Goal: Book appointment/travel/reservation

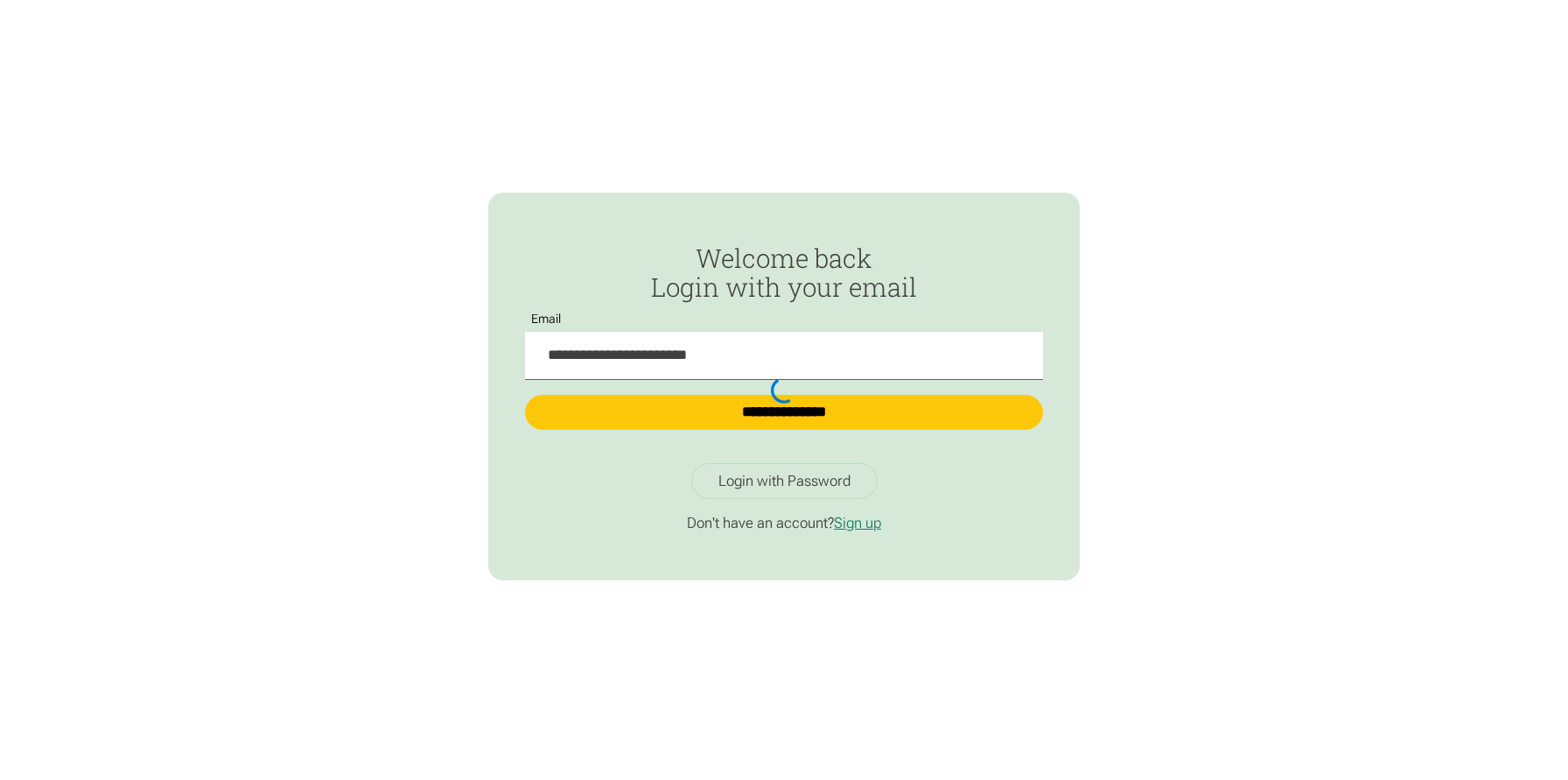
type input "**********"
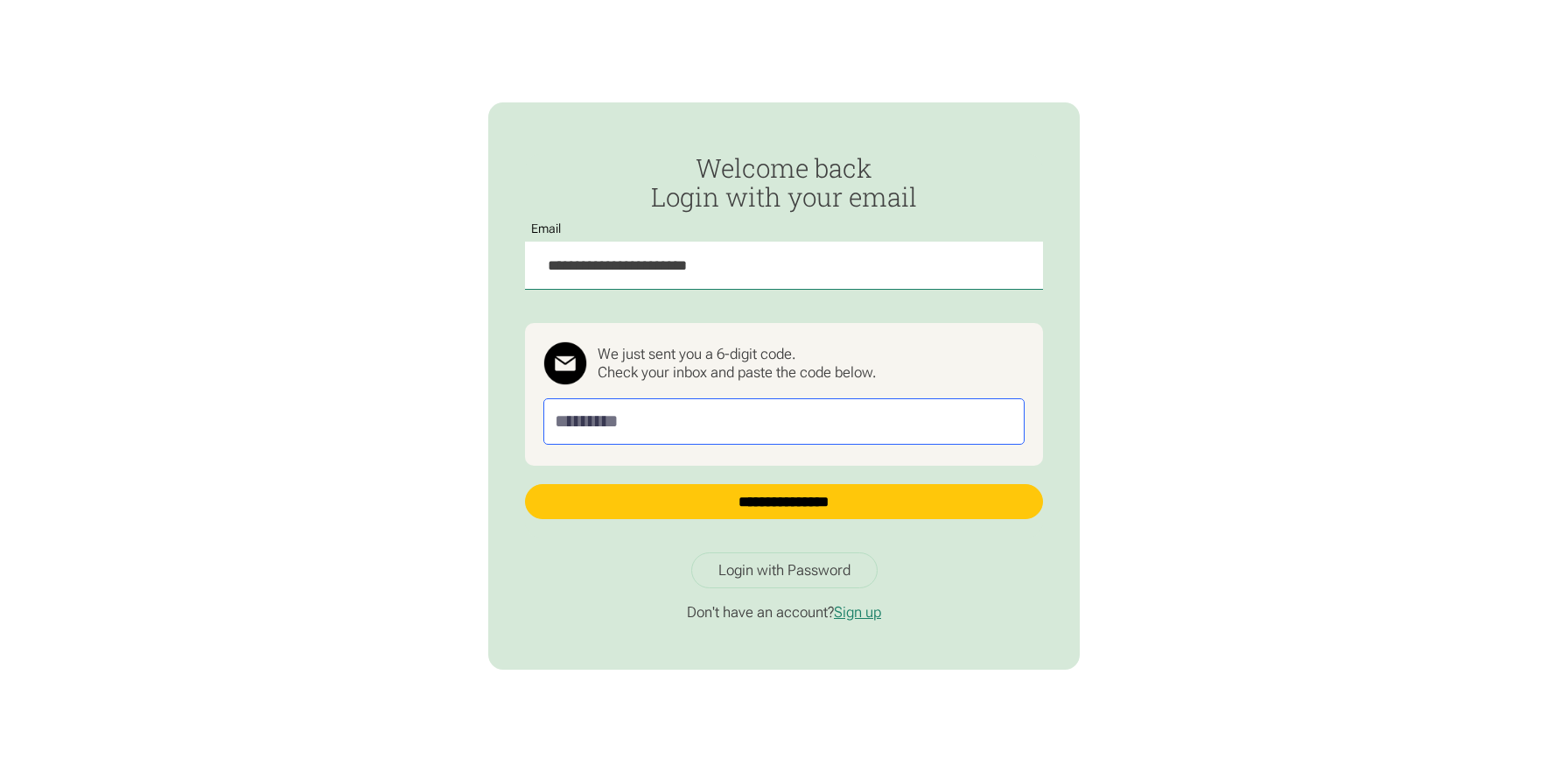
click at [660, 417] on input "Passwordless Login" at bounding box center [783, 421] width 480 height 47
paste input "******"
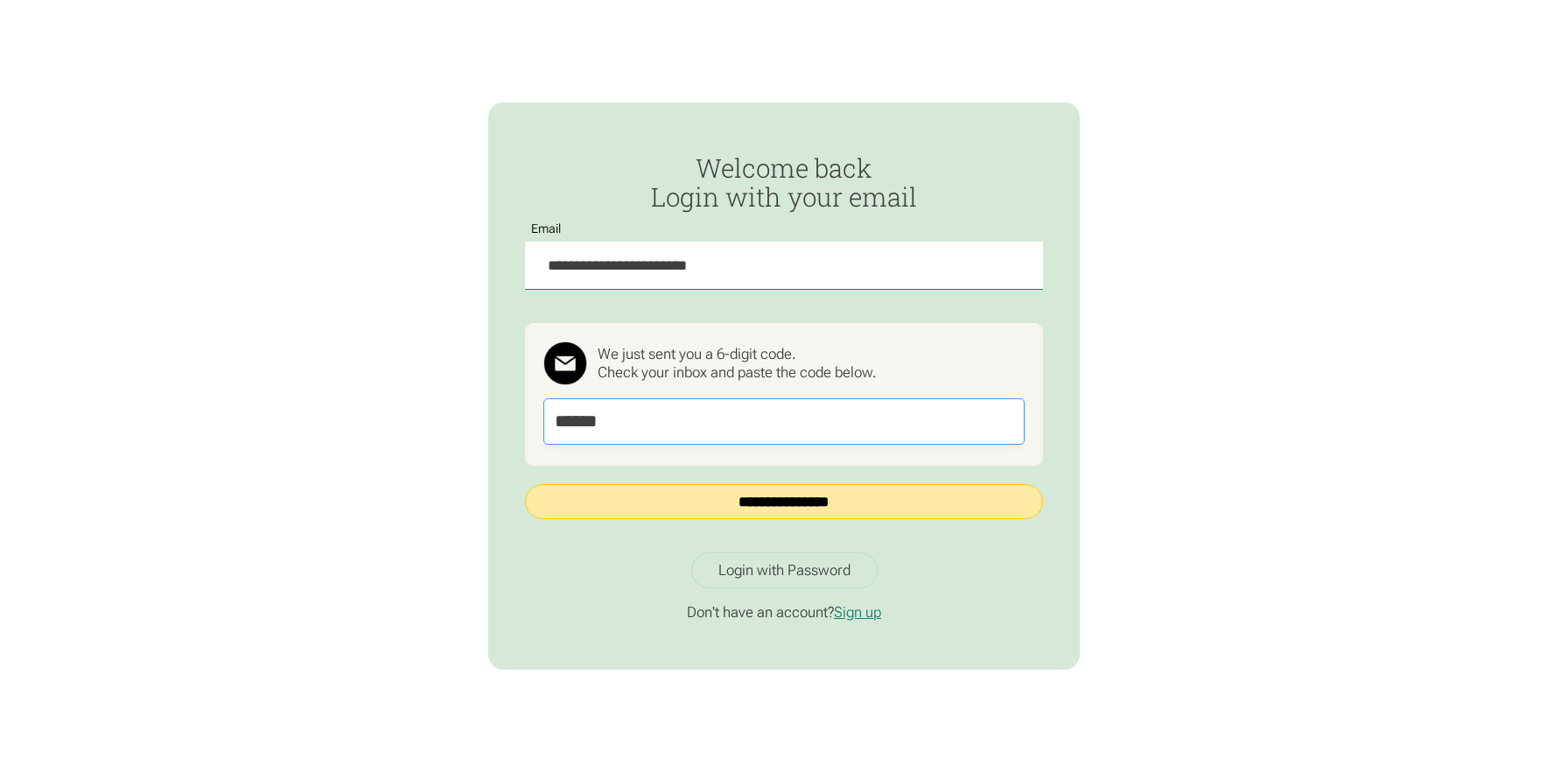
type input "******"
click at [714, 499] on input "**********" at bounding box center [784, 502] width 517 height 35
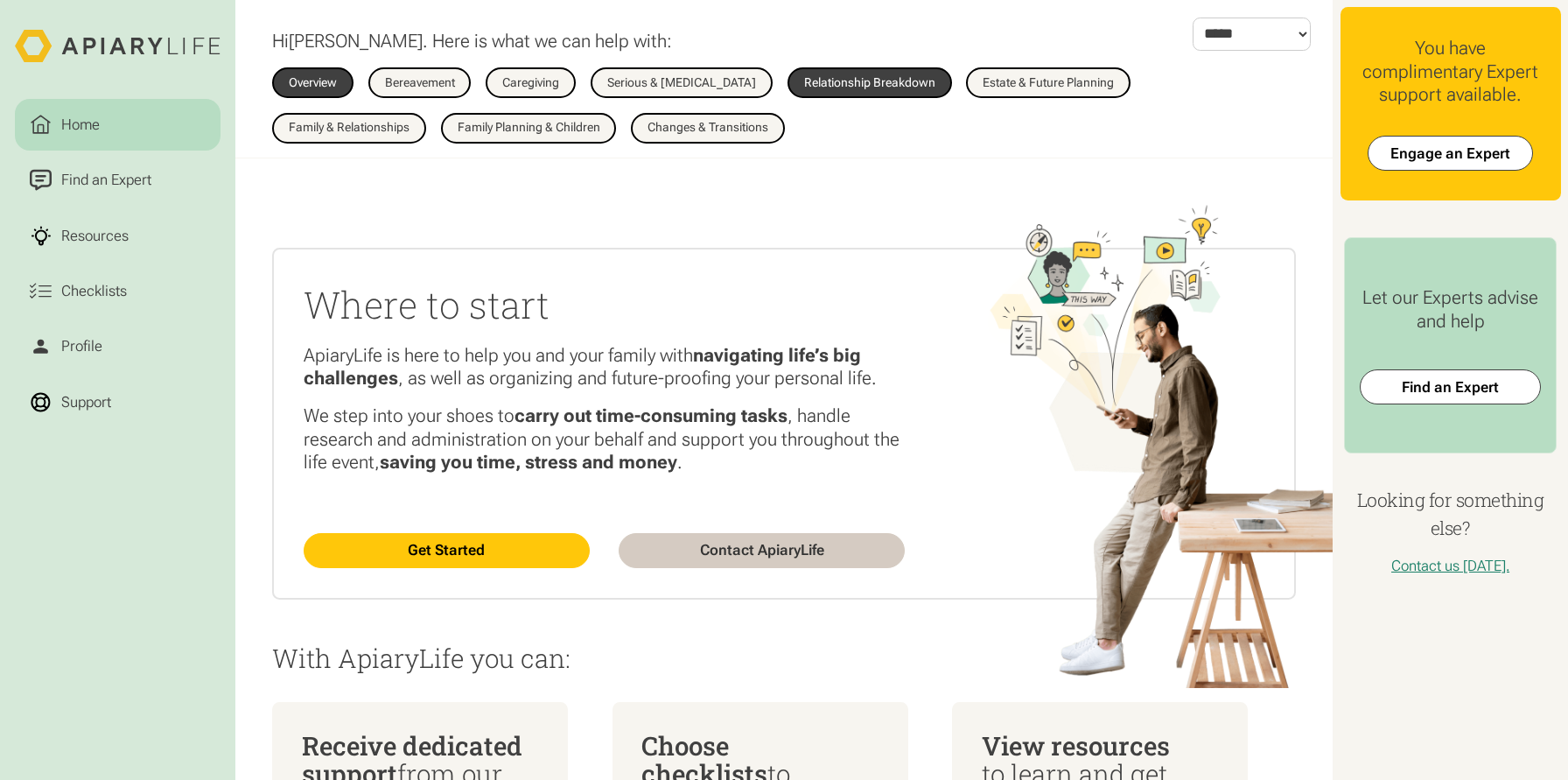
click at [899, 84] on div "Relationship Breakdown" at bounding box center [870, 83] width 132 height 12
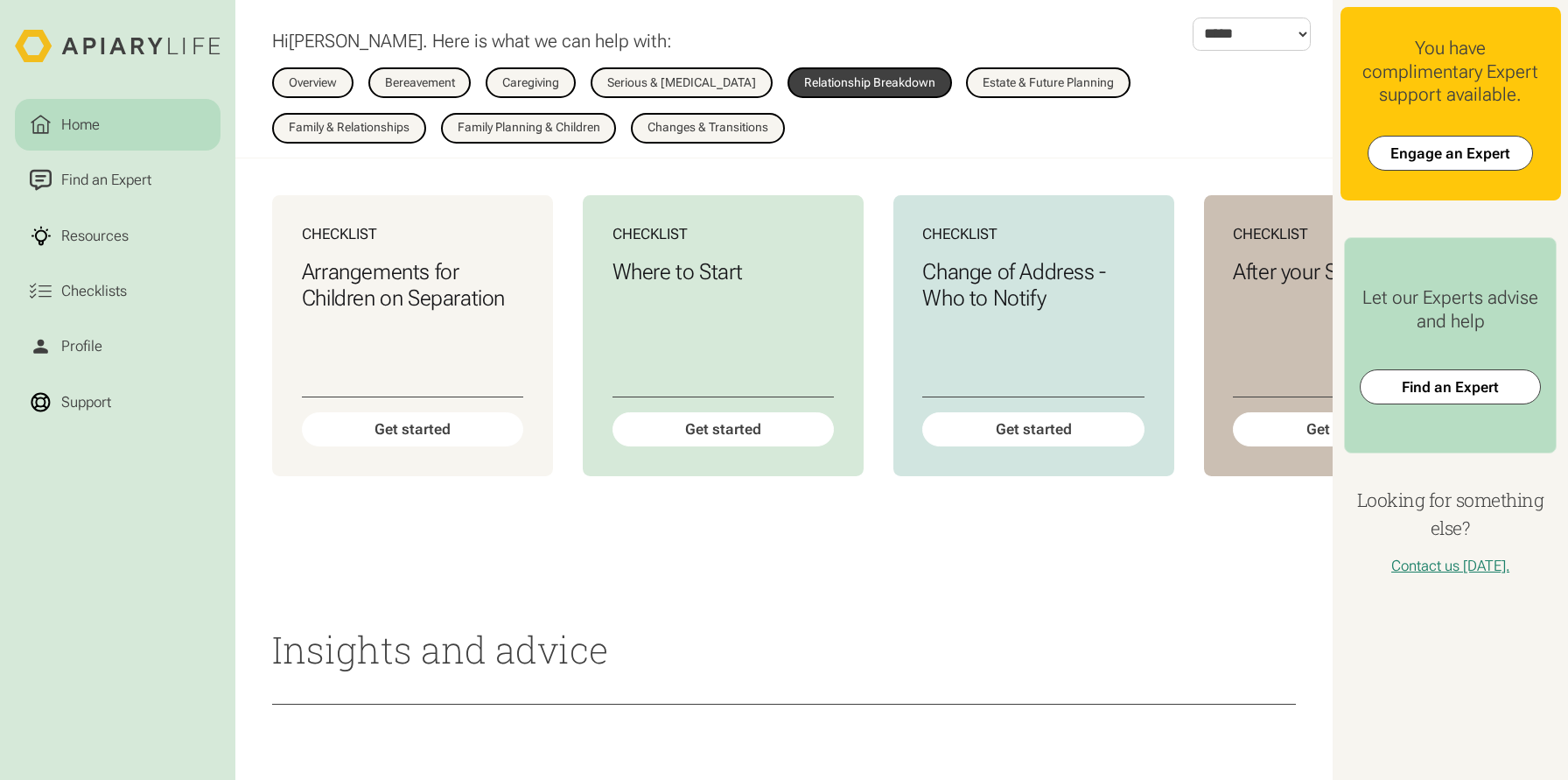
scroll to position [0, 1]
click at [735, 439] on div "Get started" at bounding box center [722, 430] width 224 height 35
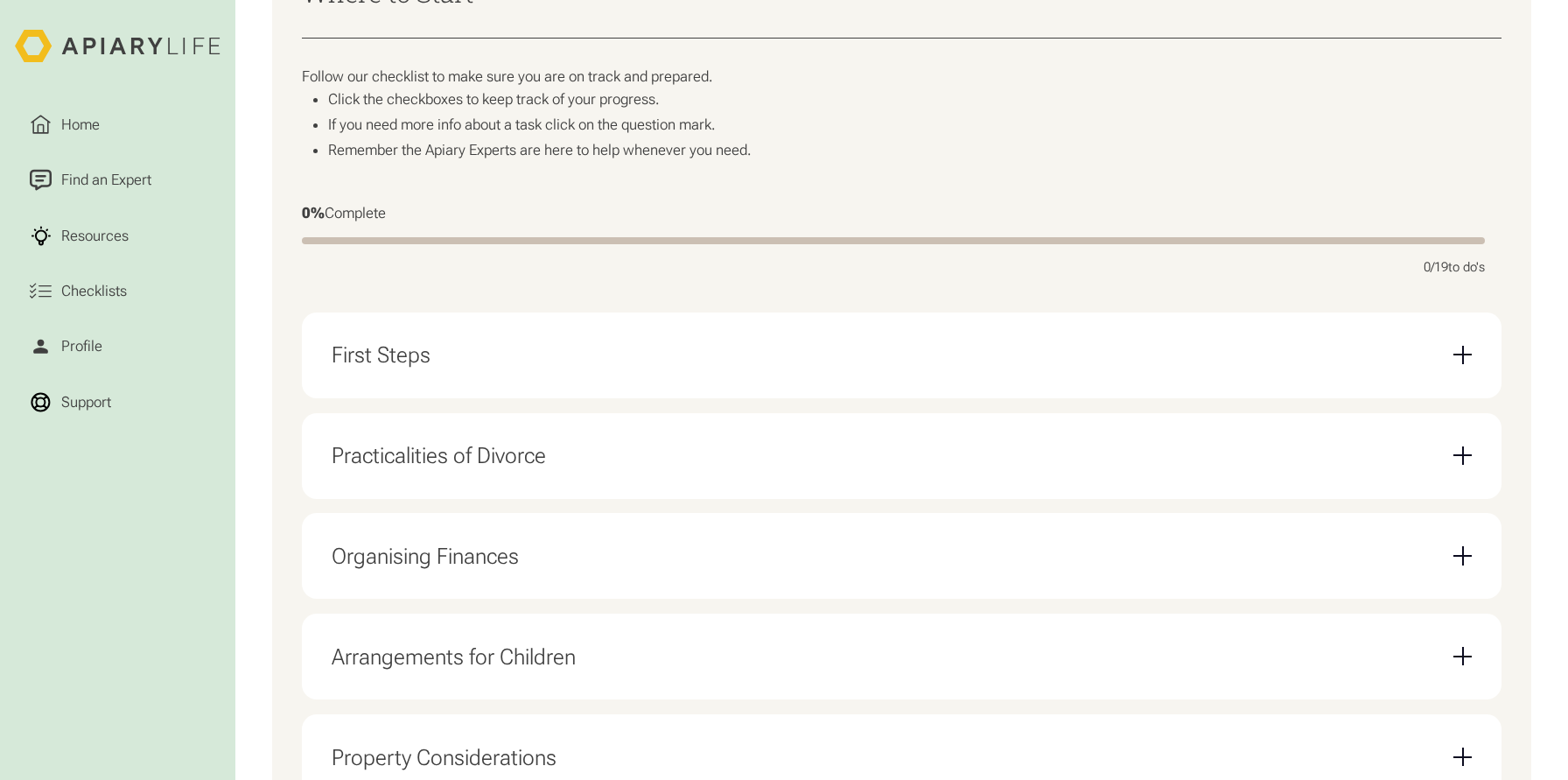
scroll to position [392, 0]
click at [878, 344] on div "First Steps" at bounding box center [902, 353] width 1141 height 56
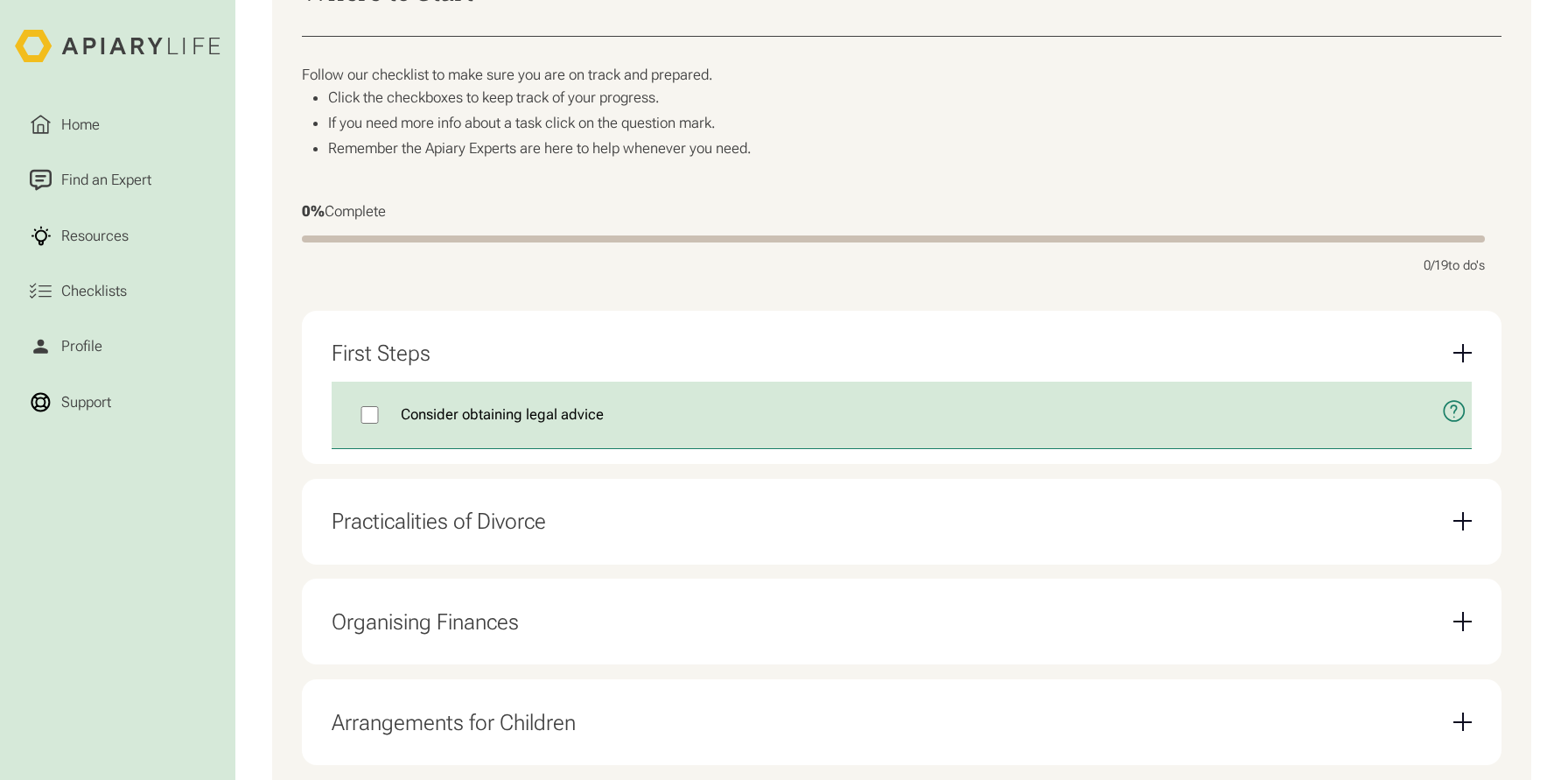
click at [1459, 413] on icon "open modal" at bounding box center [1454, 411] width 25 height 57
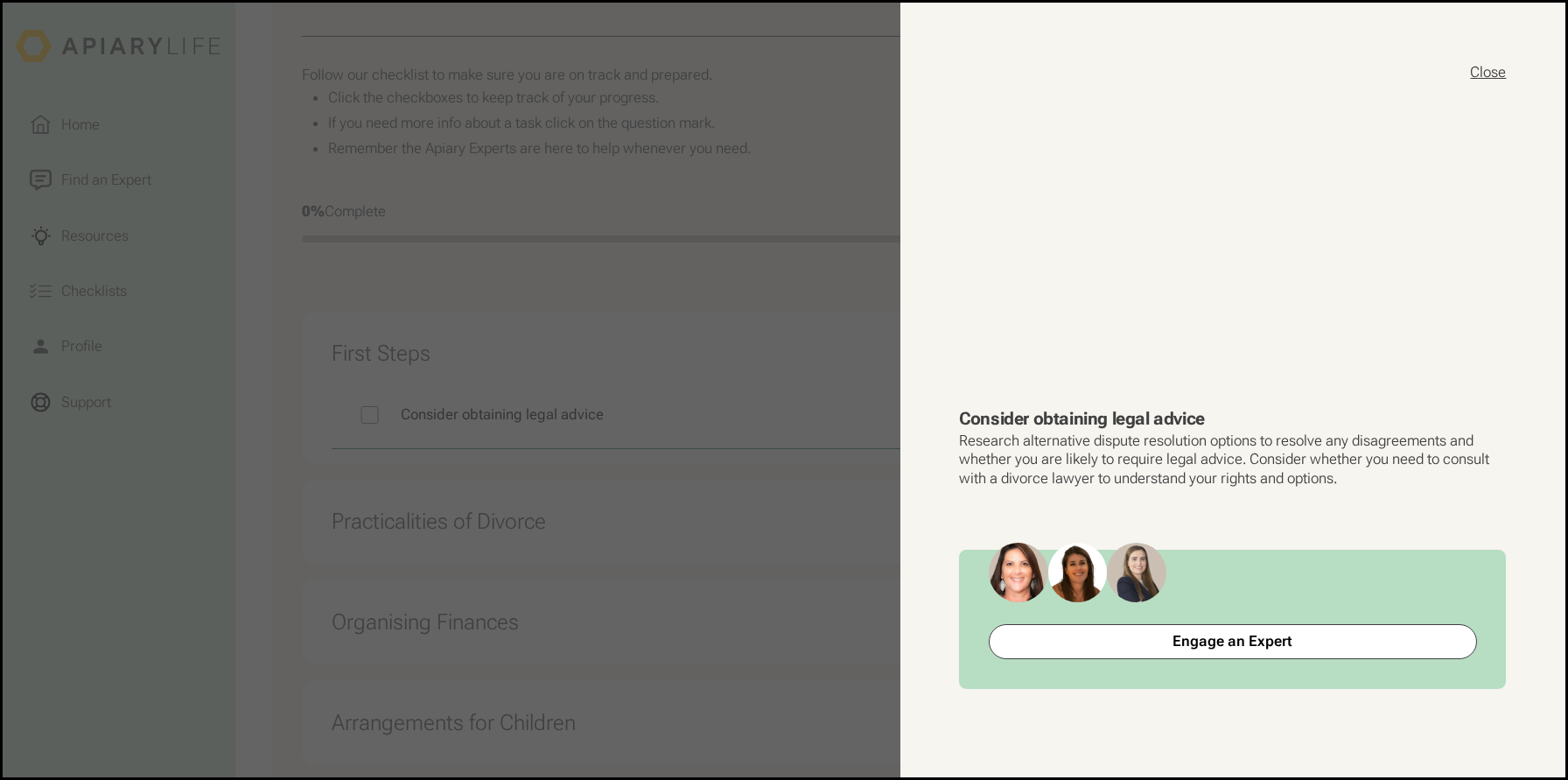
click at [1495, 72] on button "Close" at bounding box center [1488, 72] width 36 height 20
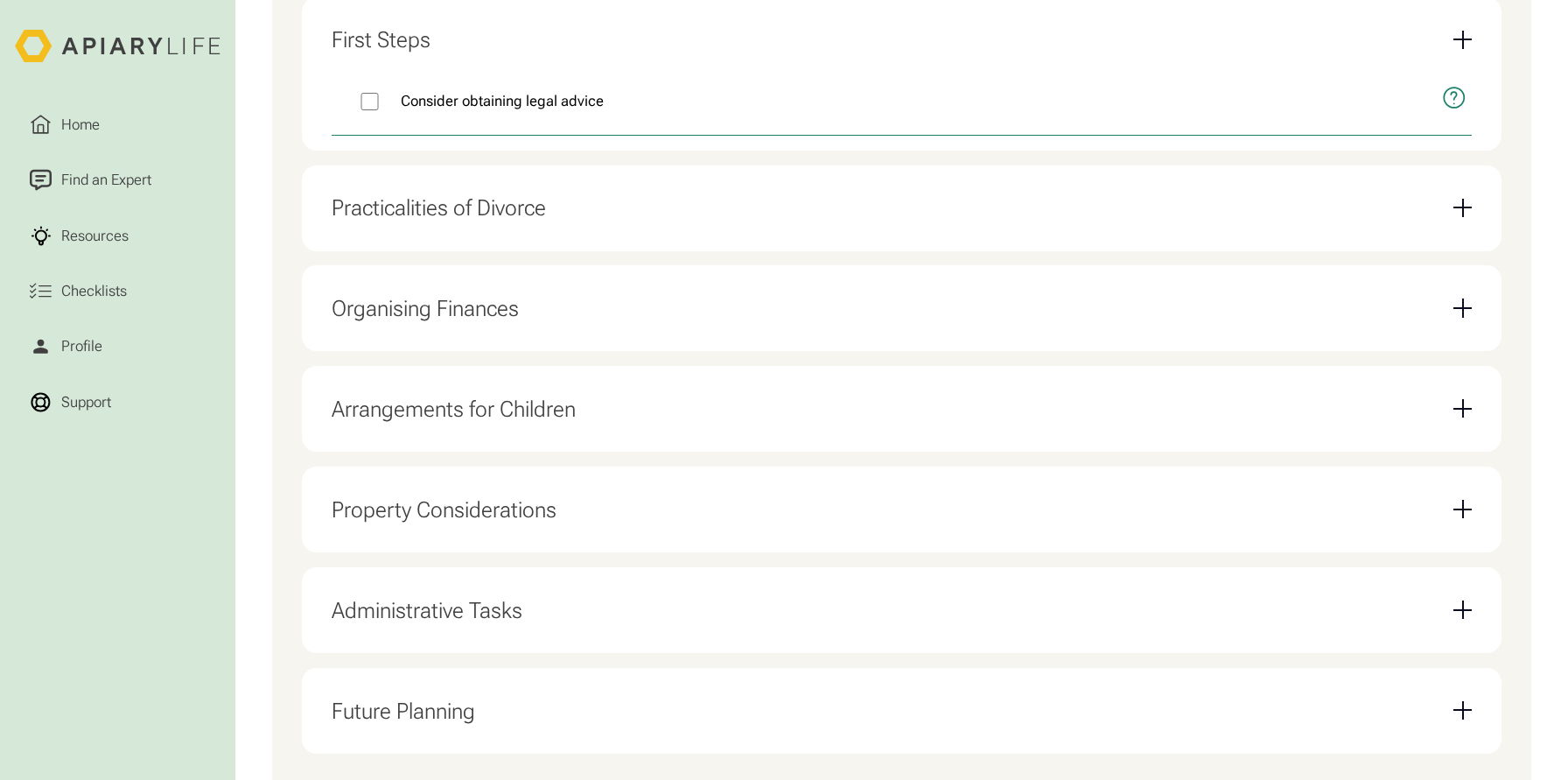
scroll to position [708, 0]
click at [1467, 298] on div "Email Form" at bounding box center [1462, 306] width 19 height 19
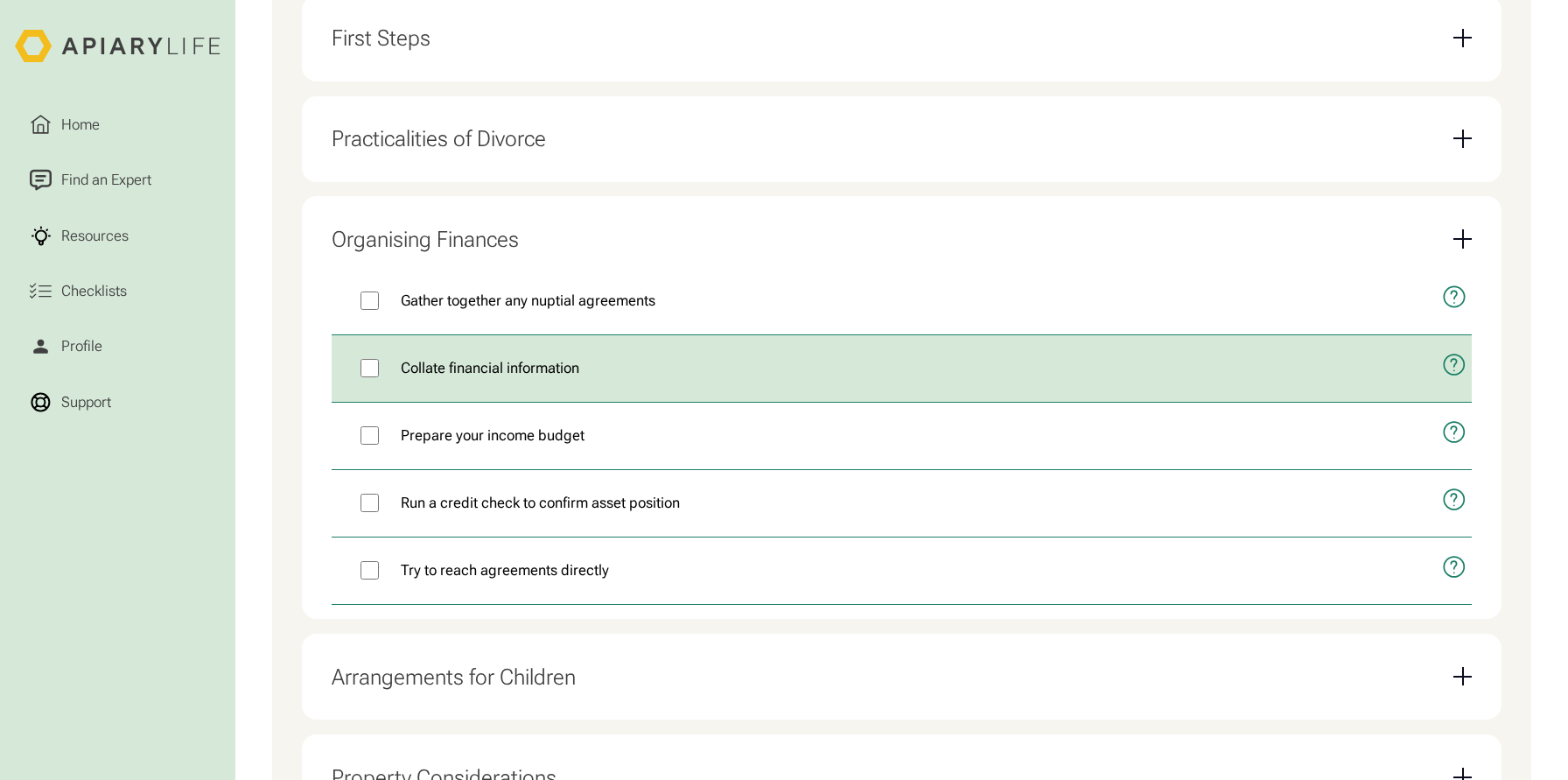
click at [1446, 362] on icon "open modal" at bounding box center [1454, 365] width 25 height 57
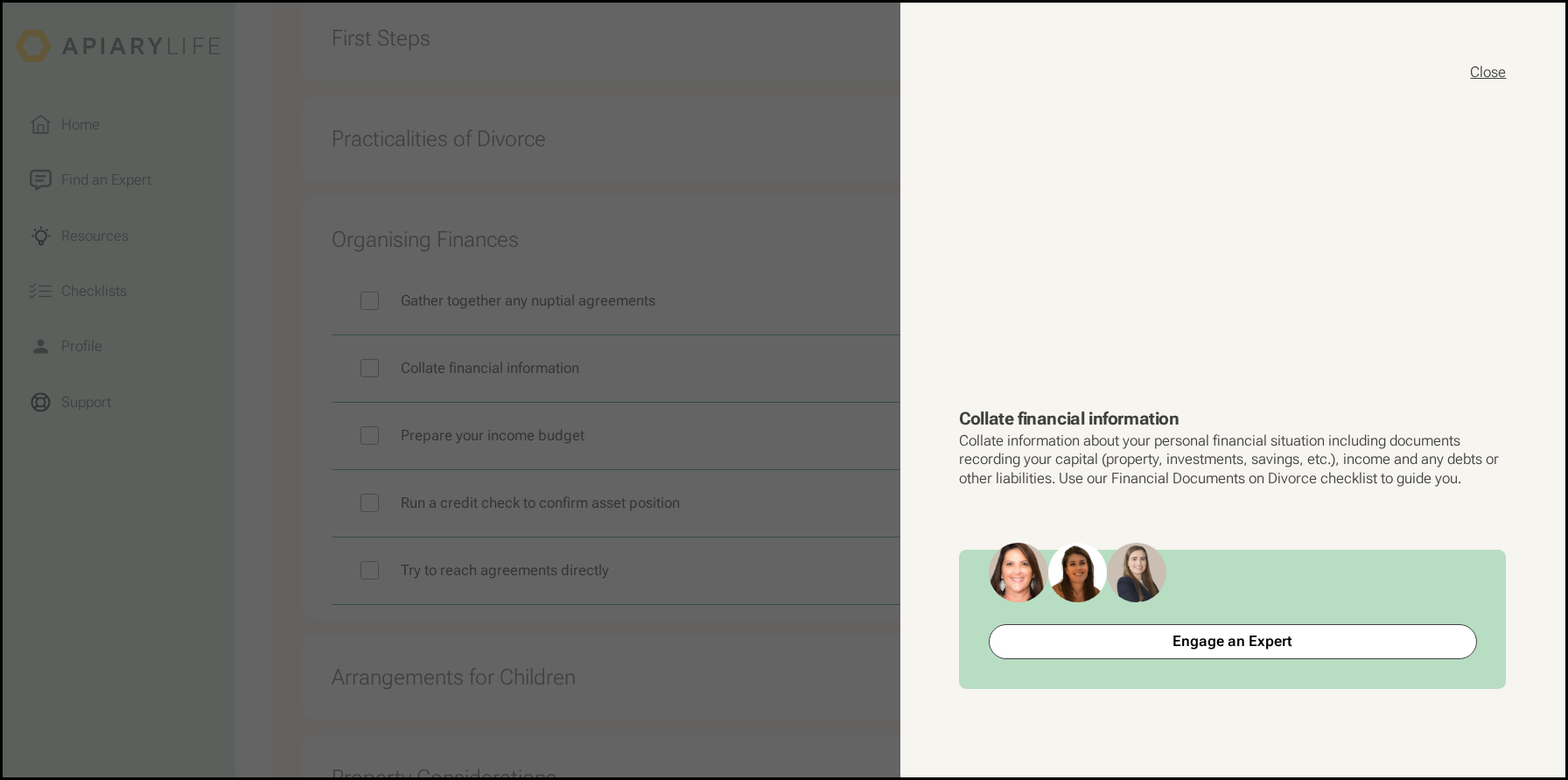
click at [1487, 62] on button "Close" at bounding box center [1488, 72] width 36 height 20
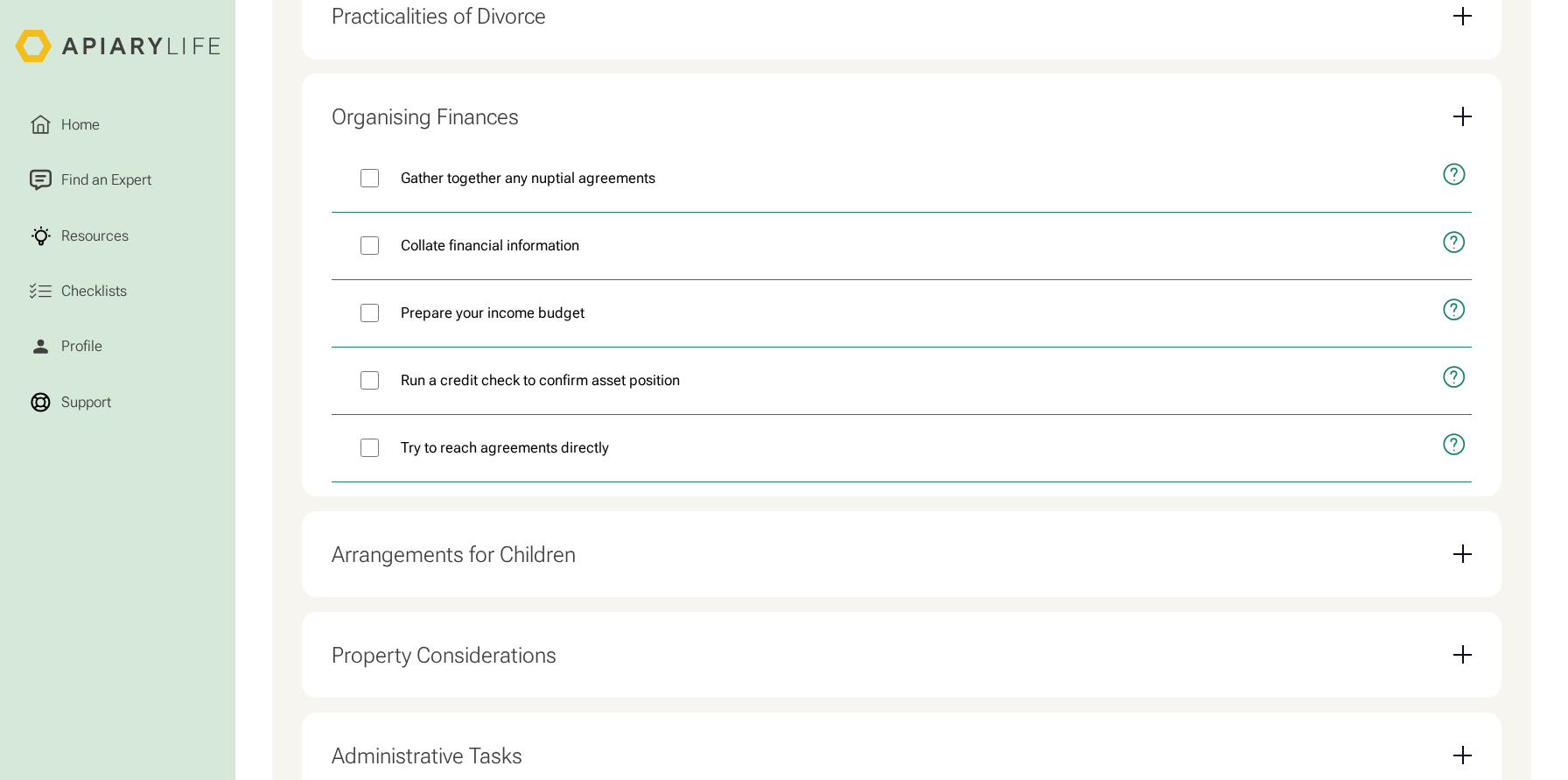
scroll to position [526, 0]
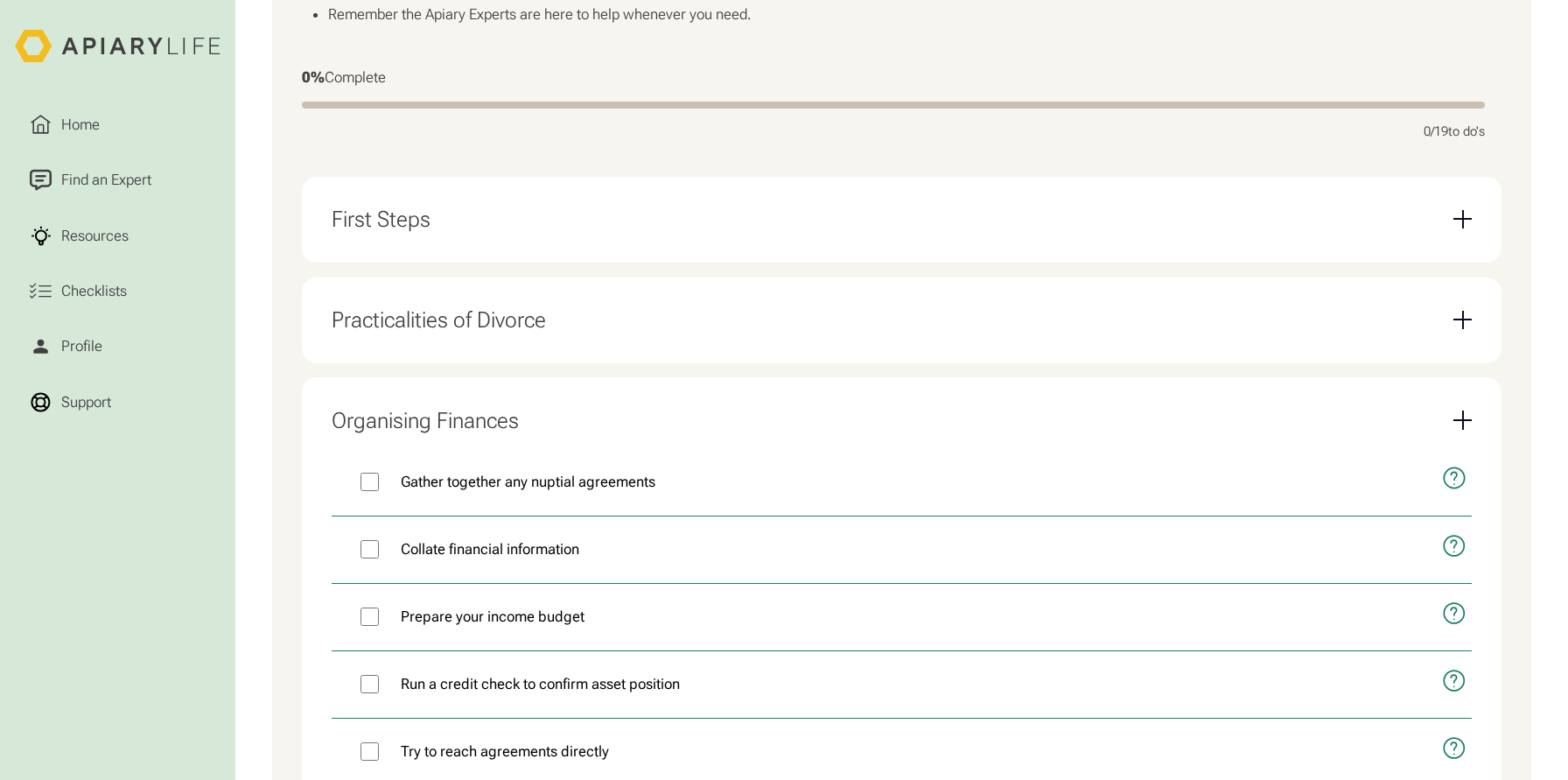
click at [667, 327] on div "Practicalities of Divorce" at bounding box center [902, 319] width 1141 height 56
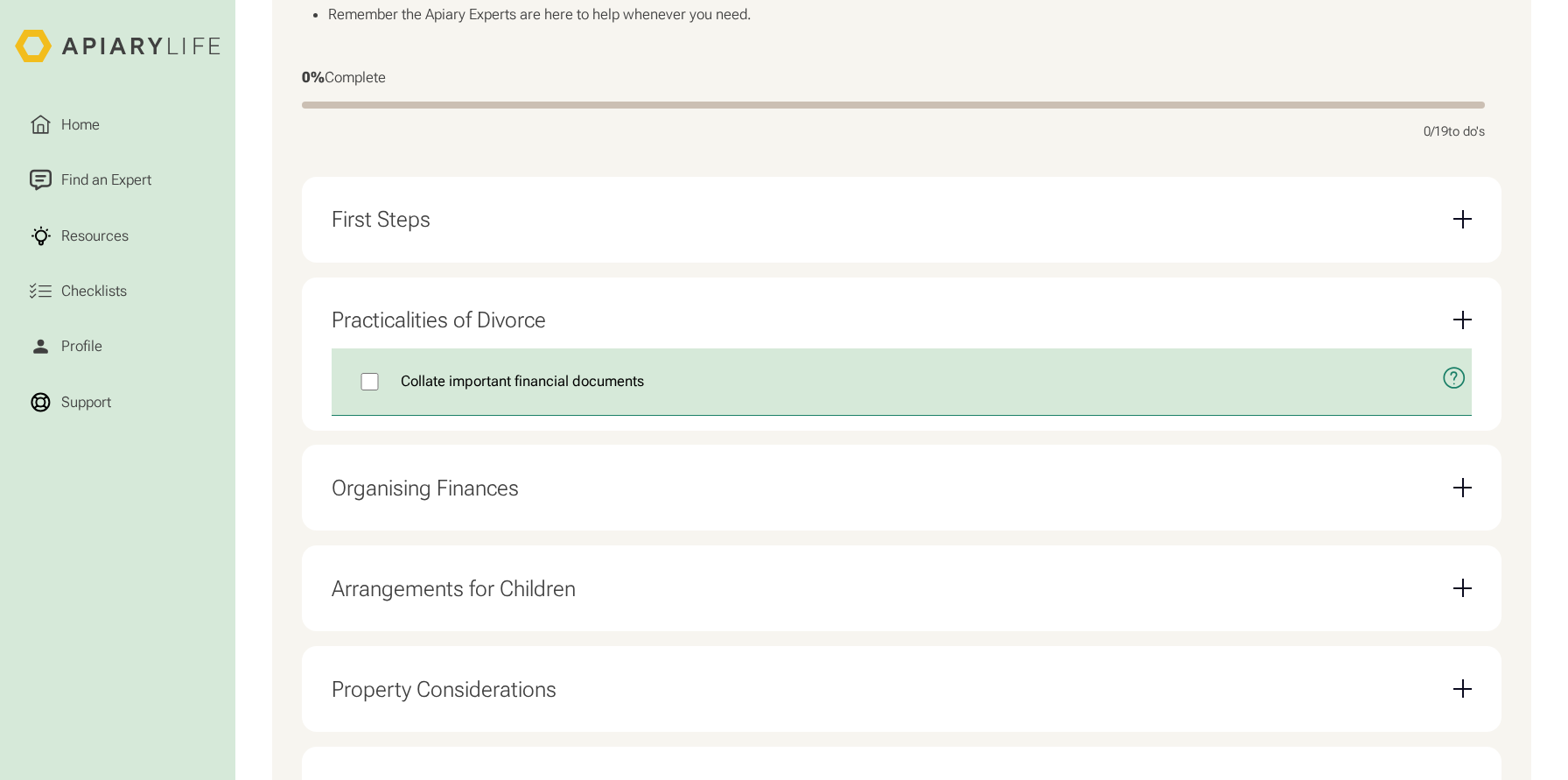
click at [1450, 375] on icon "open modal" at bounding box center [1454, 377] width 25 height 57
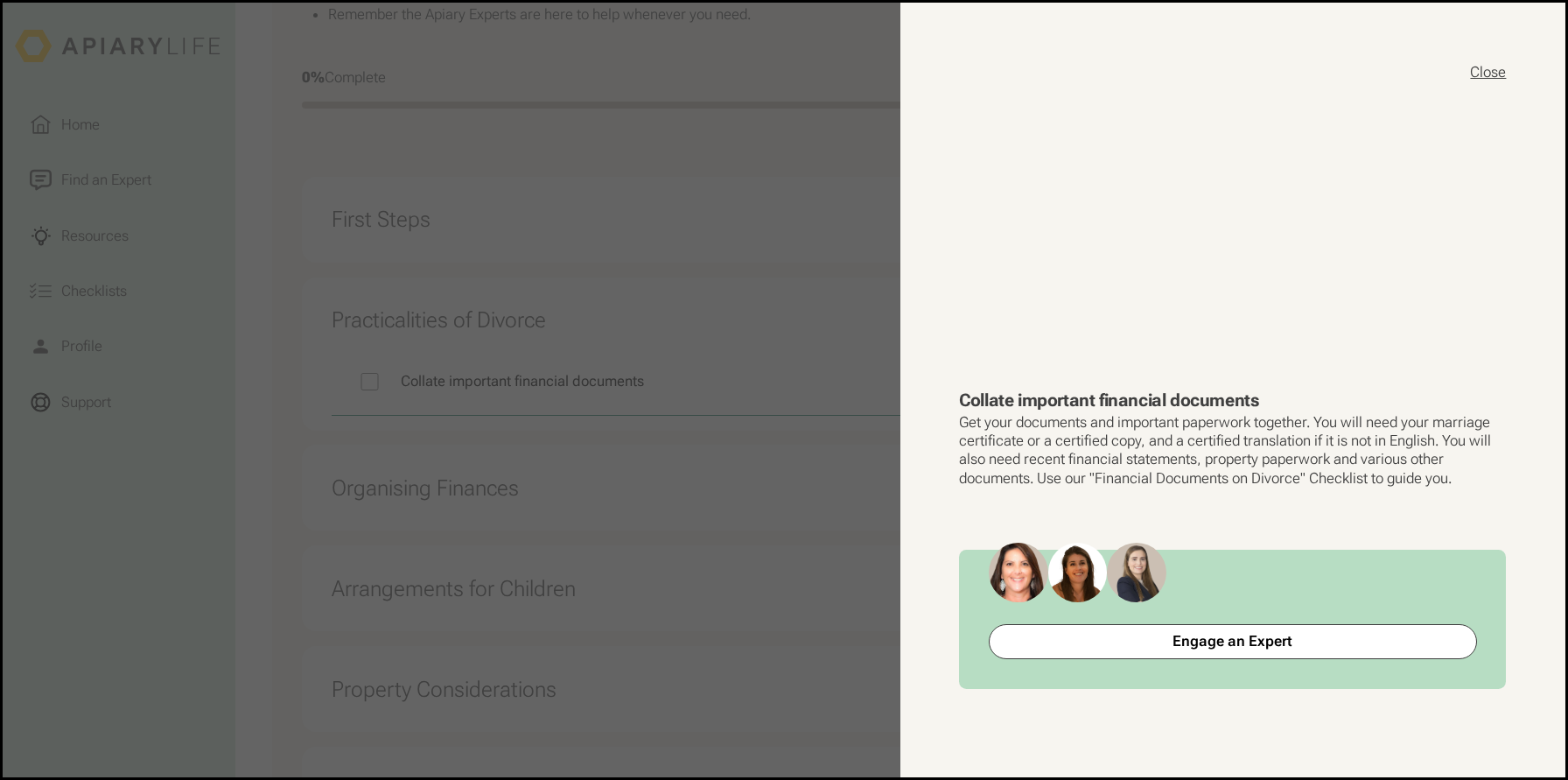
click at [1486, 70] on button "Close" at bounding box center [1488, 72] width 36 height 20
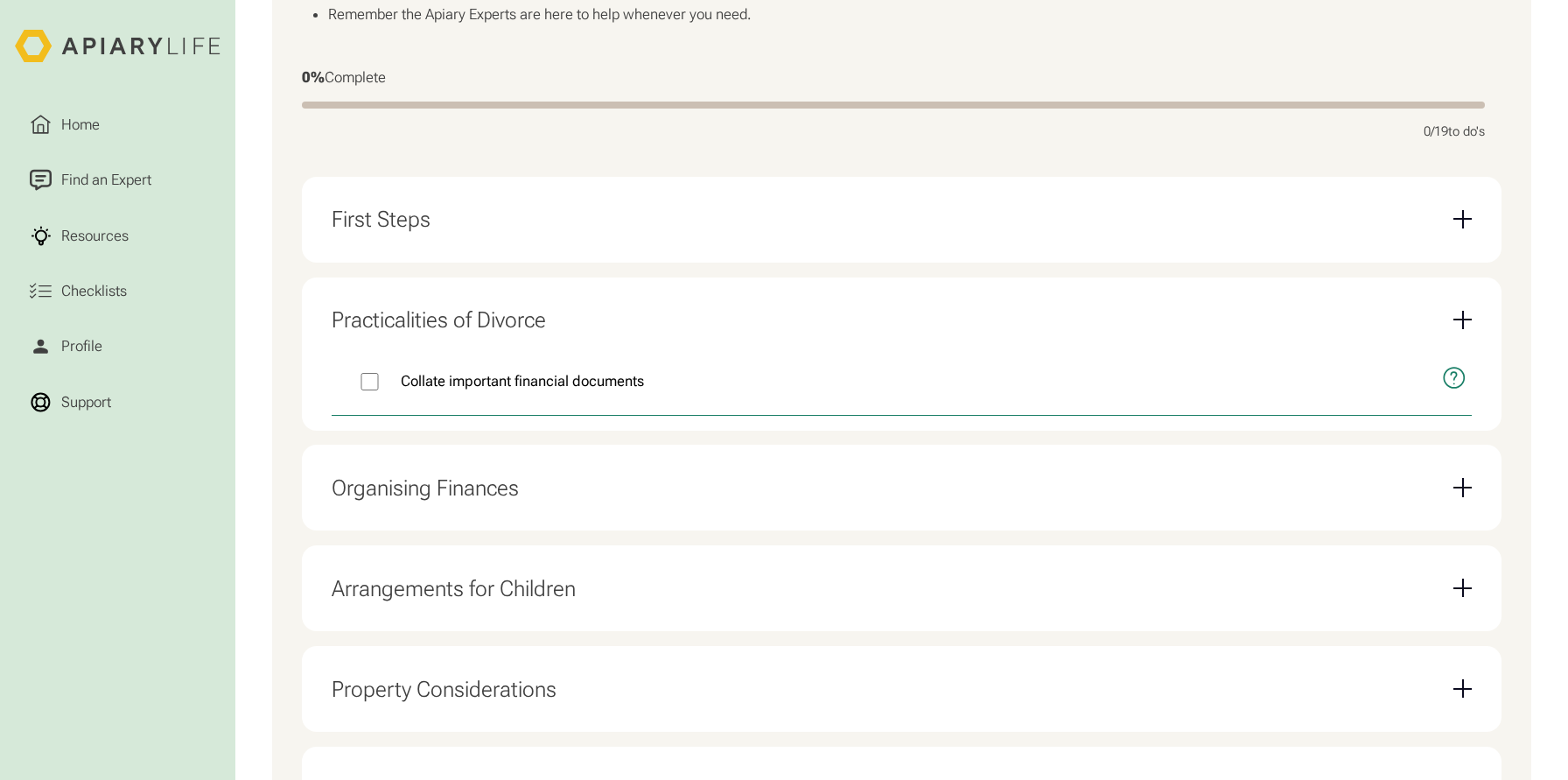
scroll to position [0, 0]
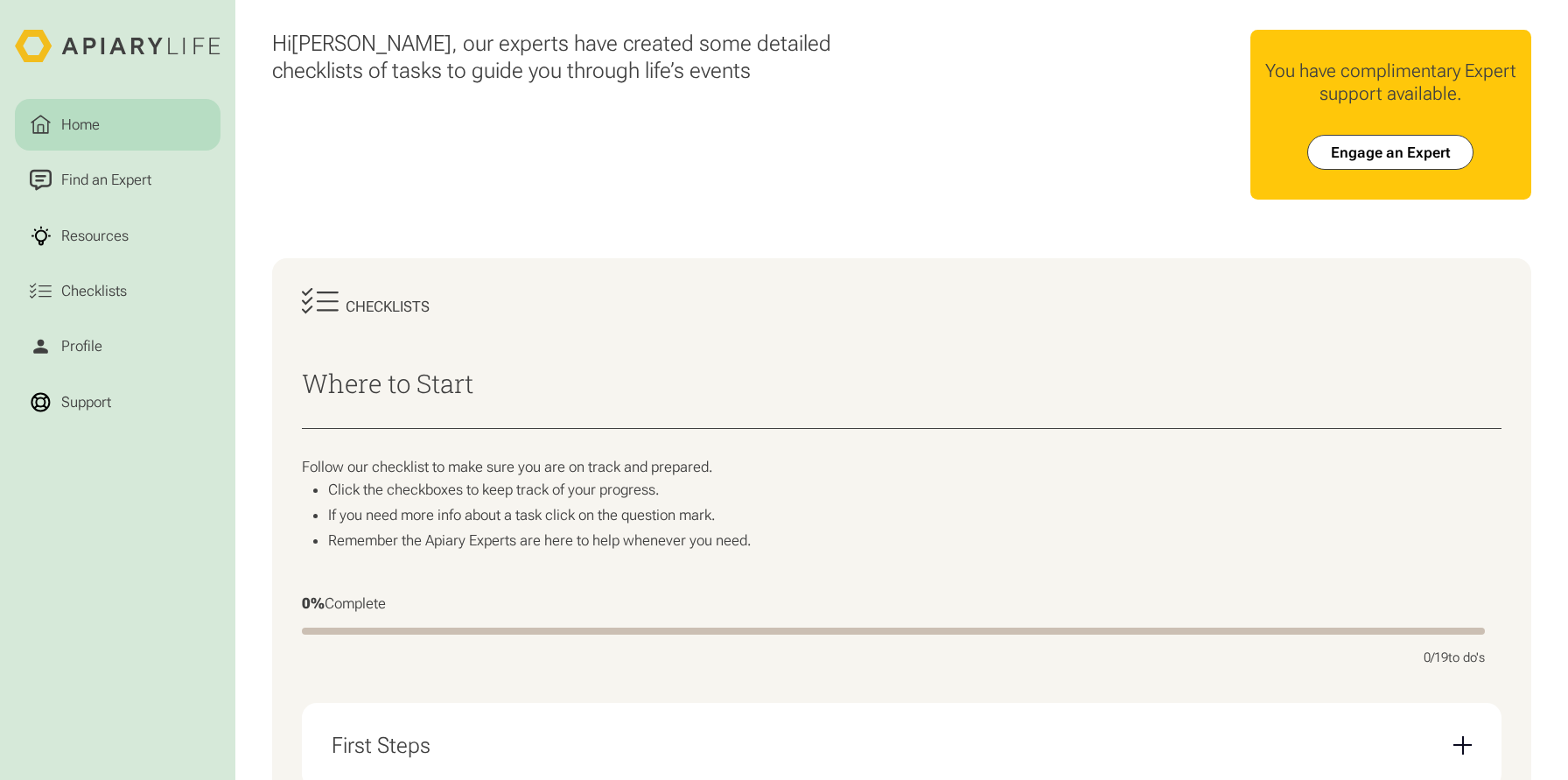
click at [164, 123] on link "Home" at bounding box center [117, 125] width 206 height 51
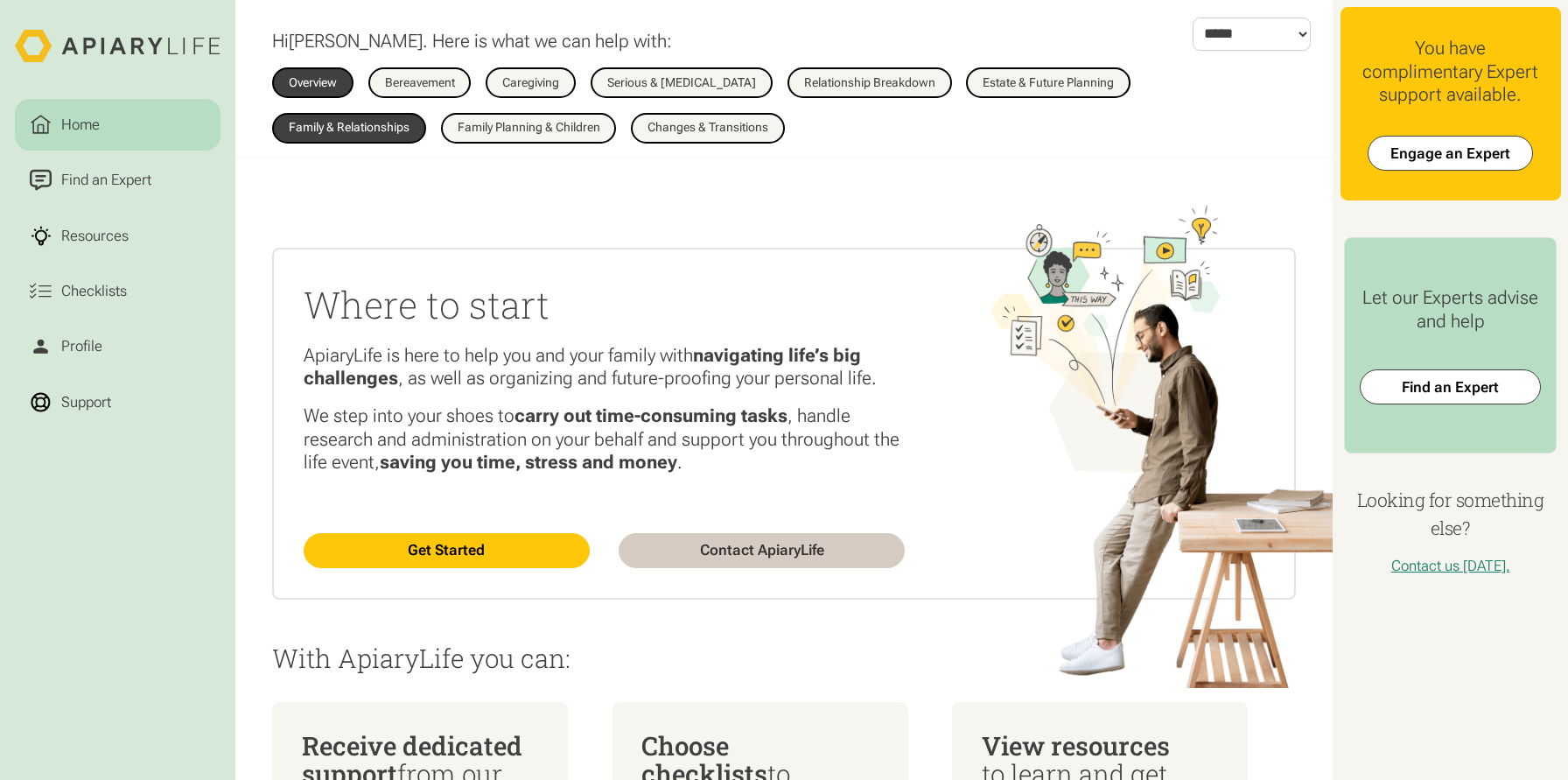
click at [410, 122] on div "Family & Relationships" at bounding box center [349, 128] width 121 height 12
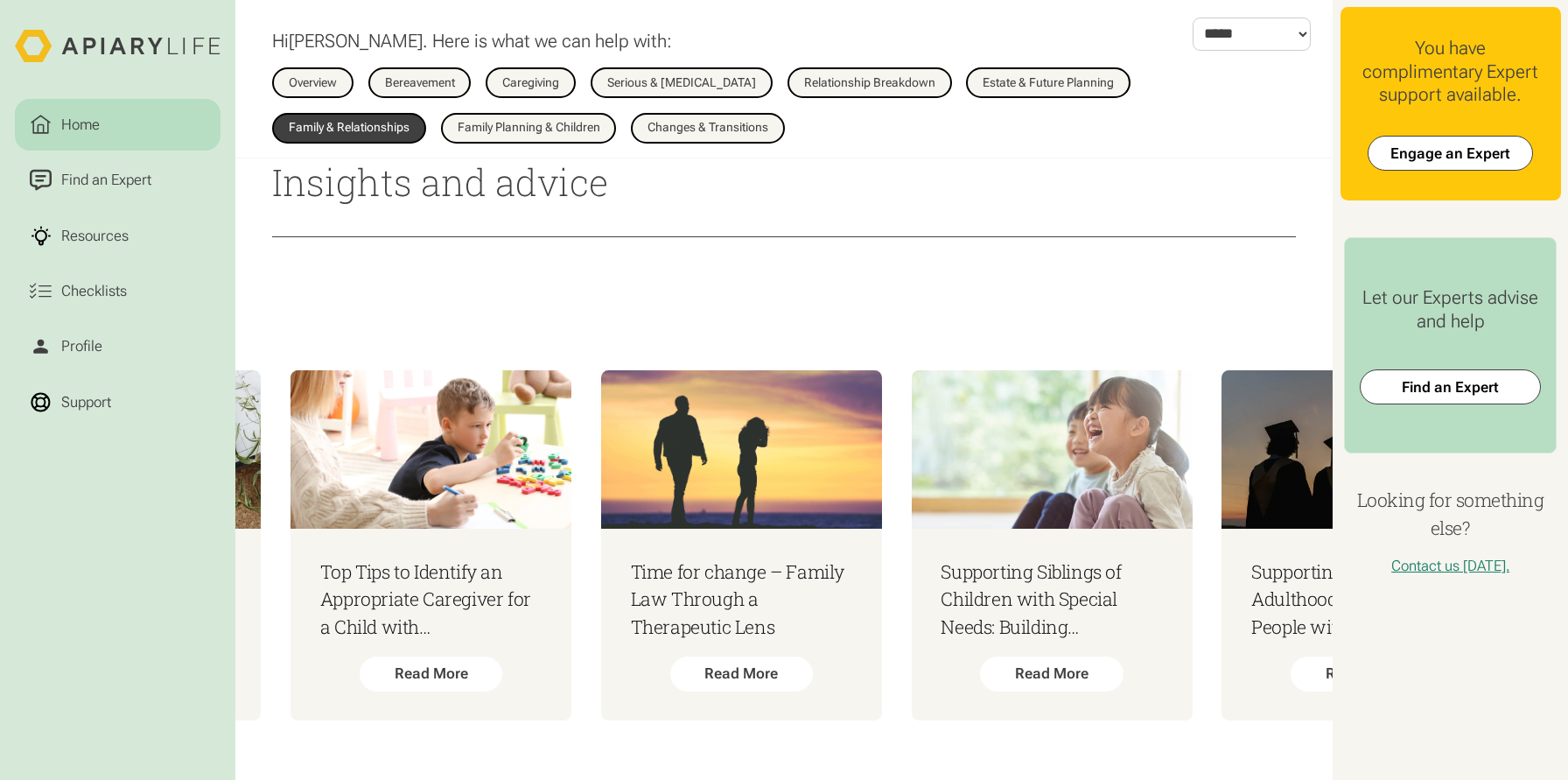
scroll to position [0, 1895]
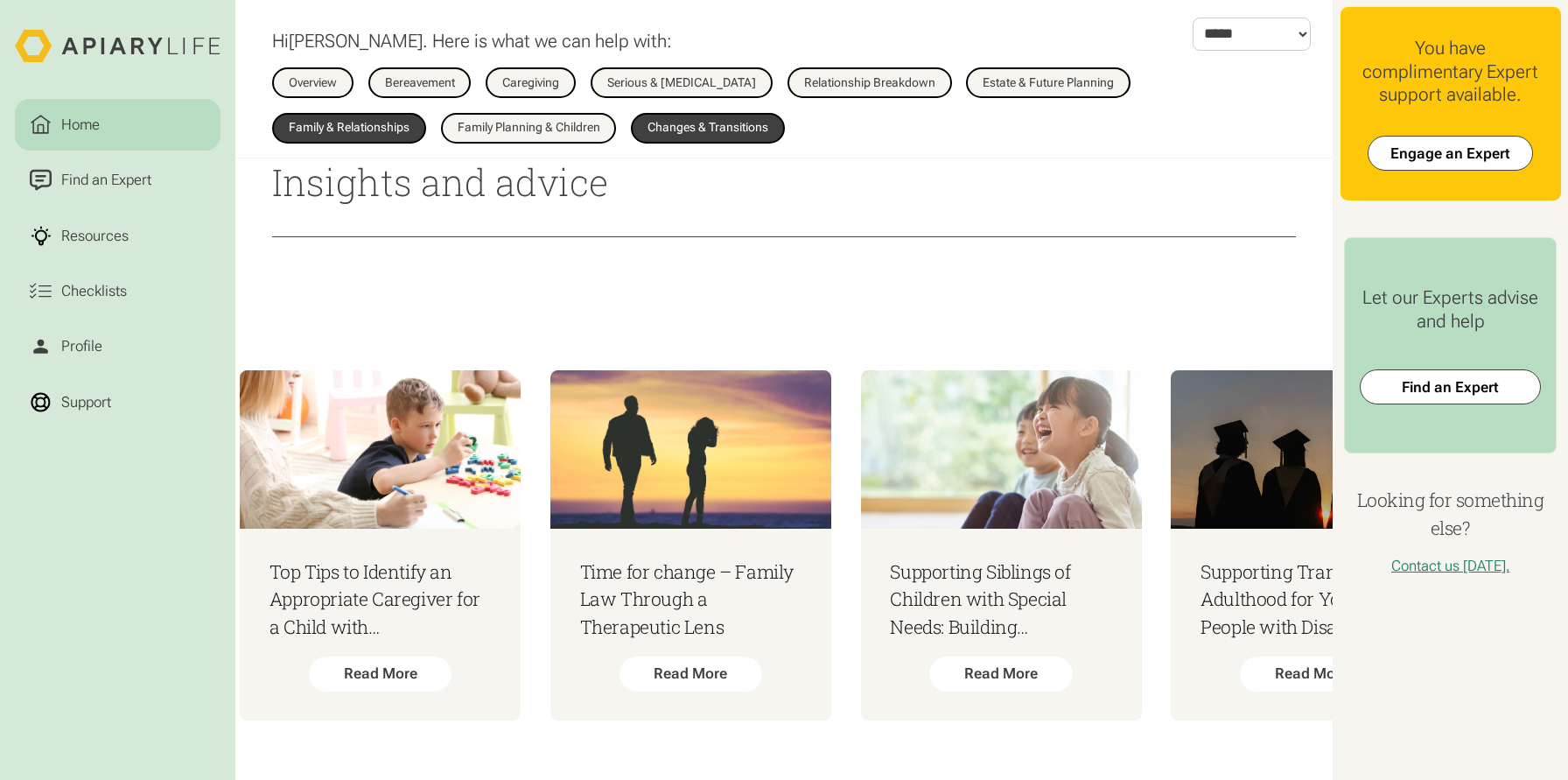
click at [647, 134] on div "Changes & Transitions" at bounding box center [707, 128] width 121 height 12
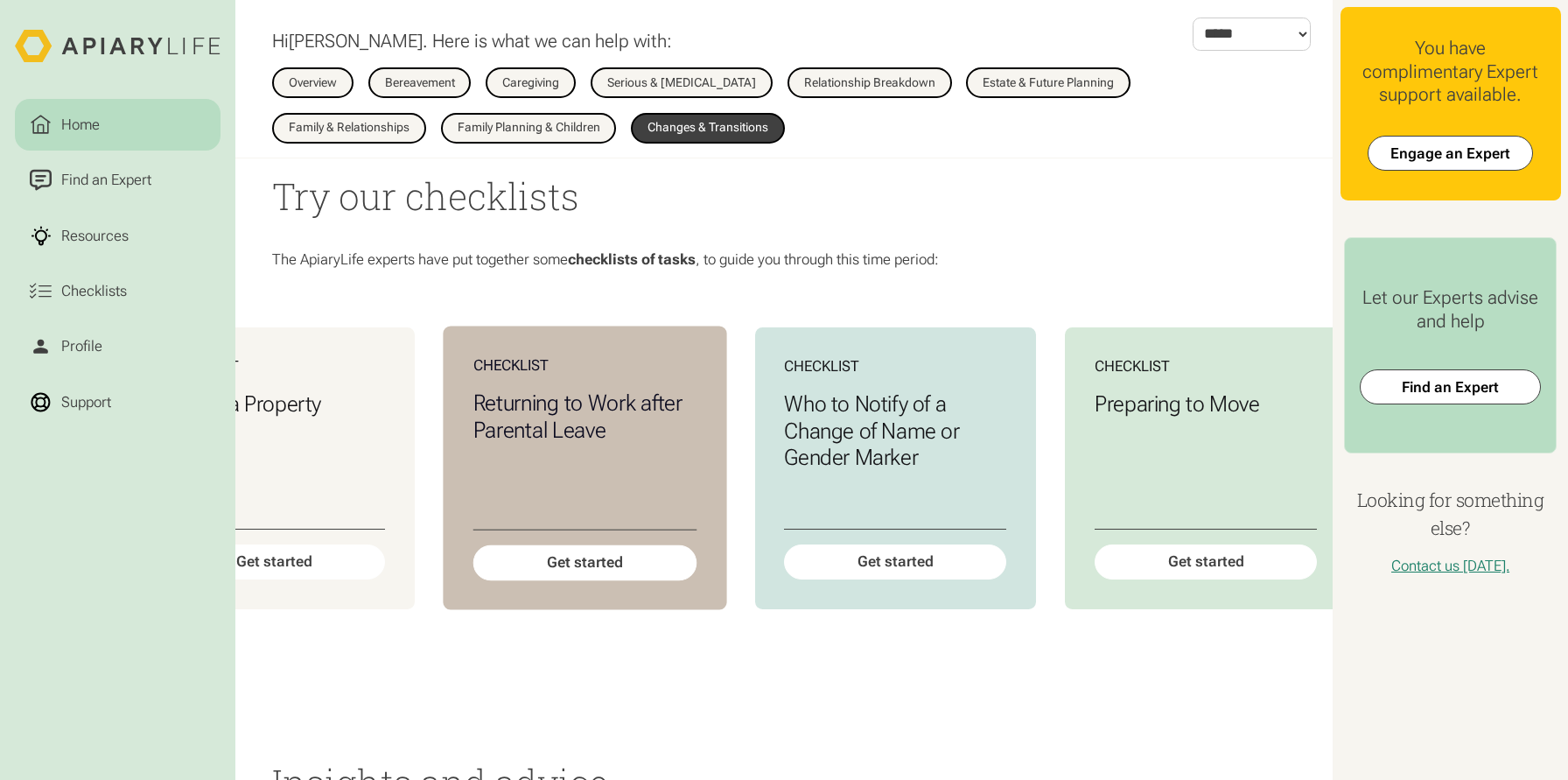
scroll to position [0, 2014]
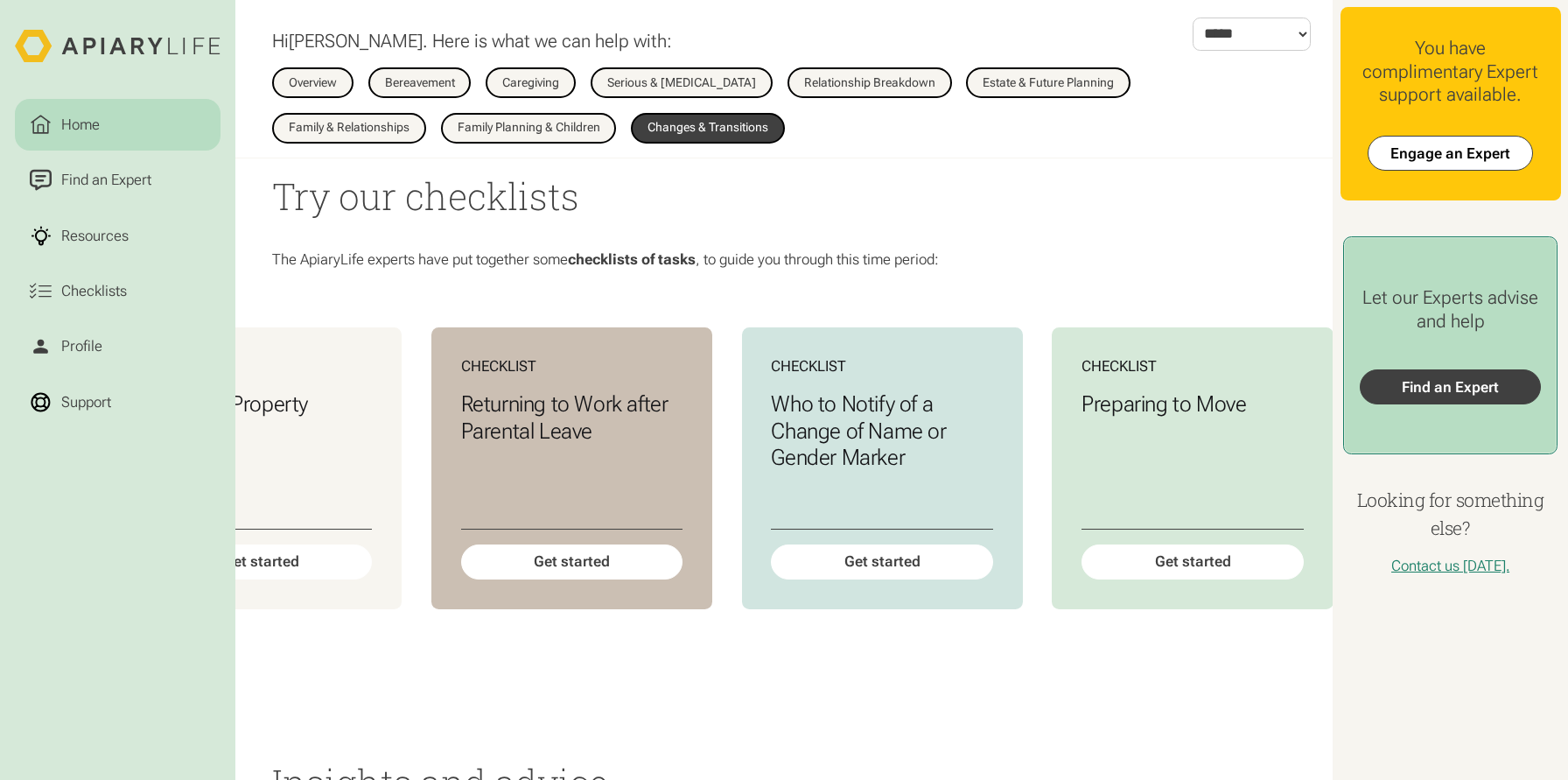
click at [1427, 390] on link "Find an Expert" at bounding box center [1451, 387] width 182 height 35
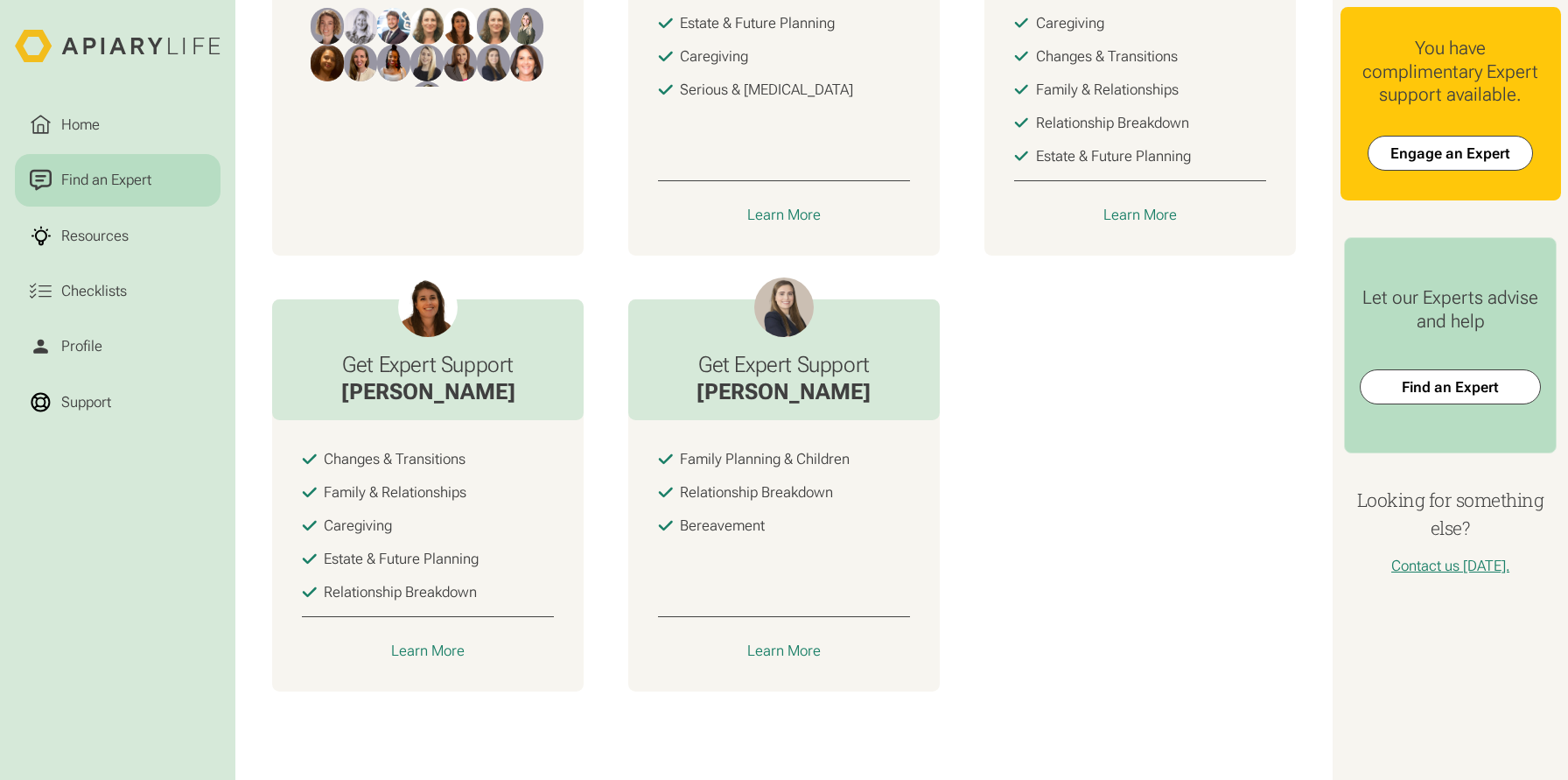
scroll to position [757, 0]
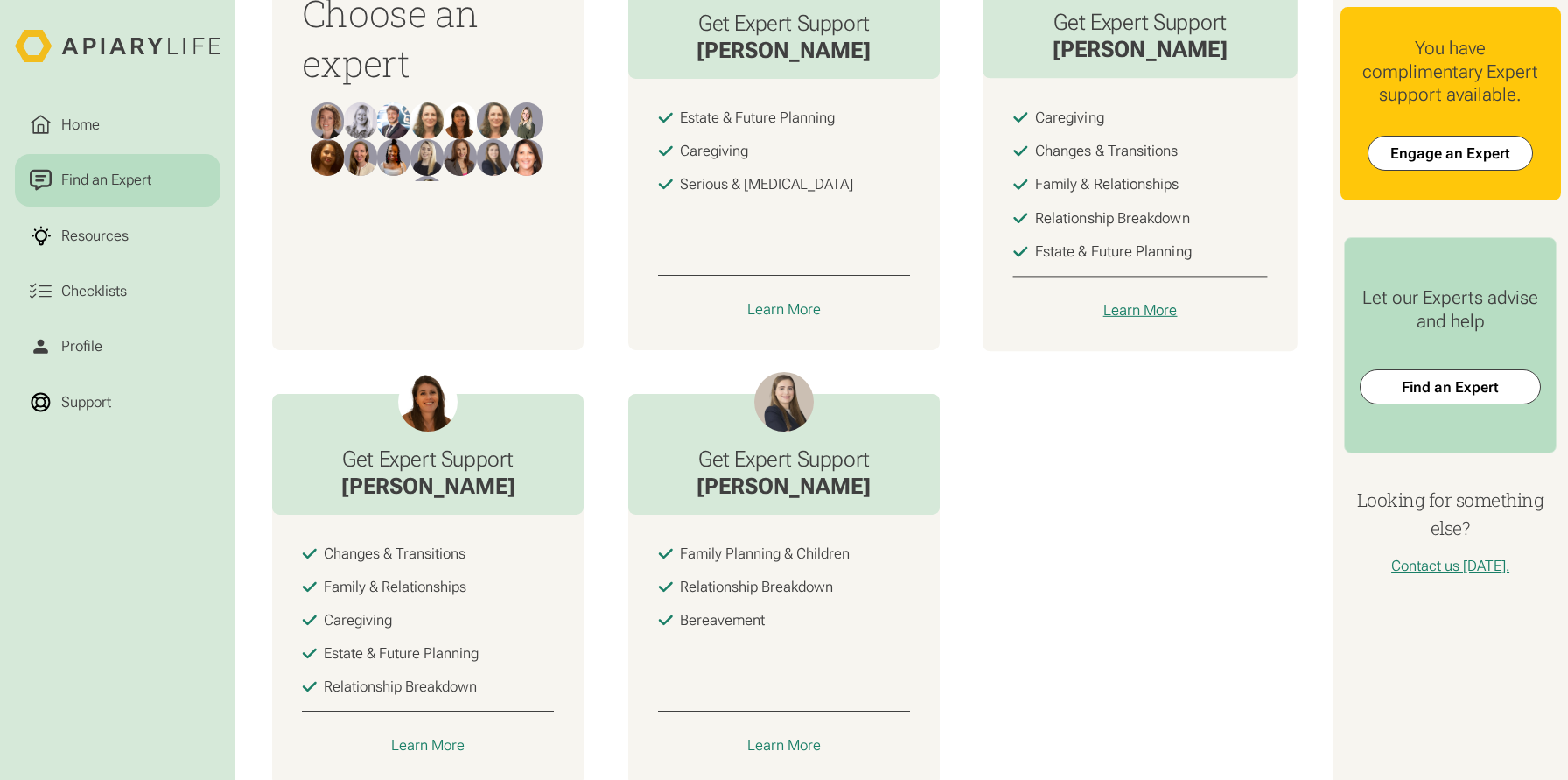
click at [1149, 303] on div "Learn More" at bounding box center [1140, 310] width 74 height 19
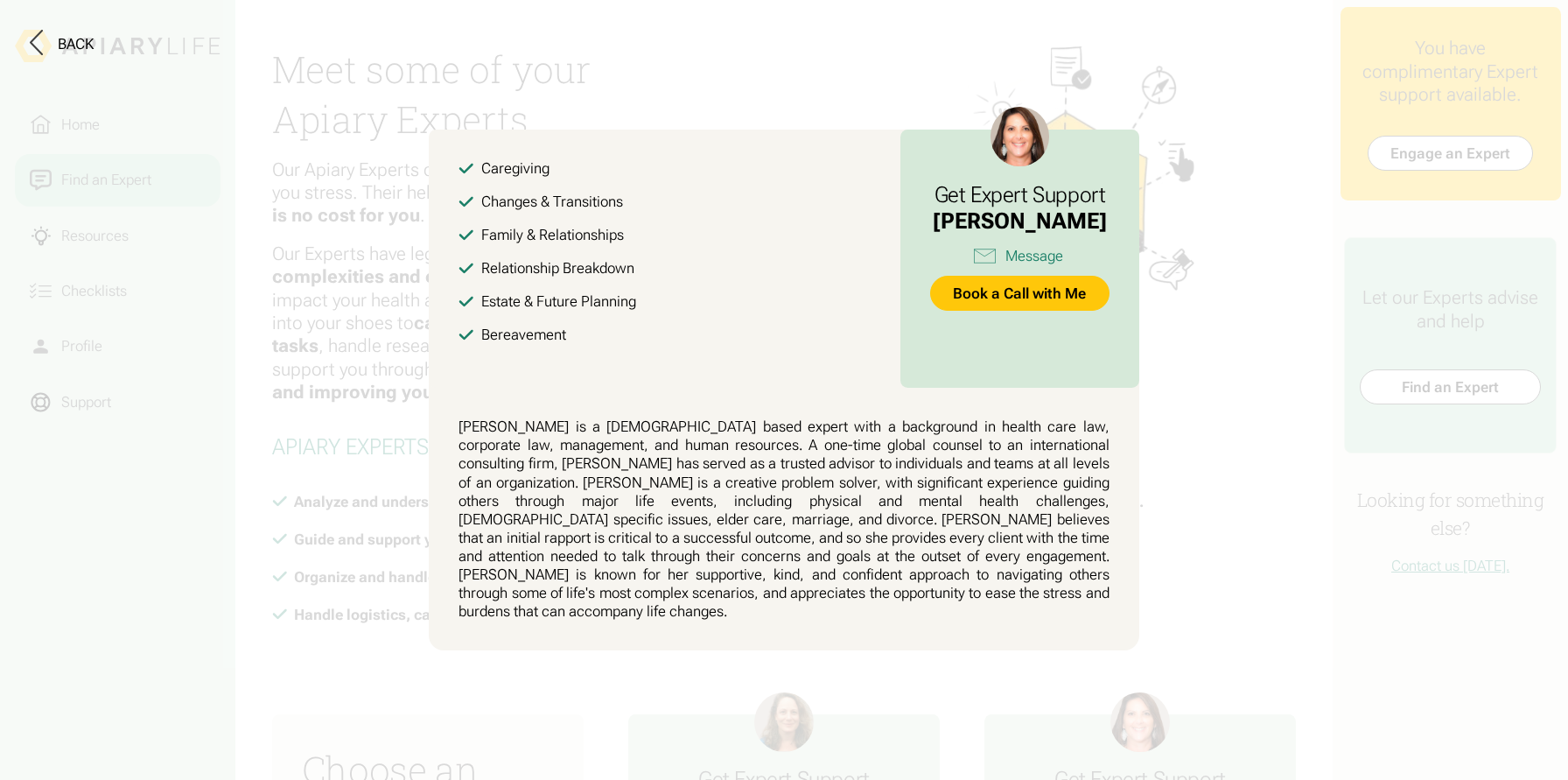
scroll to position [0, 0]
click at [1253, 411] on button at bounding box center [784, 390] width 1568 height 780
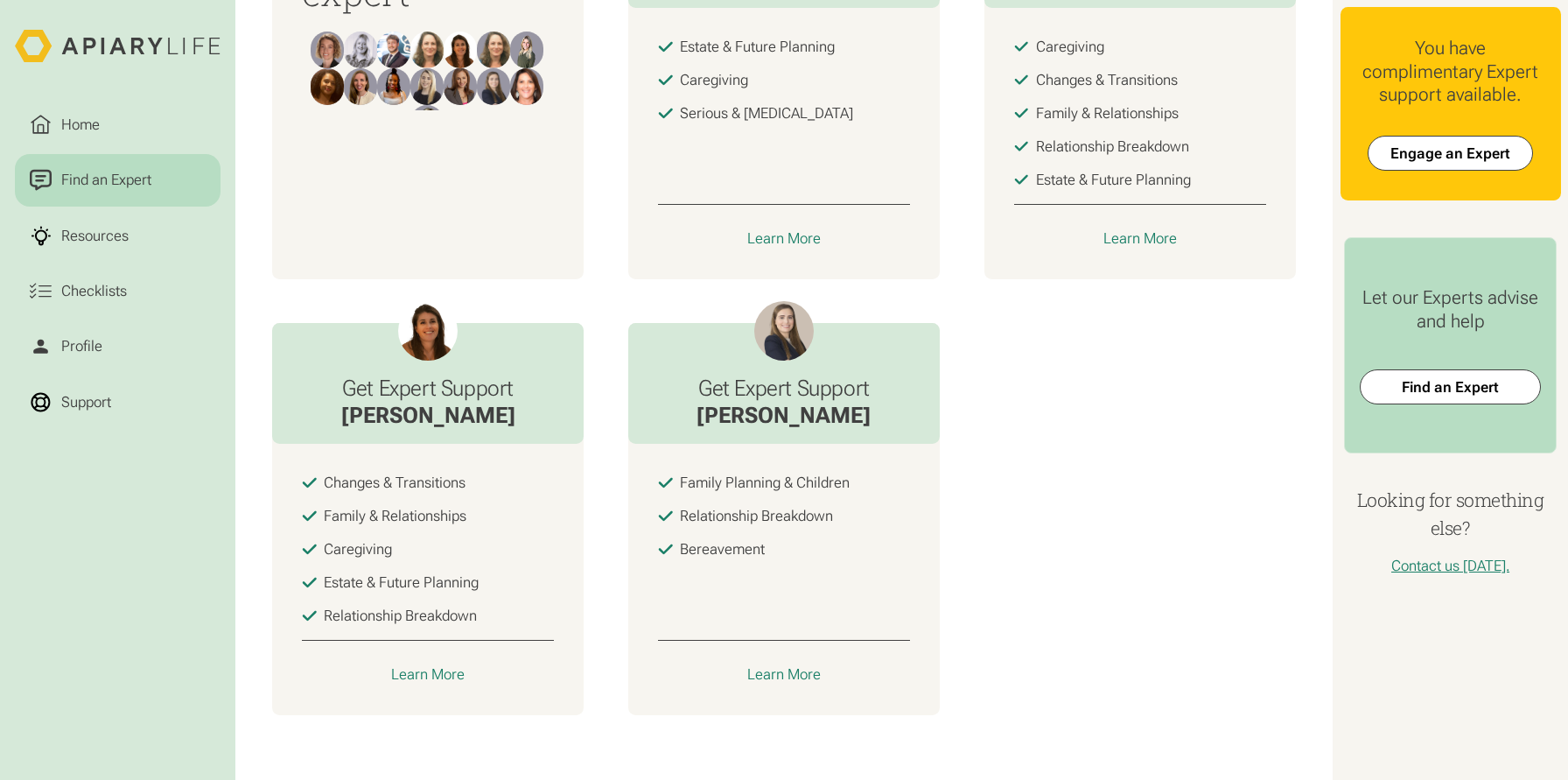
scroll to position [852, 0]
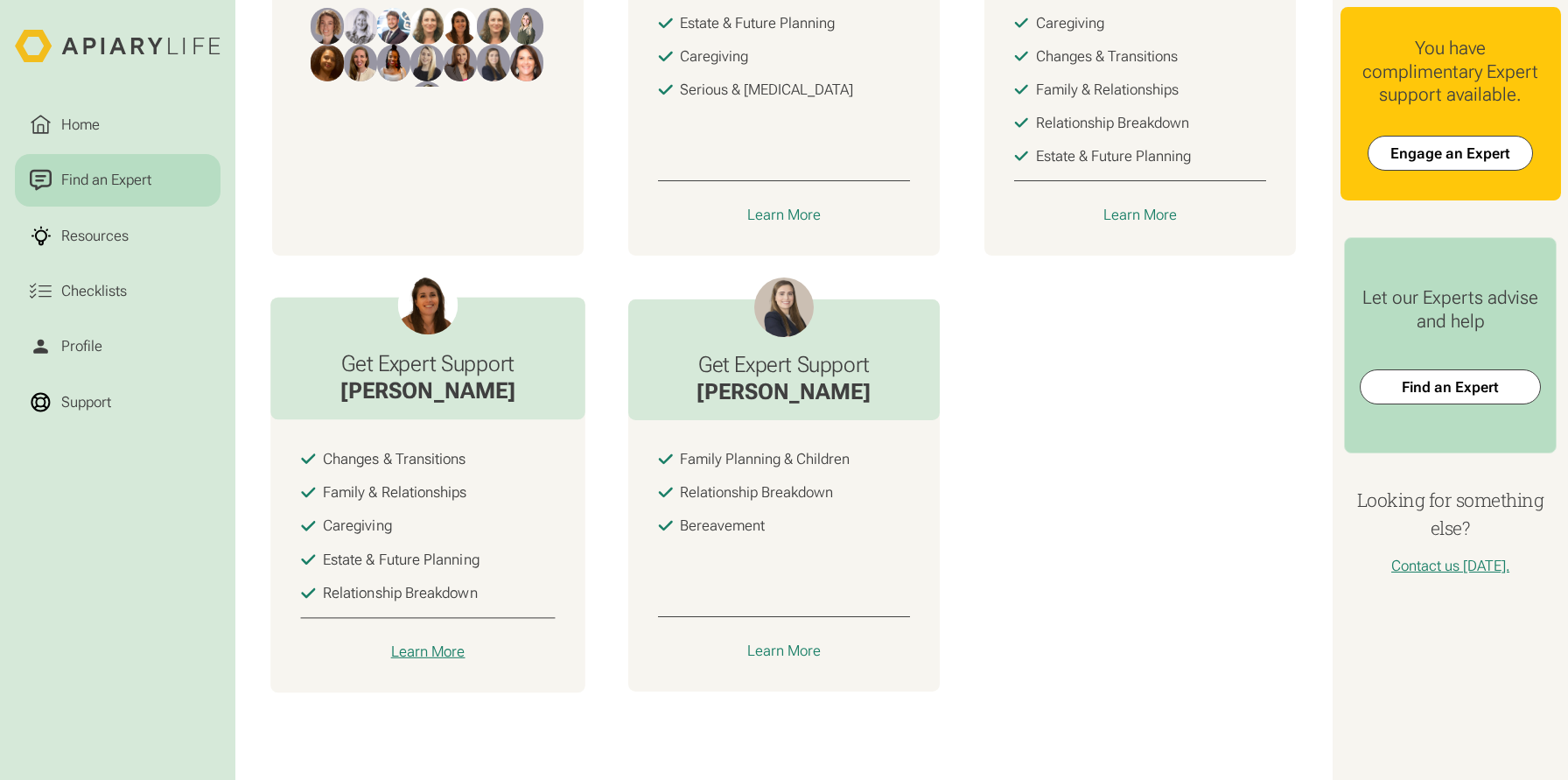
click at [443, 654] on div "Learn More" at bounding box center [428, 651] width 74 height 19
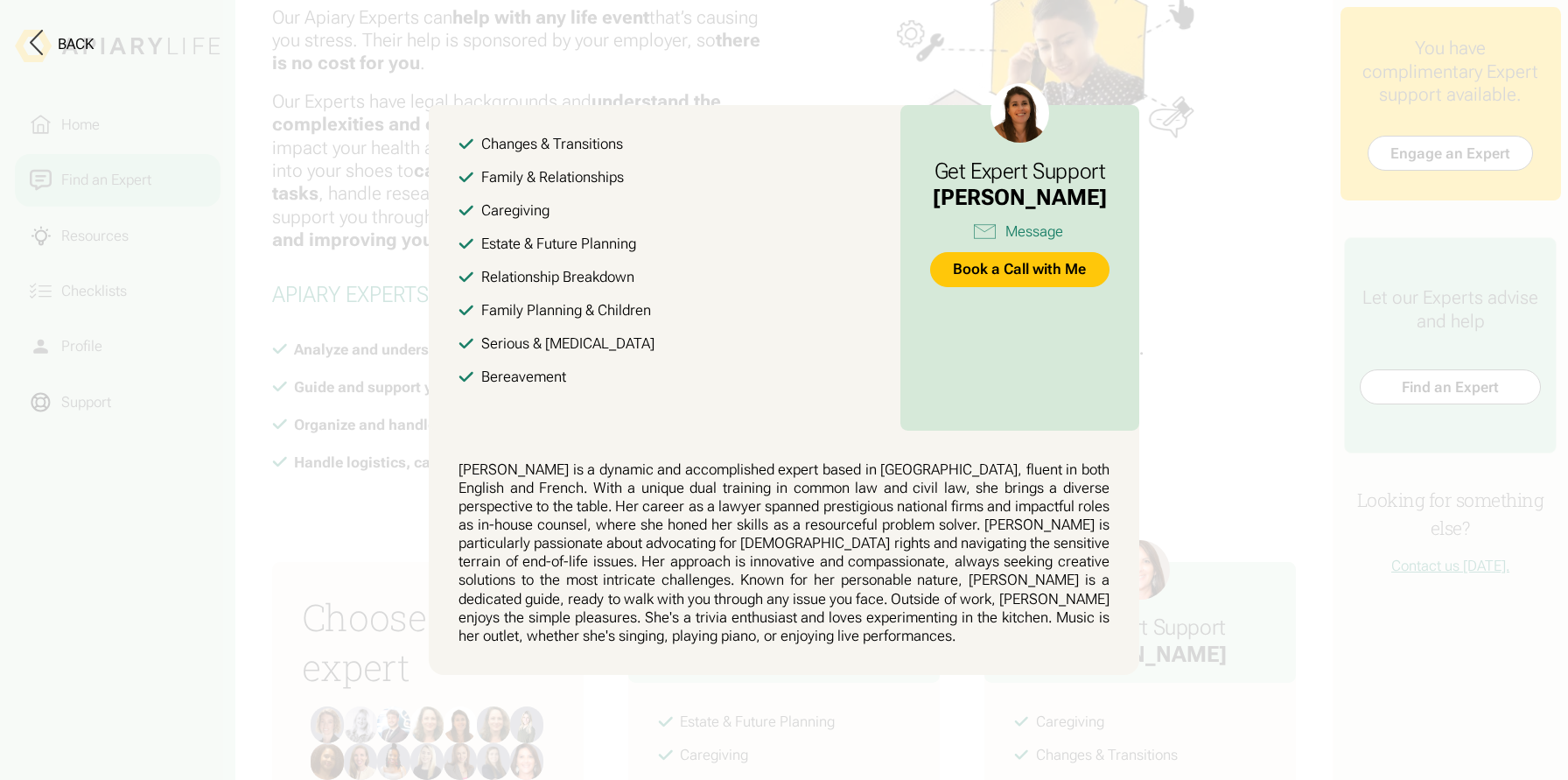
scroll to position [156, 0]
click at [1196, 409] on button at bounding box center [784, 390] width 1568 height 780
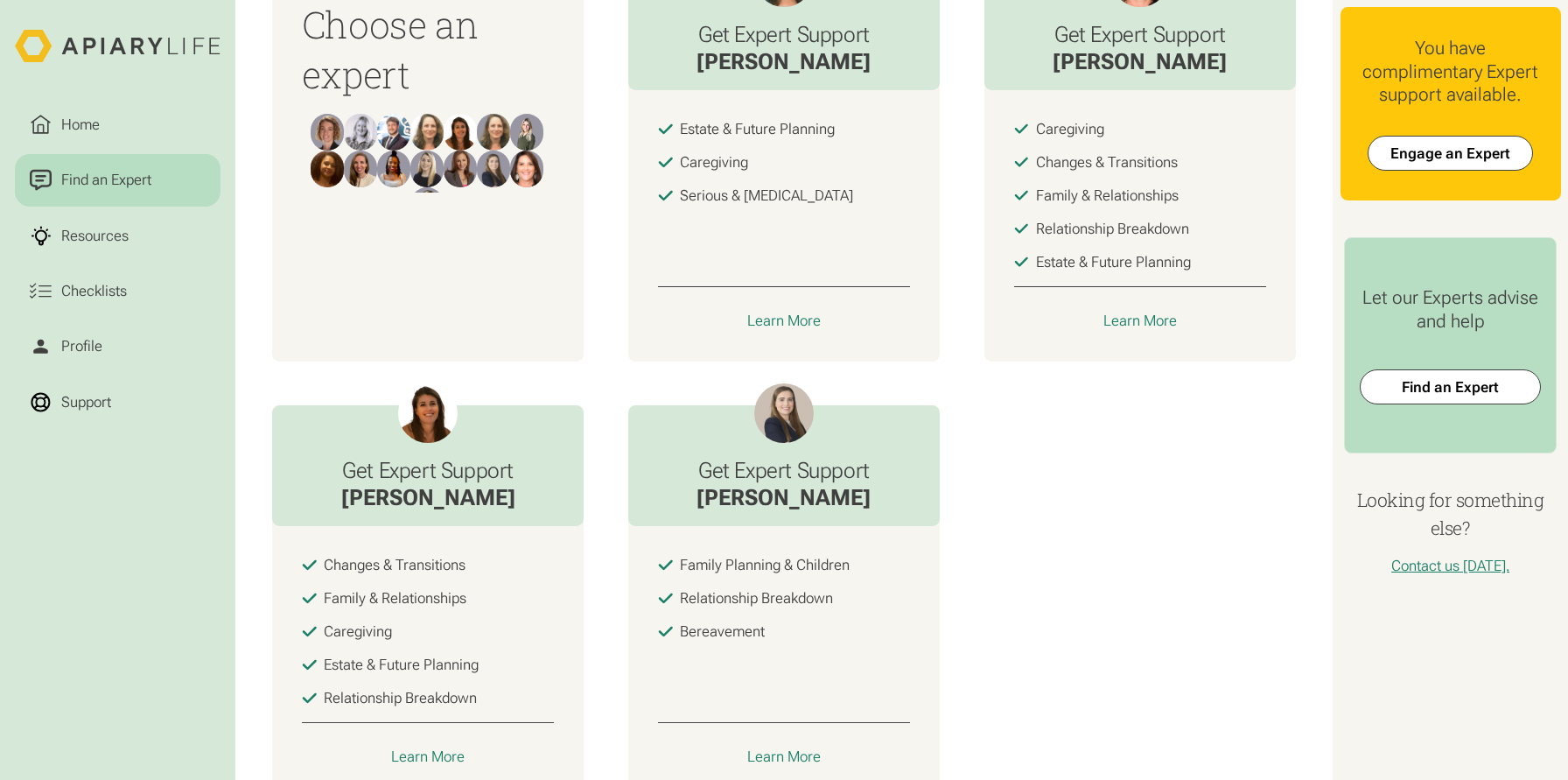
scroll to position [747, 0]
click at [773, 759] on div "Learn More" at bounding box center [784, 755] width 74 height 19
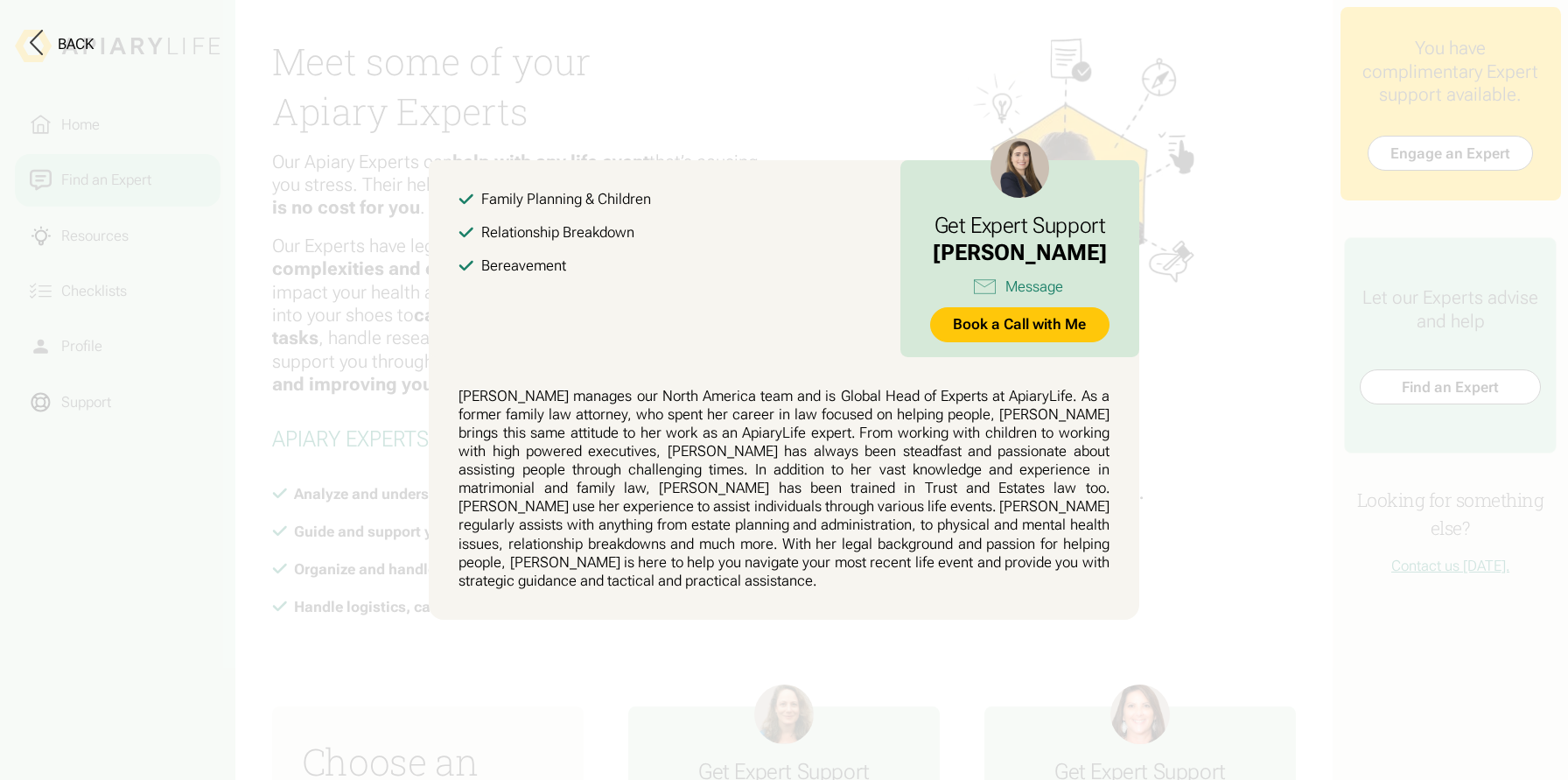
scroll to position [0, 0]
click at [1186, 518] on button at bounding box center [784, 390] width 1568 height 780
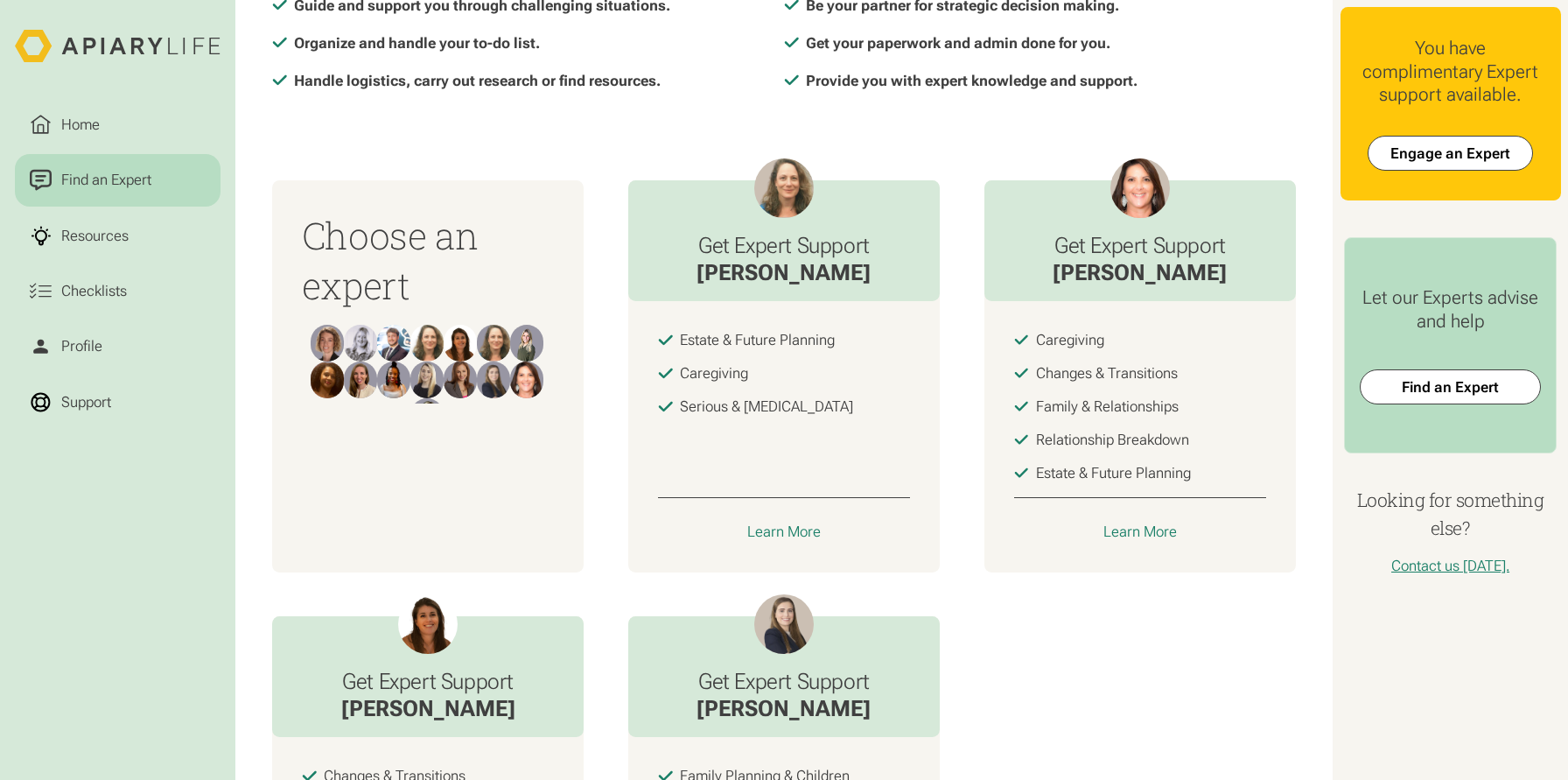
scroll to position [538, 0]
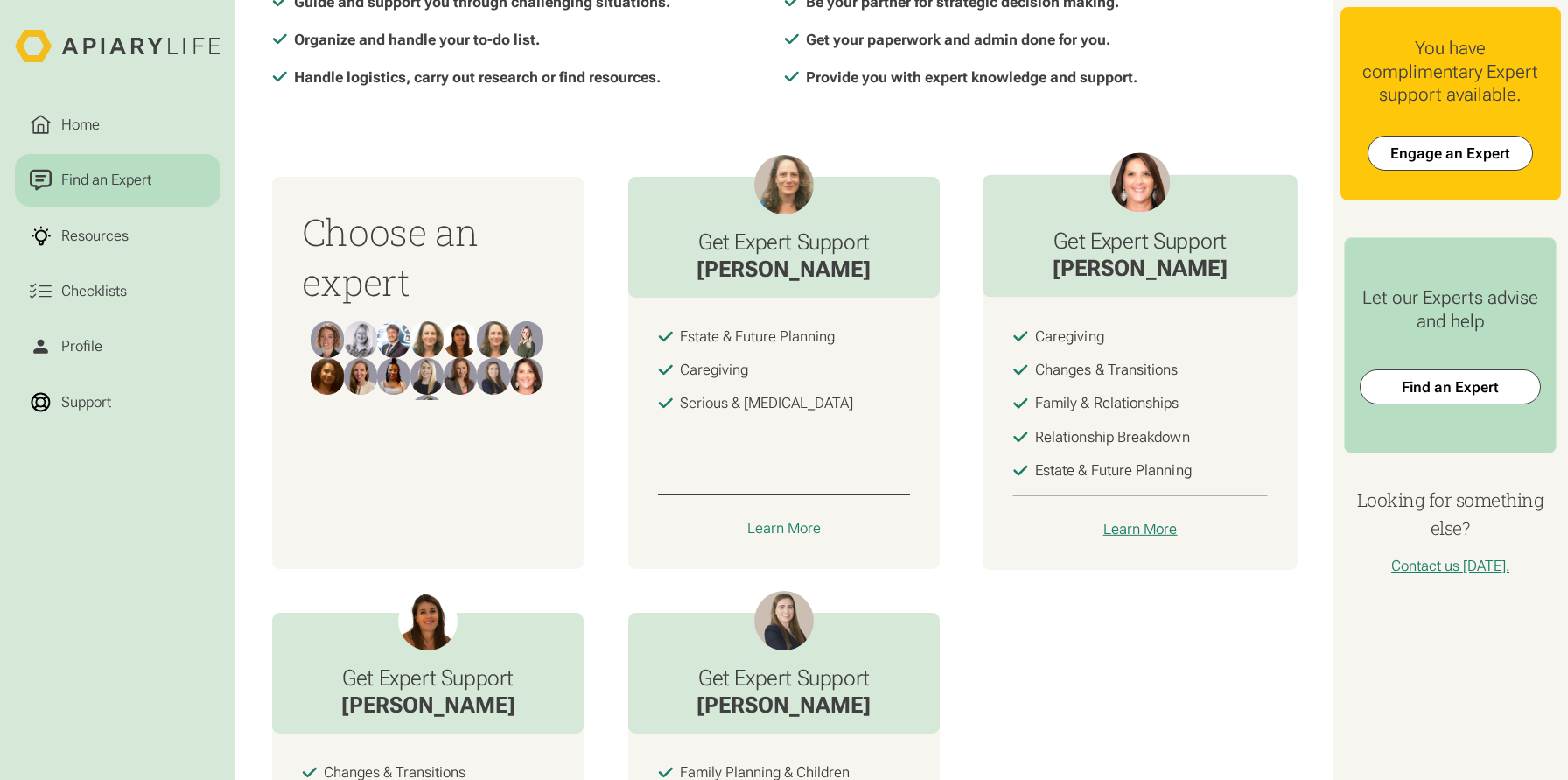
click at [1145, 532] on div "Learn More" at bounding box center [1140, 529] width 74 height 19
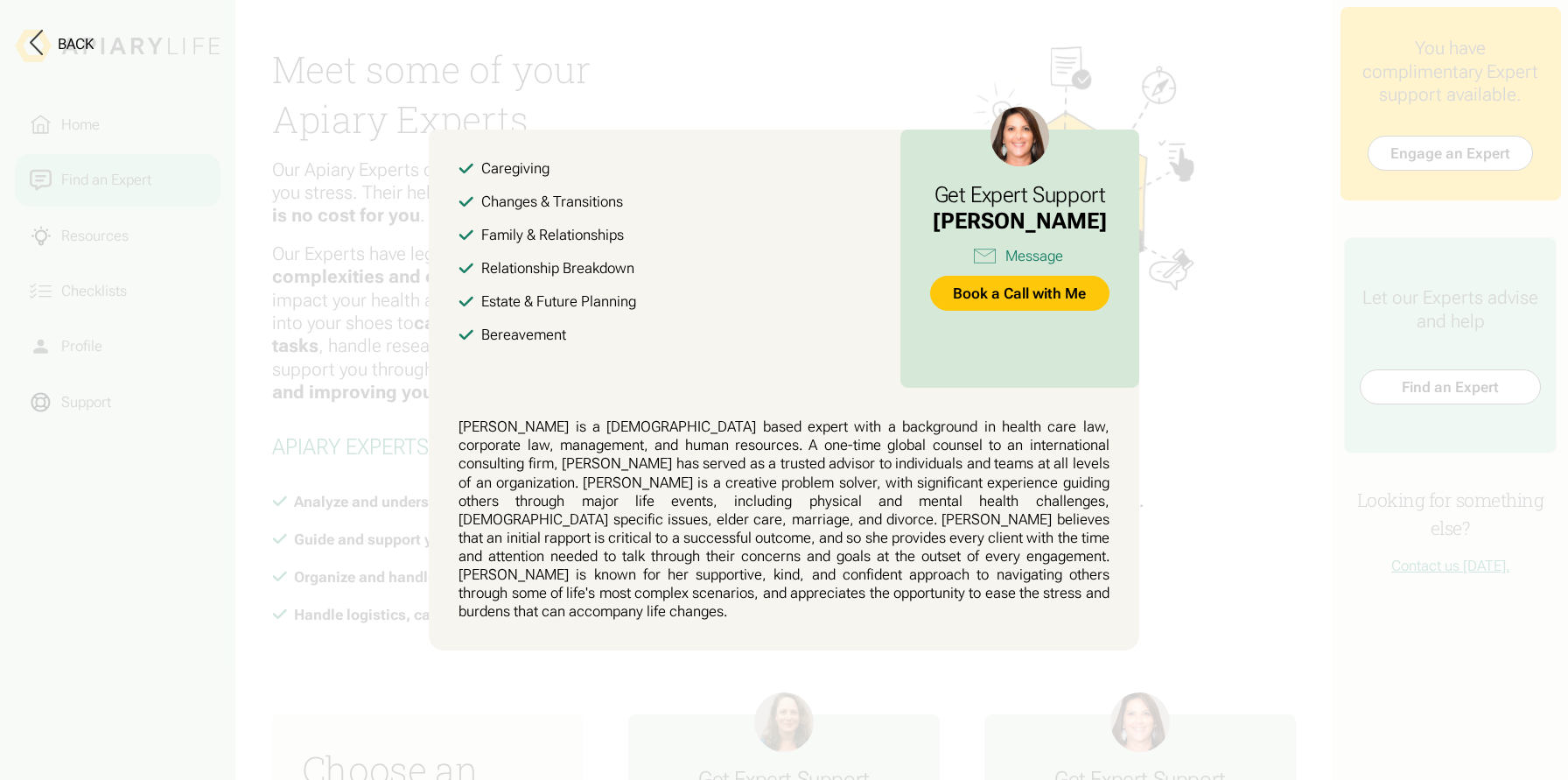
scroll to position [0, 0]
click at [1220, 354] on button at bounding box center [784, 390] width 1568 height 780
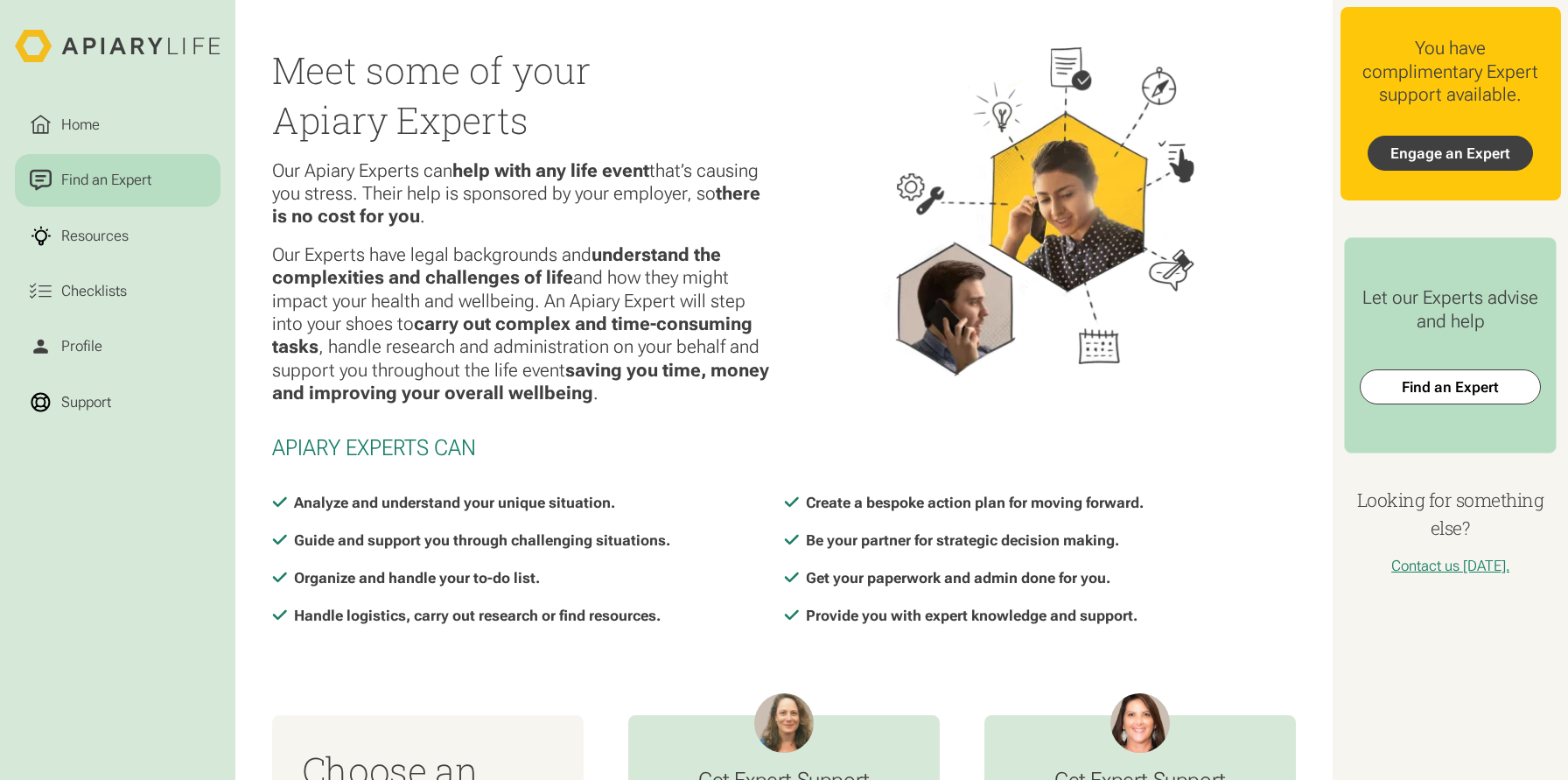
click at [1446, 145] on link "Engage an Expert" at bounding box center [1451, 154] width 166 height 35
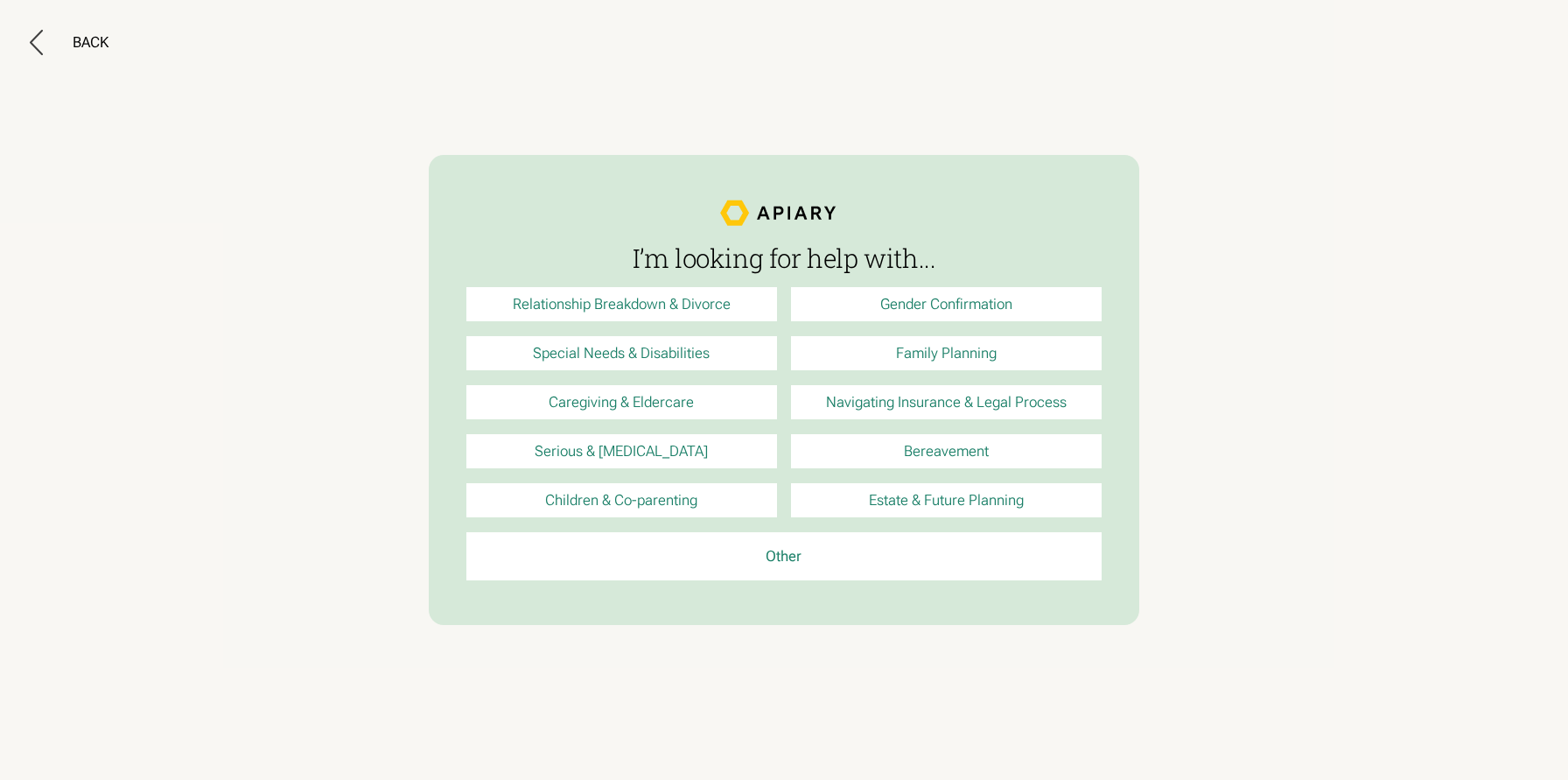
click at [913, 362] on link "Family Planning" at bounding box center [946, 353] width 311 height 34
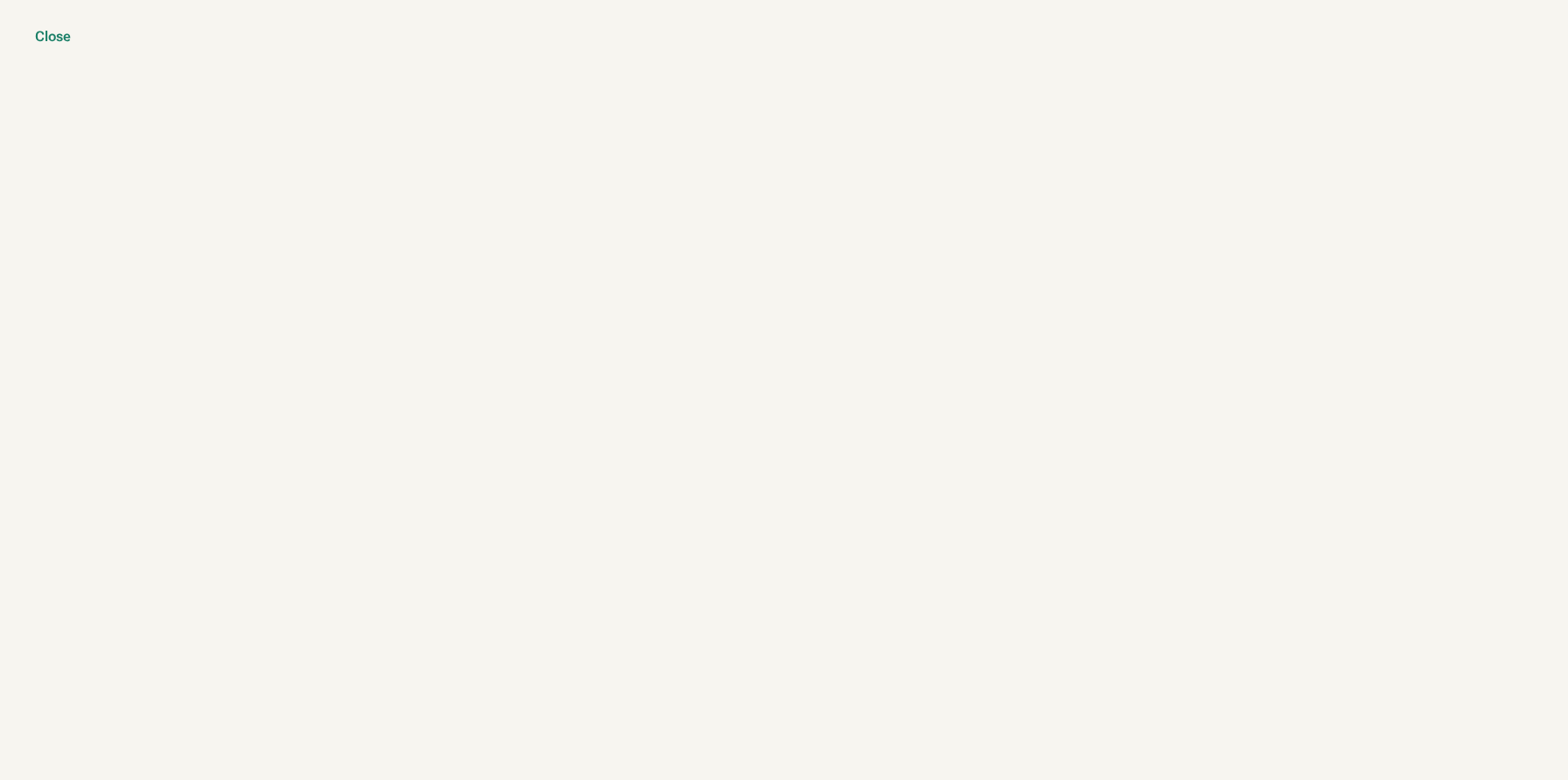
click at [55, 34] on div "Close" at bounding box center [53, 37] width 36 height 18
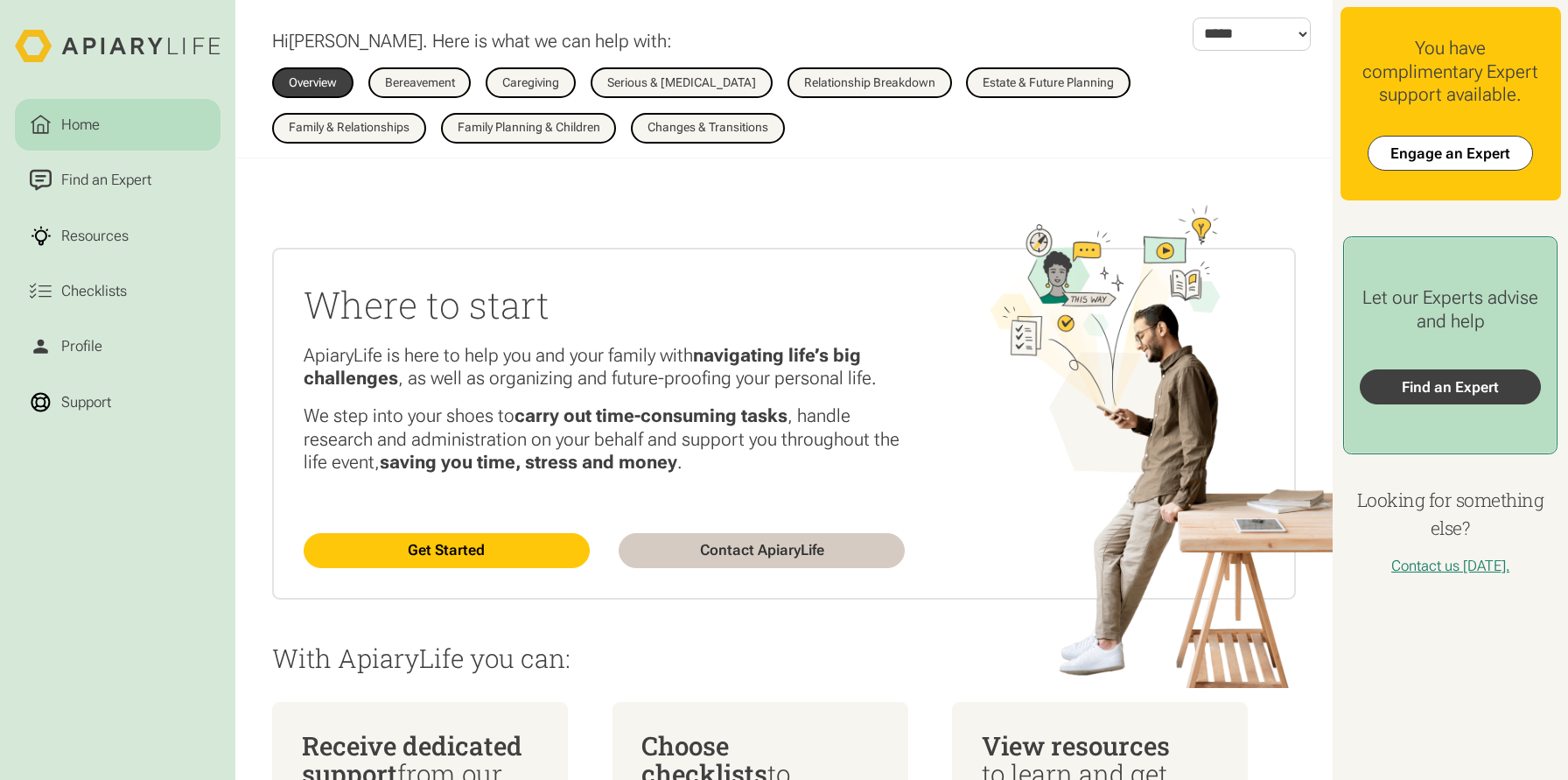
click at [1433, 386] on link "Find an Expert" at bounding box center [1451, 387] width 182 height 35
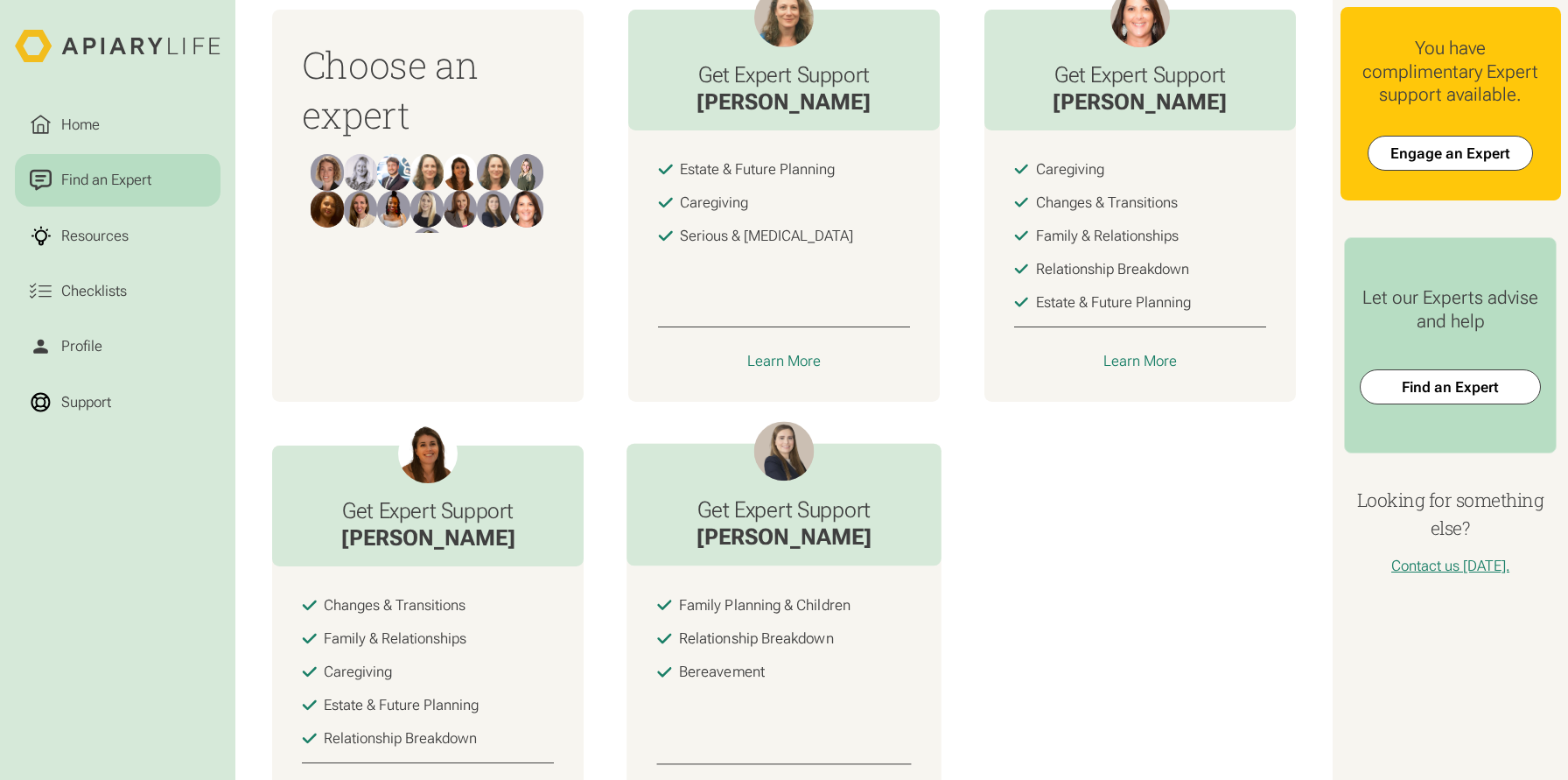
scroll to position [600, 0]
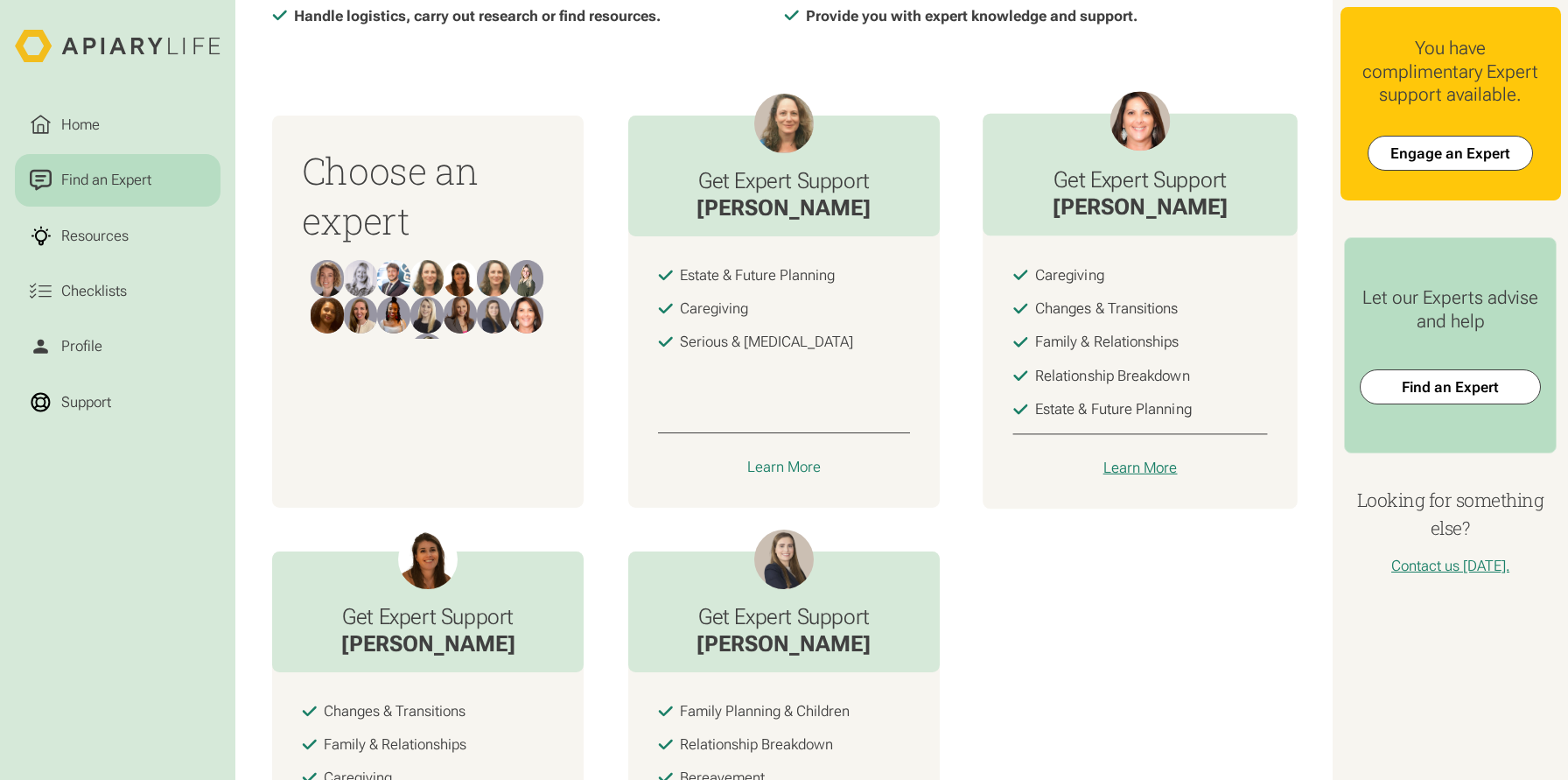
click at [1132, 463] on div "Learn More" at bounding box center [1140, 467] width 74 height 19
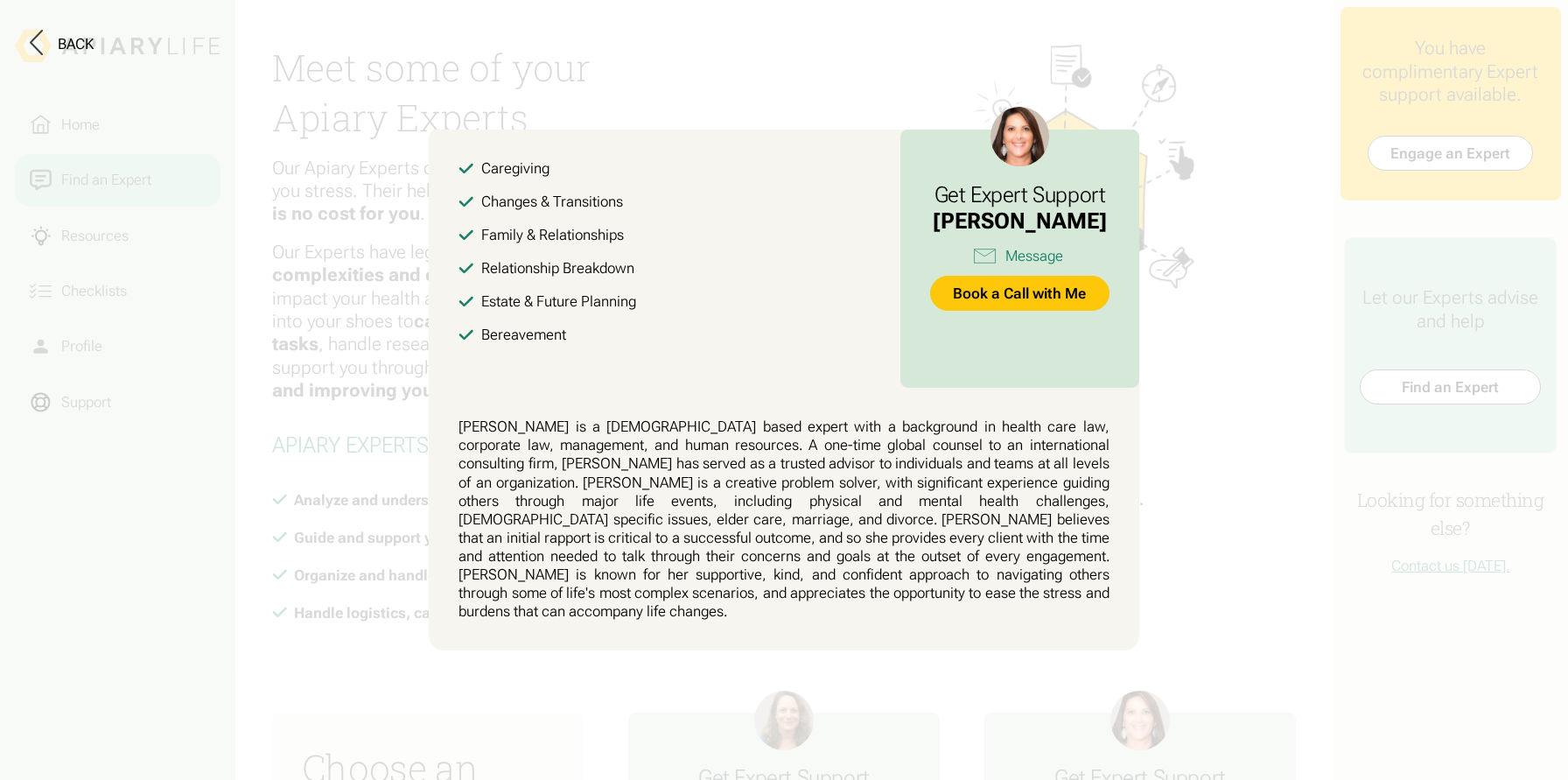
scroll to position [0, 0]
click at [1292, 305] on button at bounding box center [784, 390] width 1568 height 780
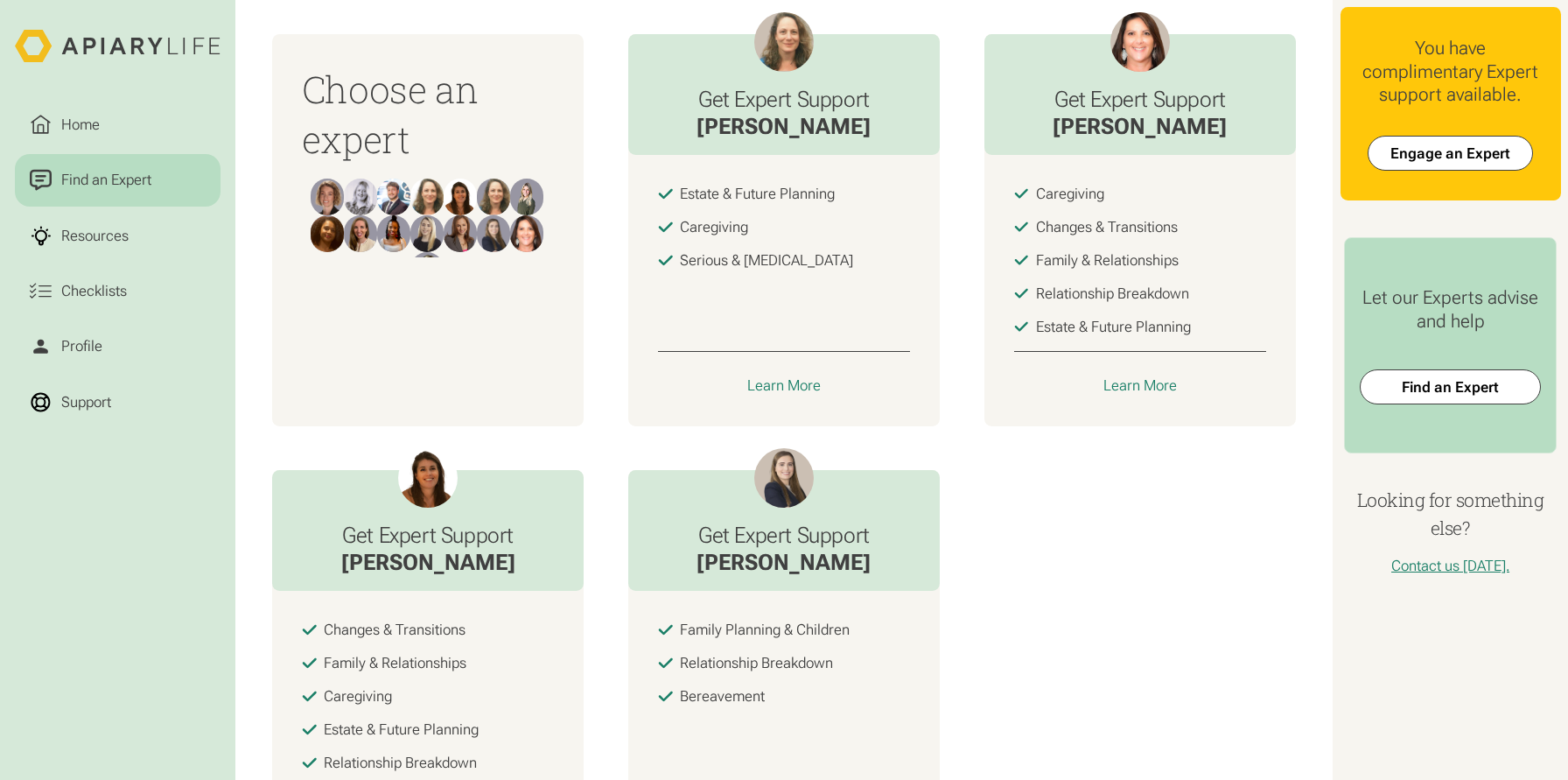
scroll to position [852, 0]
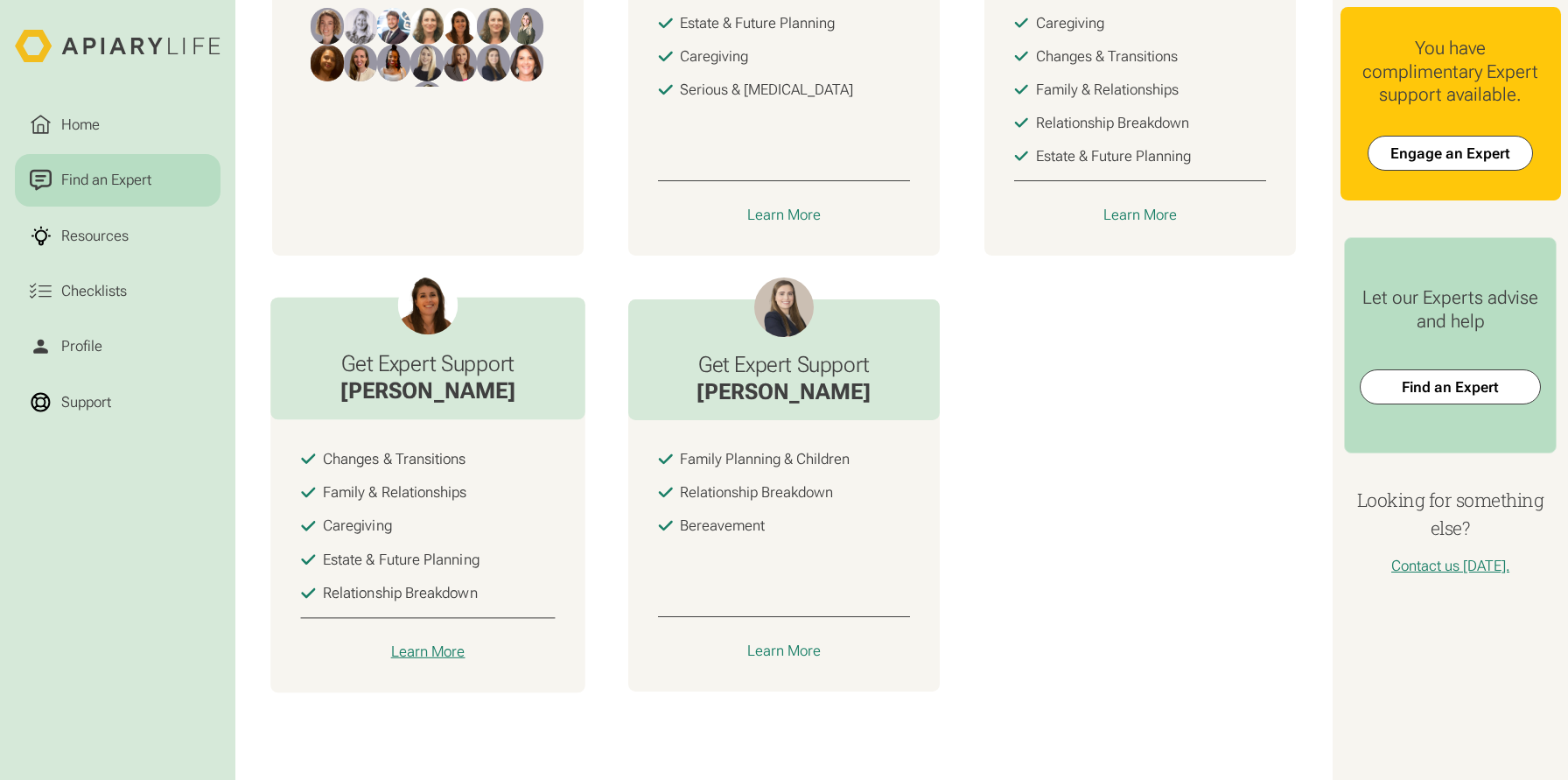
click at [425, 649] on div "Learn More" at bounding box center [428, 651] width 74 height 19
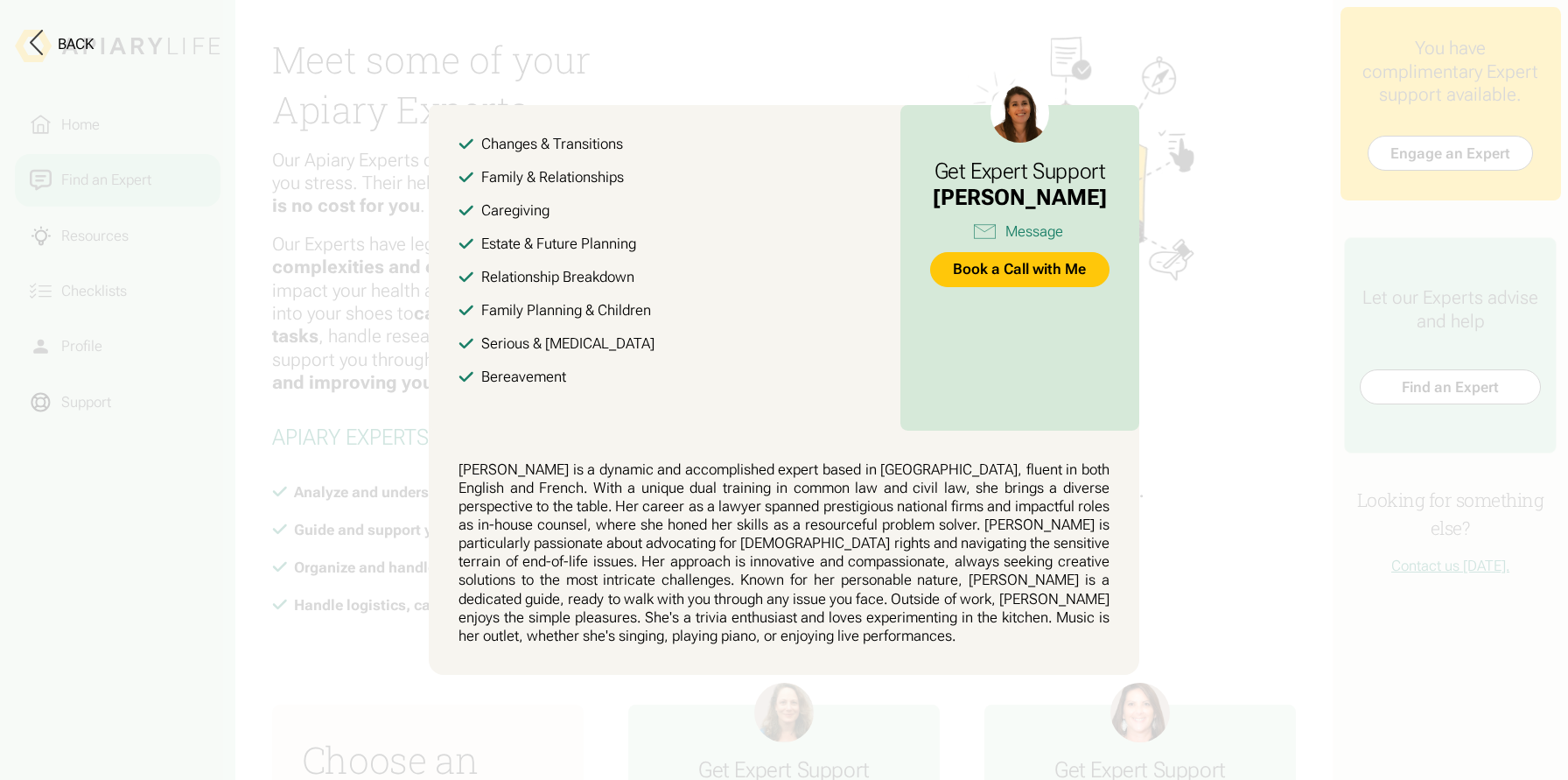
scroll to position [0, 0]
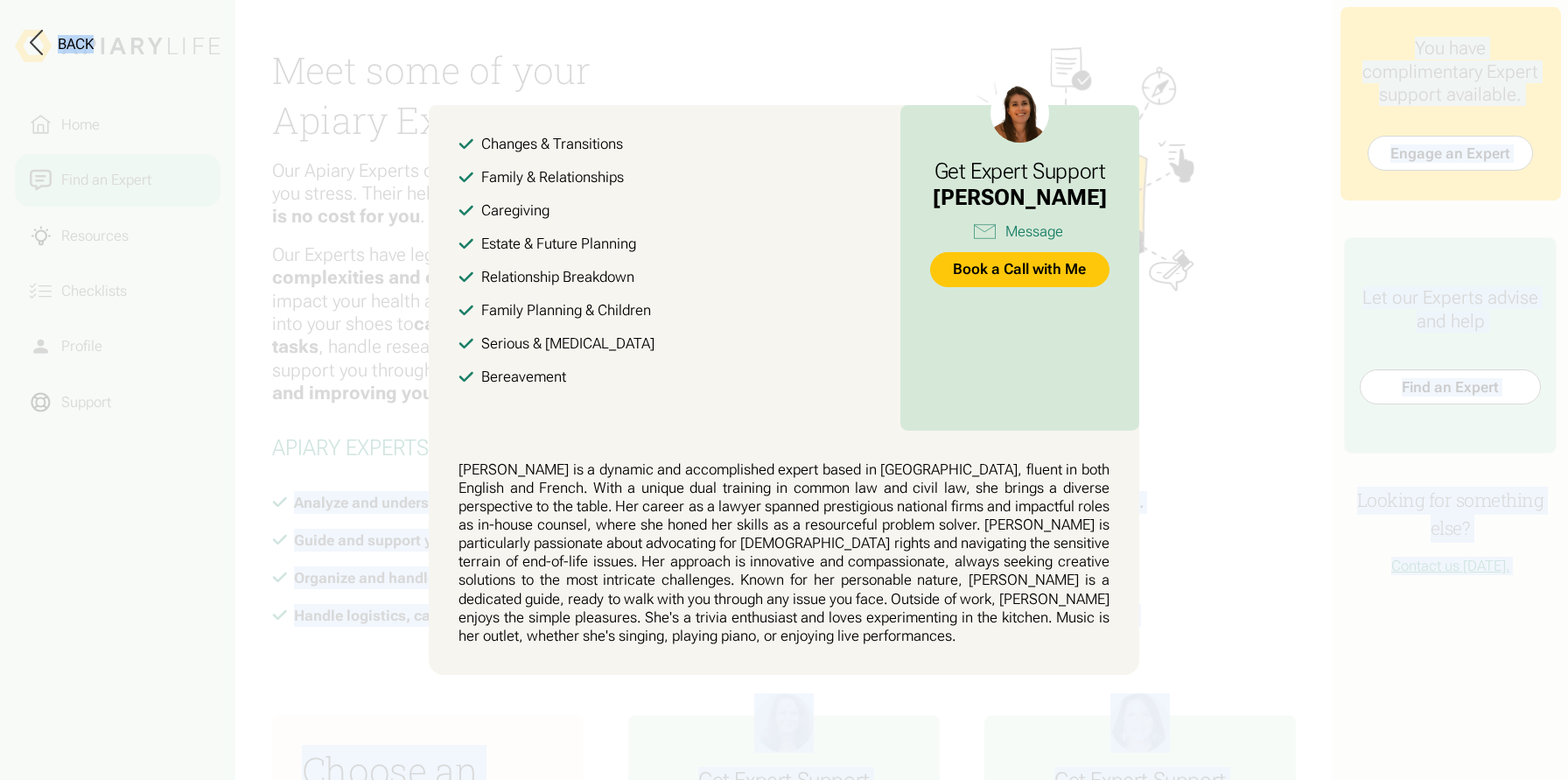
drag, startPoint x: 644, startPoint y: 488, endPoint x: 799, endPoint y: 488, distance: 155.0
click at [799, 488] on html "Home Find an Expert Resources Checklists Profile Support Meet some of your Apia…" at bounding box center [784, 390] width 1568 height 780
click at [799, 488] on button at bounding box center [784, 390] width 1568 height 780
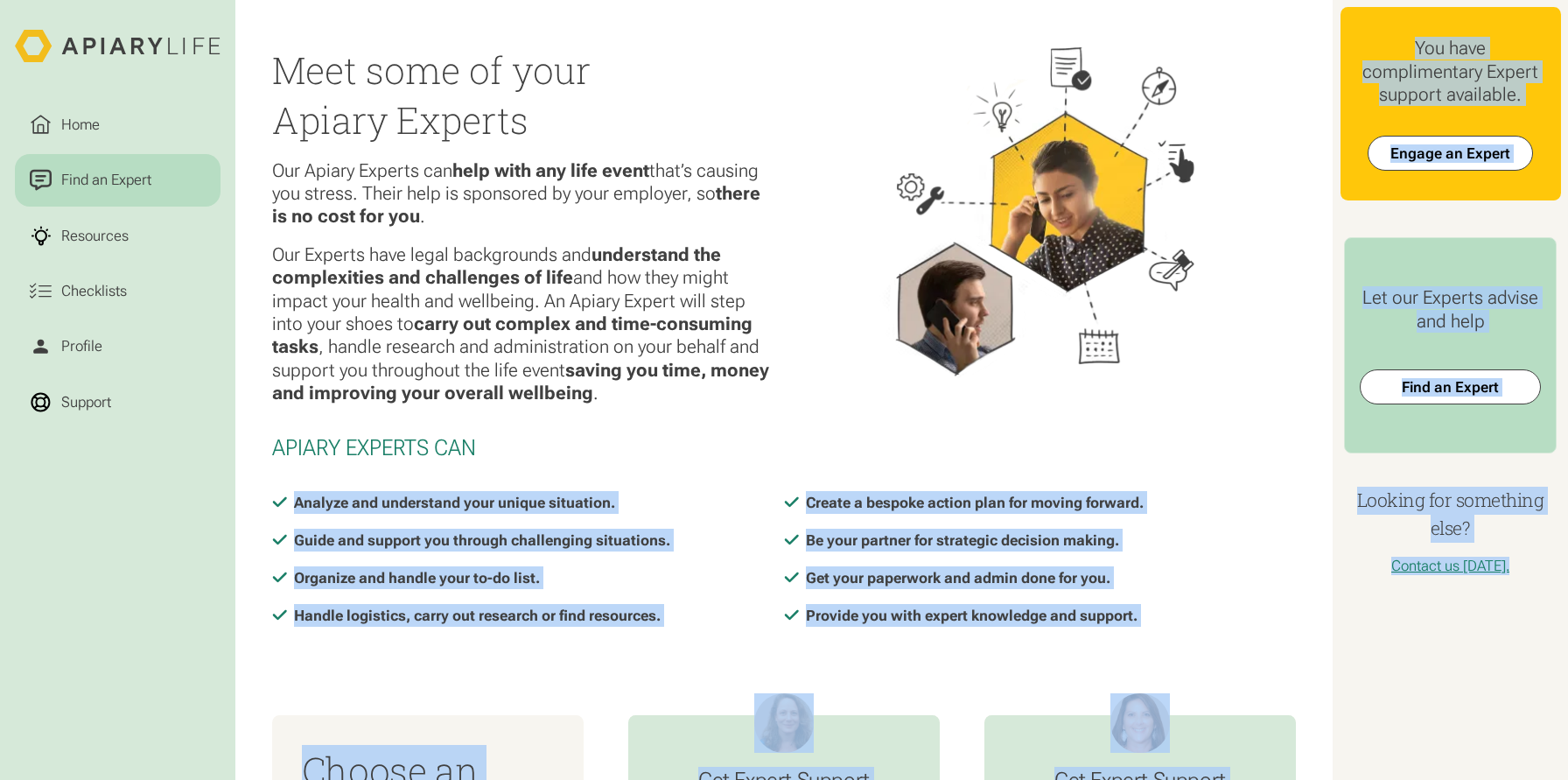
scroll to position [852, 0]
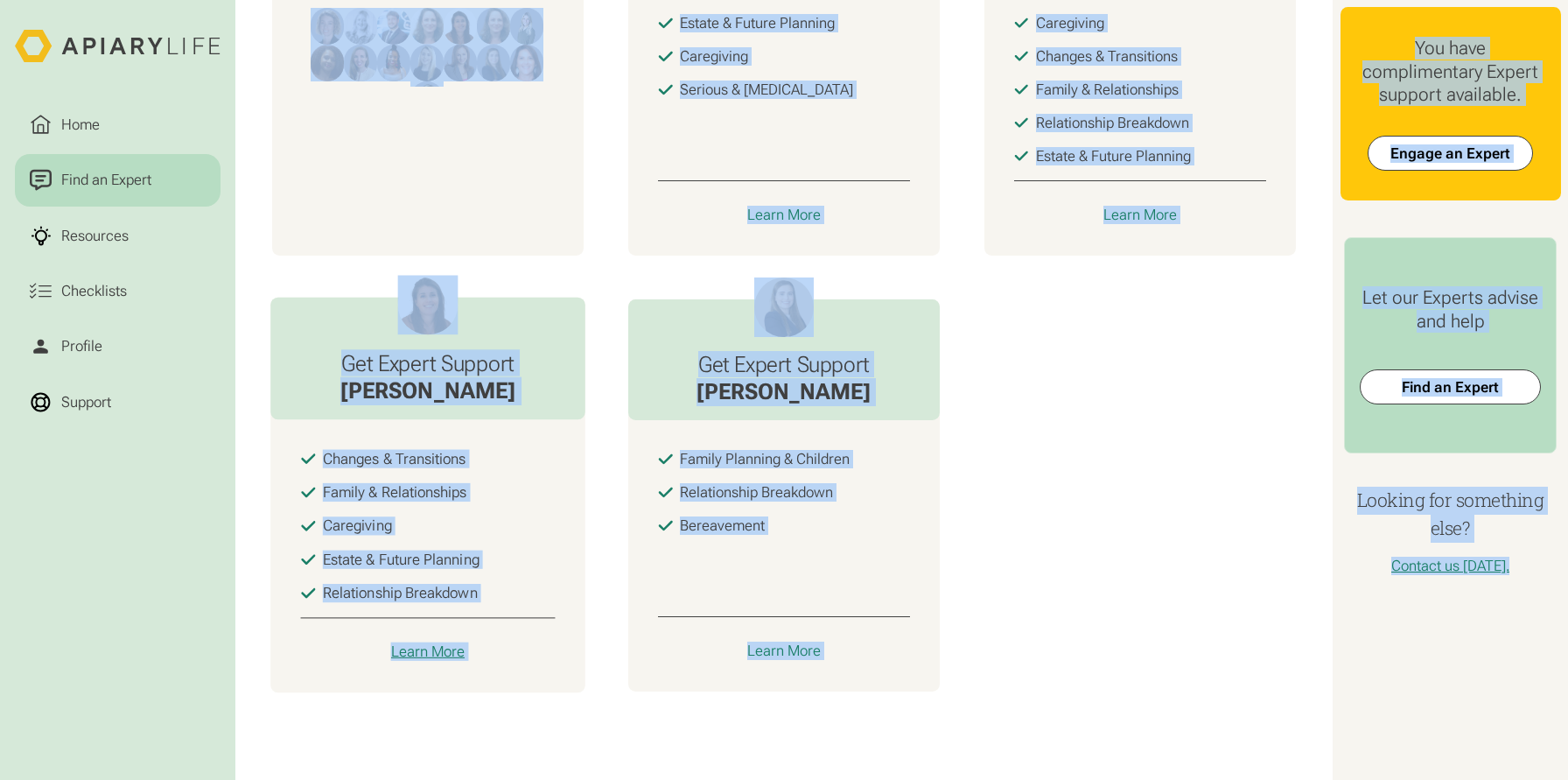
click at [426, 658] on div "Learn More" at bounding box center [428, 651] width 74 height 19
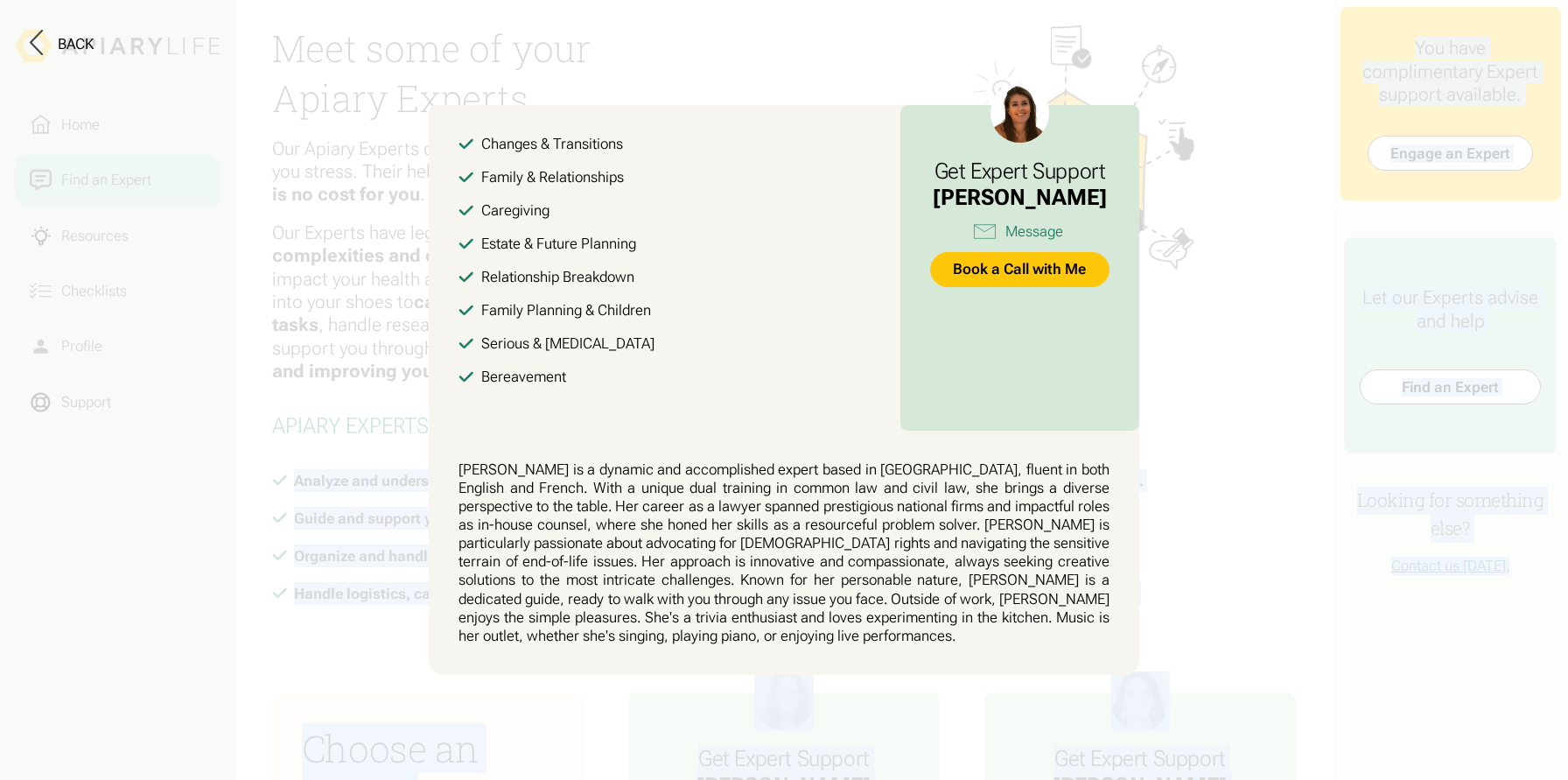
scroll to position [0, 0]
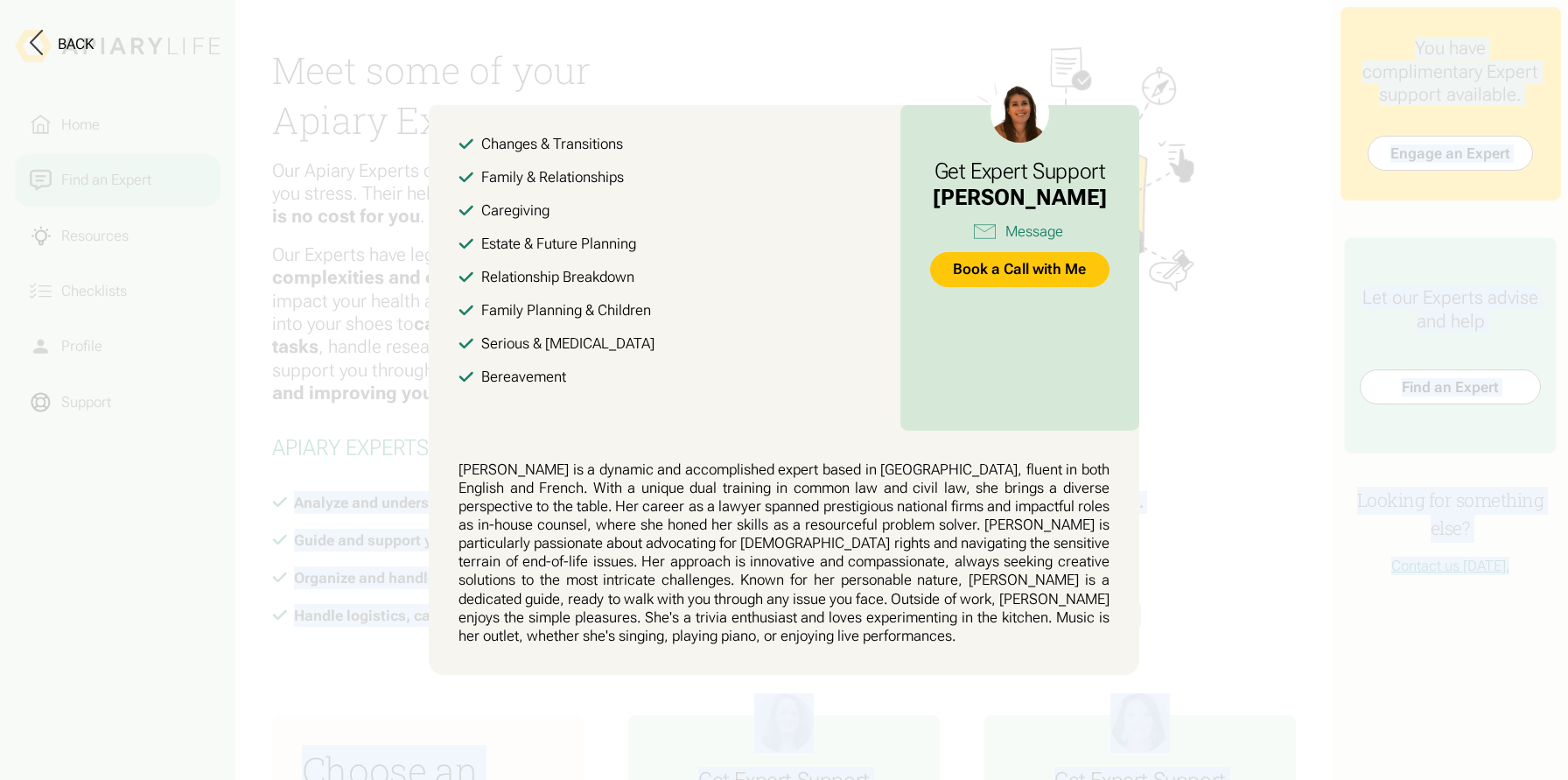
click at [1244, 377] on button at bounding box center [784, 390] width 1568 height 780
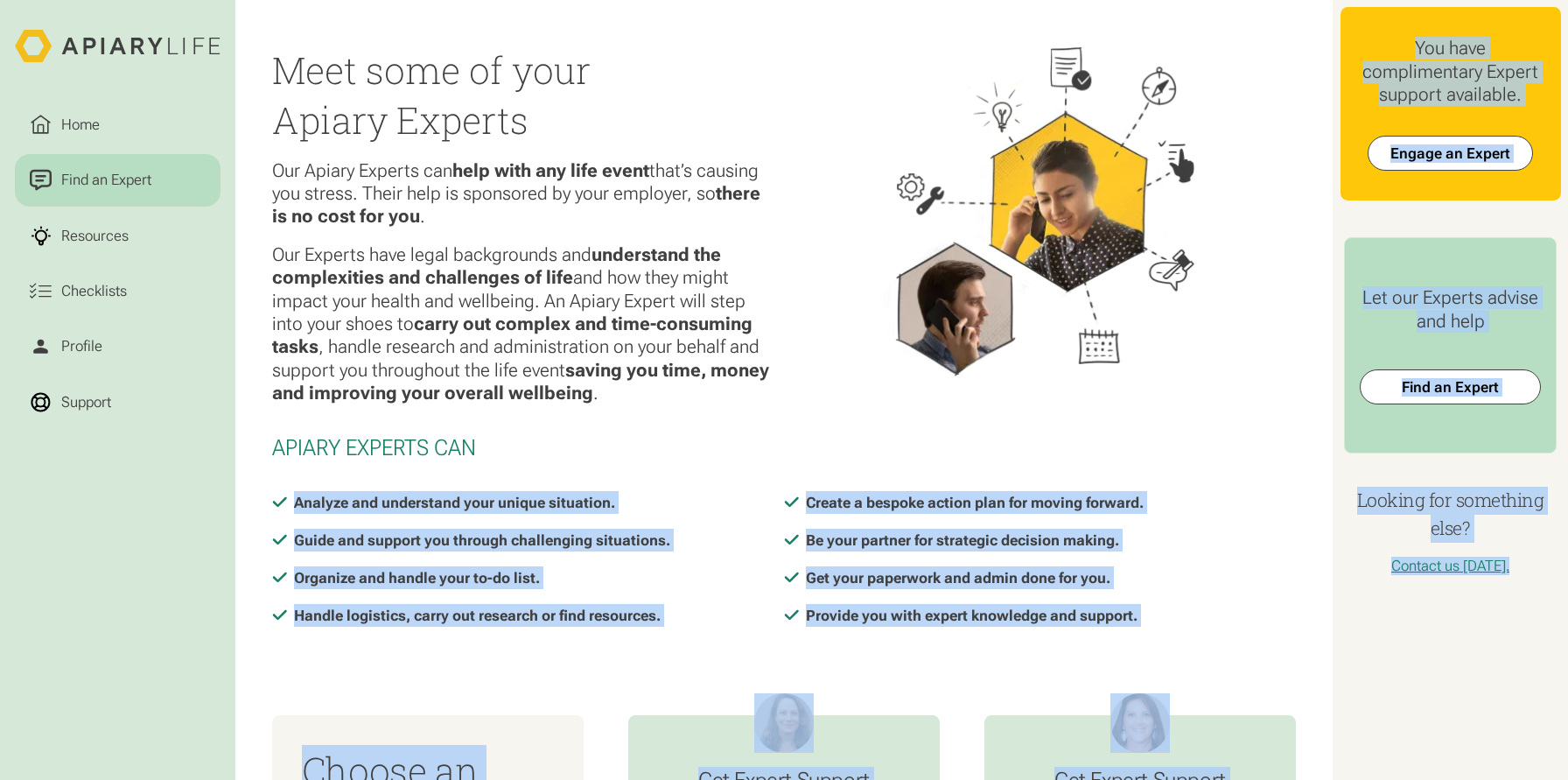
scroll to position [480, 0]
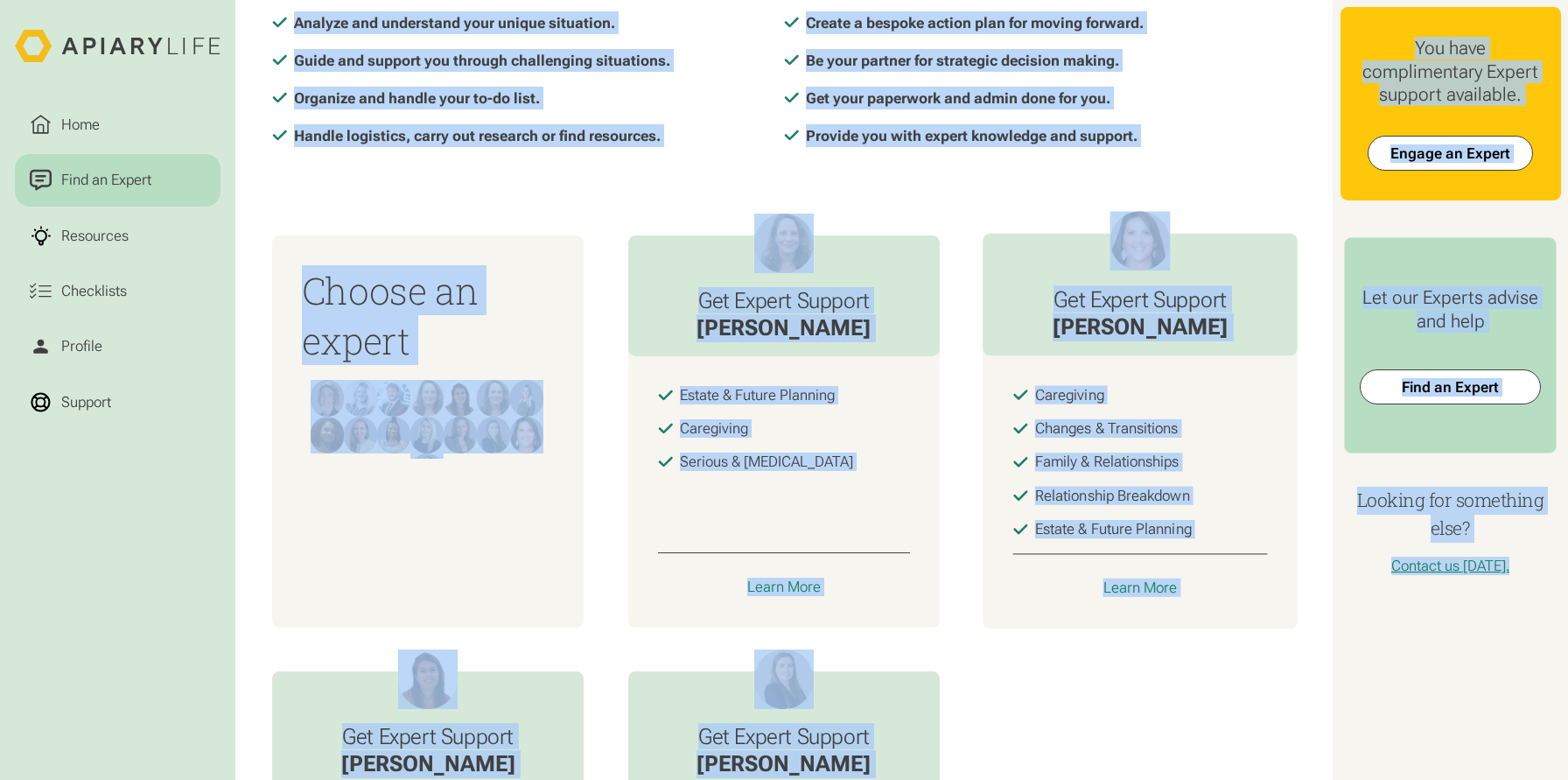
click at [1135, 611] on div "Caregiving Changes & Transitions Family & Relationships Relationship Breakdown …" at bounding box center [1140, 492] width 315 height 273
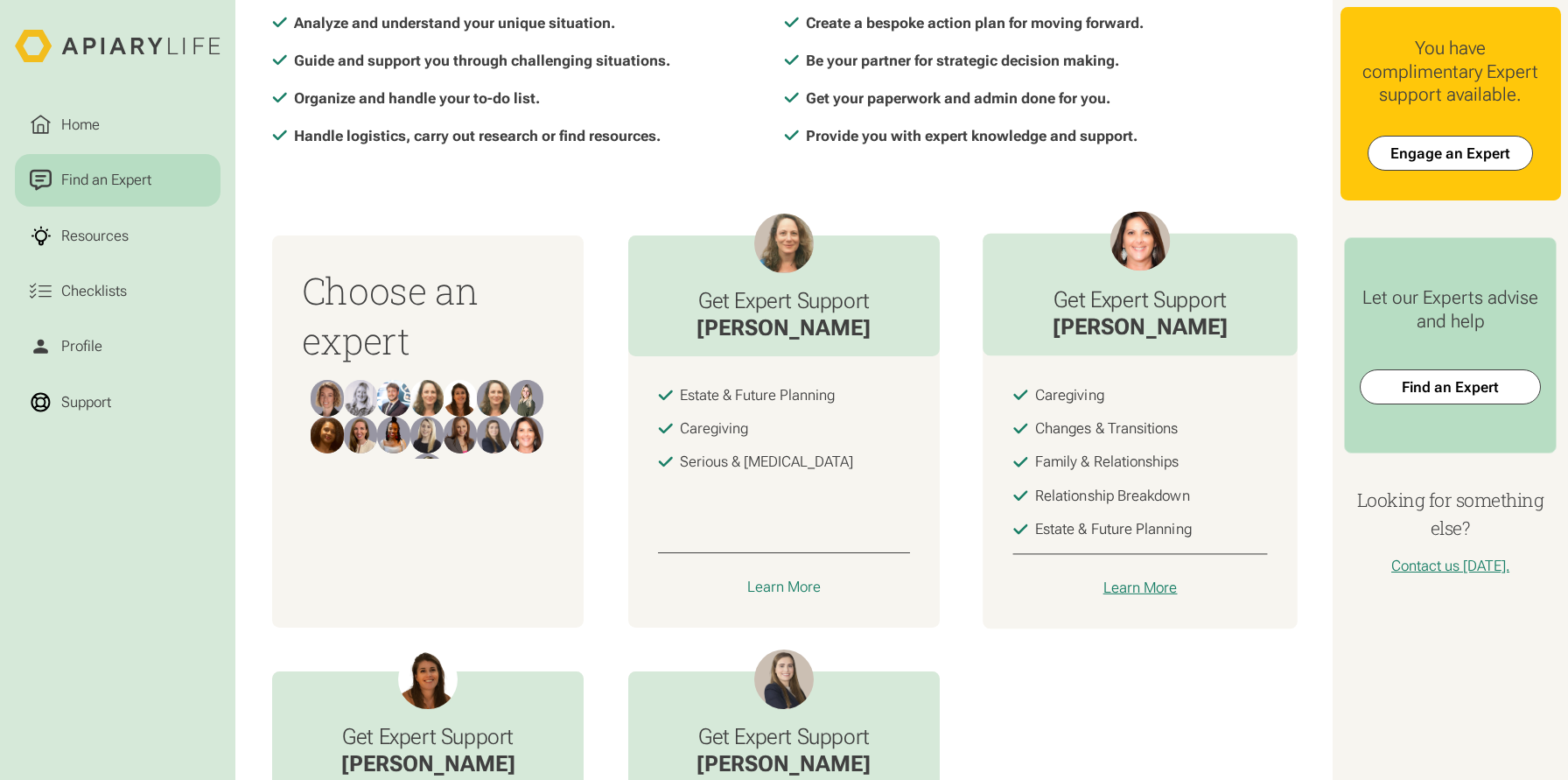
click at [1135, 587] on div "Learn More" at bounding box center [1140, 587] width 74 height 19
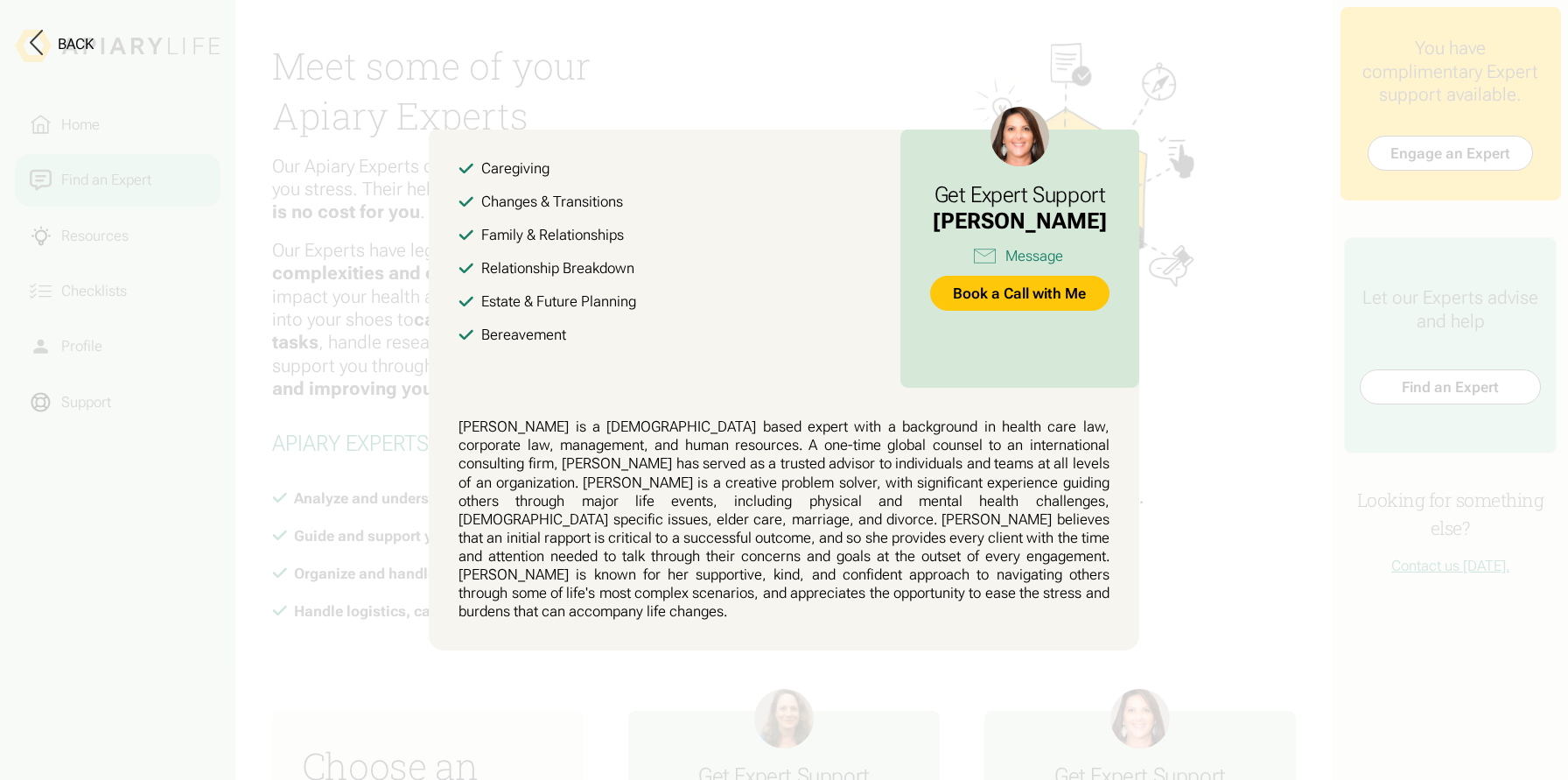
scroll to position [0, 0]
click at [1211, 496] on button at bounding box center [784, 390] width 1568 height 780
click at [1211, 496] on div "Create a bespoke action plan for moving forward." at bounding box center [1040, 503] width 512 height 23
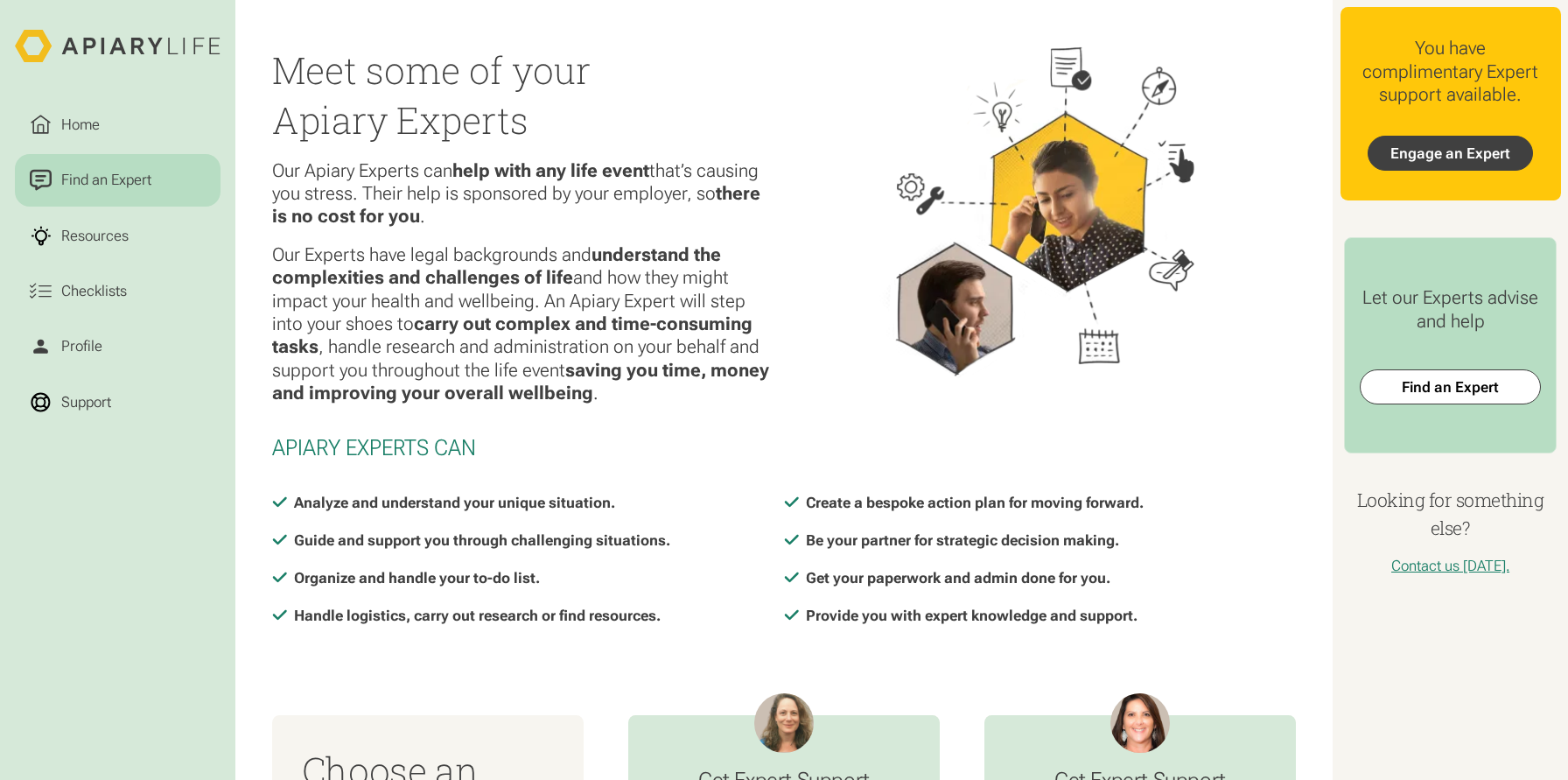
click at [1433, 152] on link "Engage an Expert" at bounding box center [1451, 154] width 166 height 35
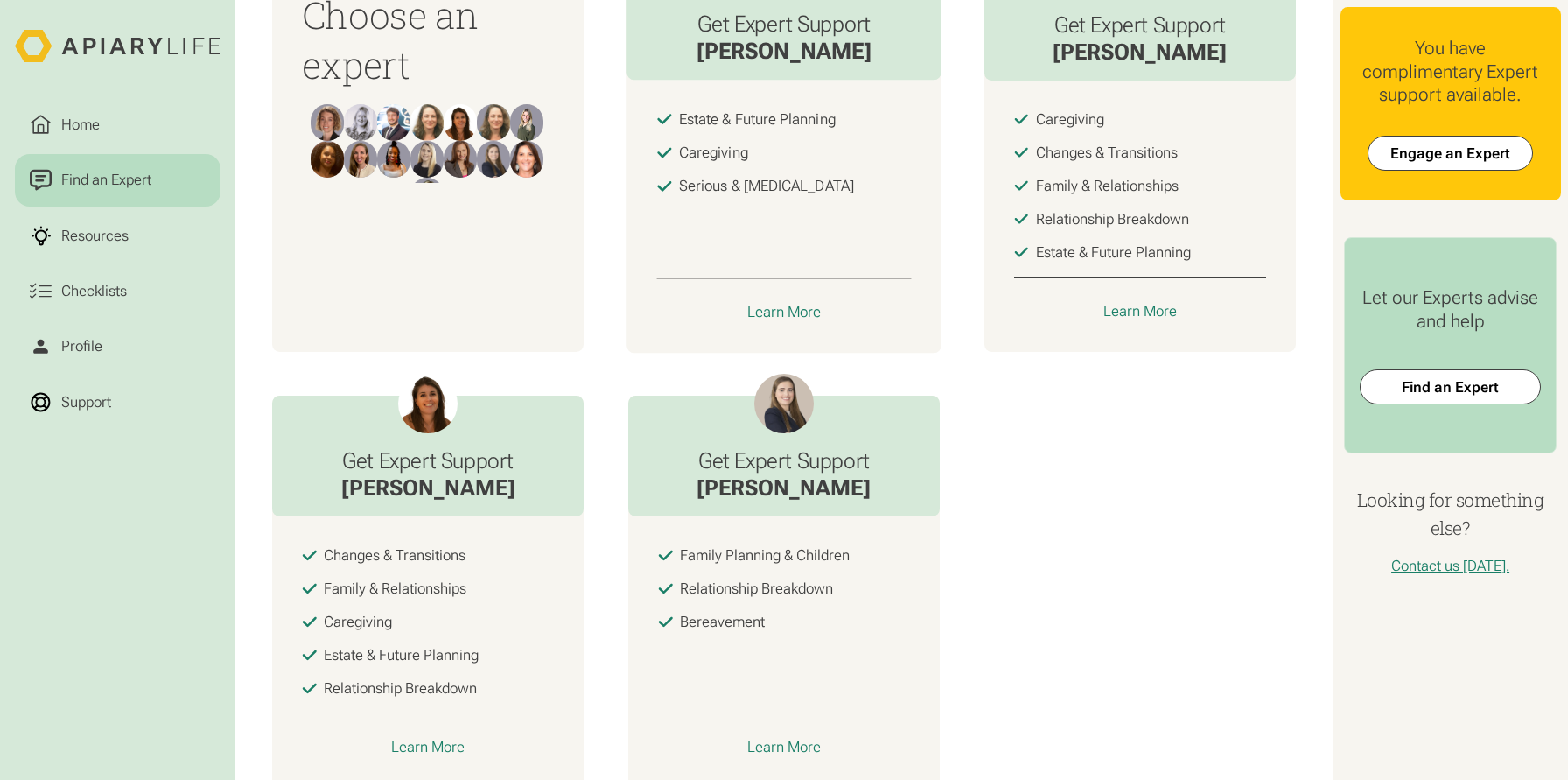
scroll to position [761, 0]
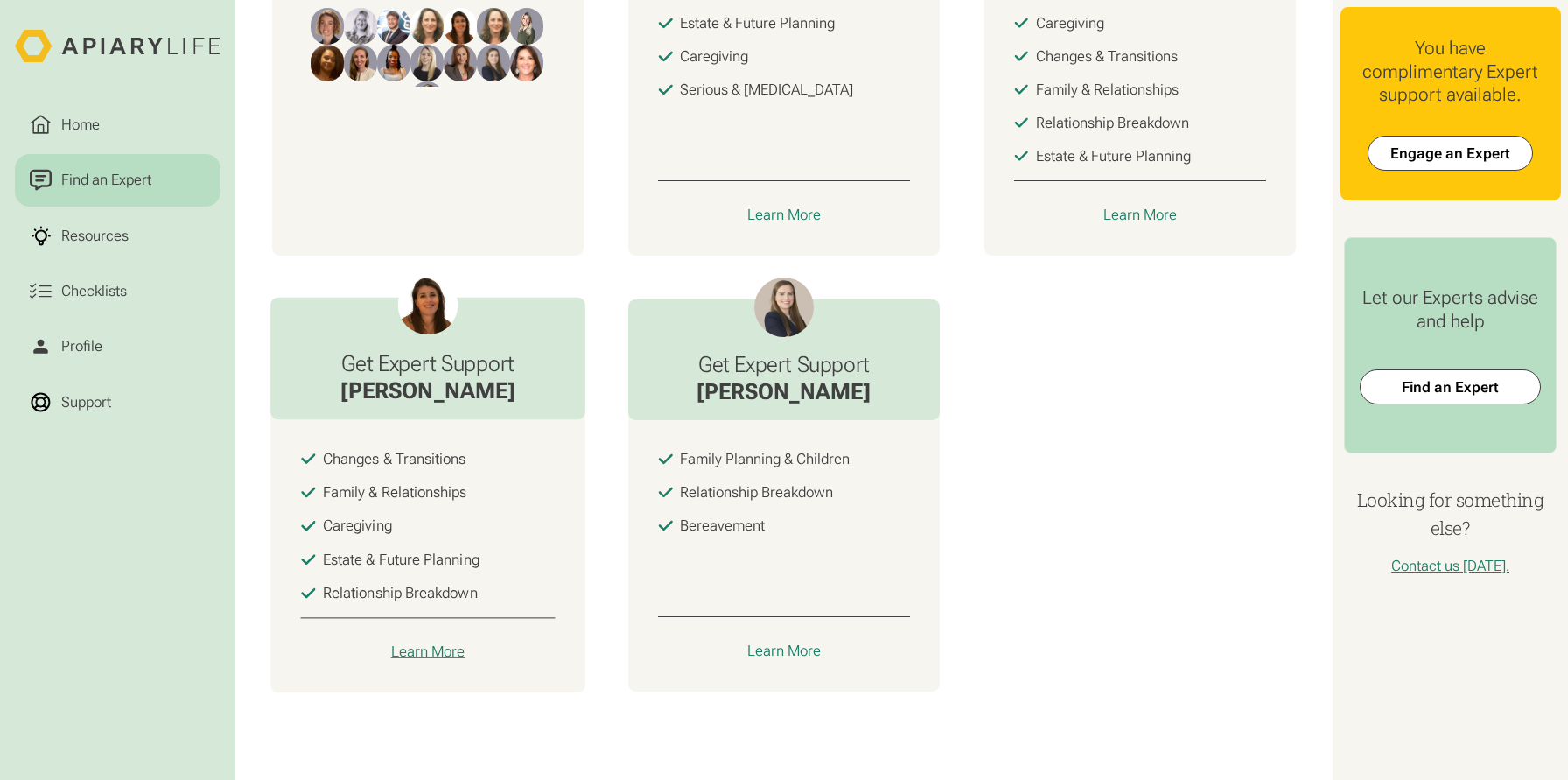
click at [432, 647] on div "Learn More" at bounding box center [428, 651] width 74 height 19
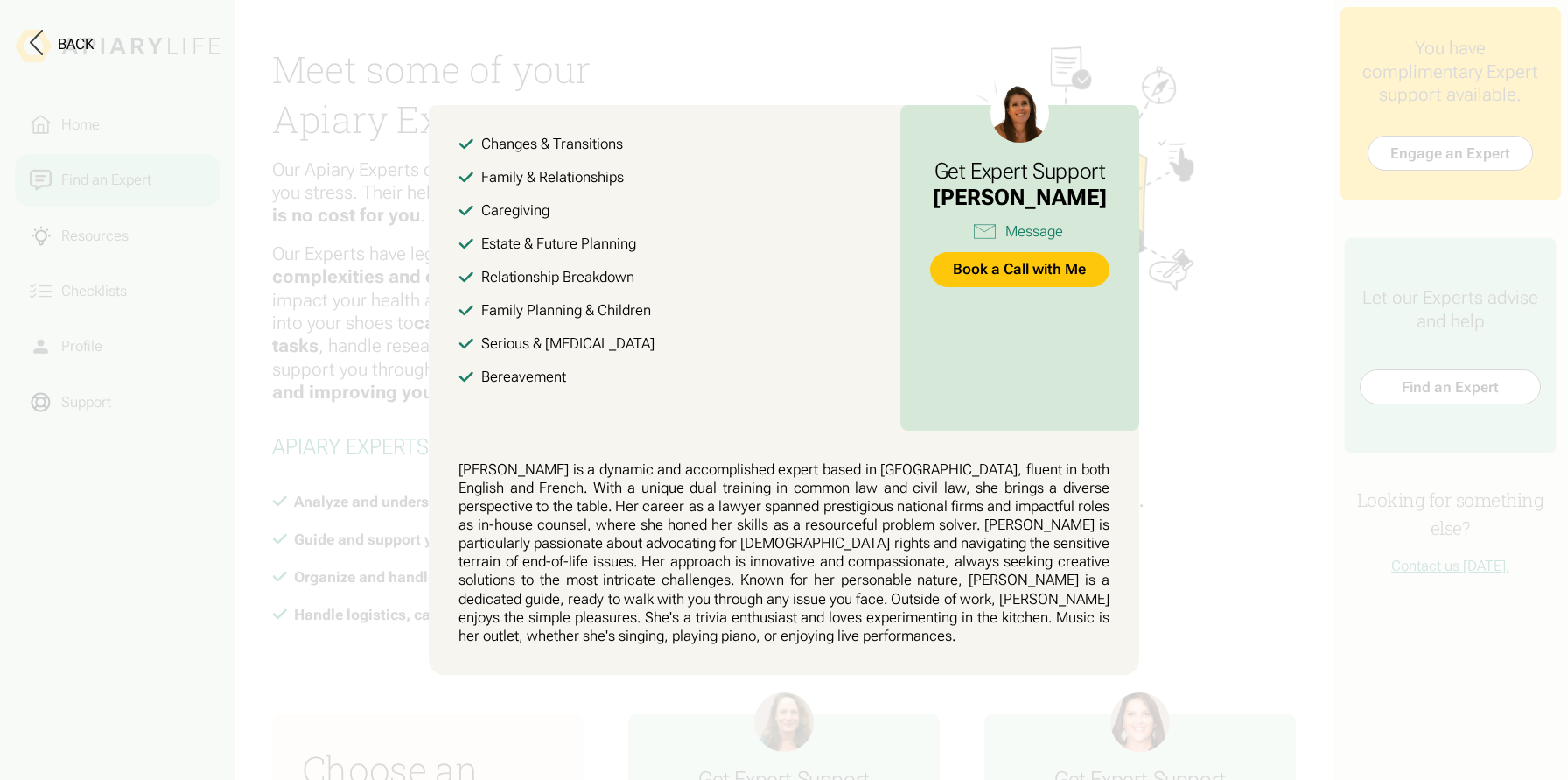
scroll to position [0, 0]
click at [1006, 276] on link "Book a Call with Me" at bounding box center [1021, 269] width 181 height 35
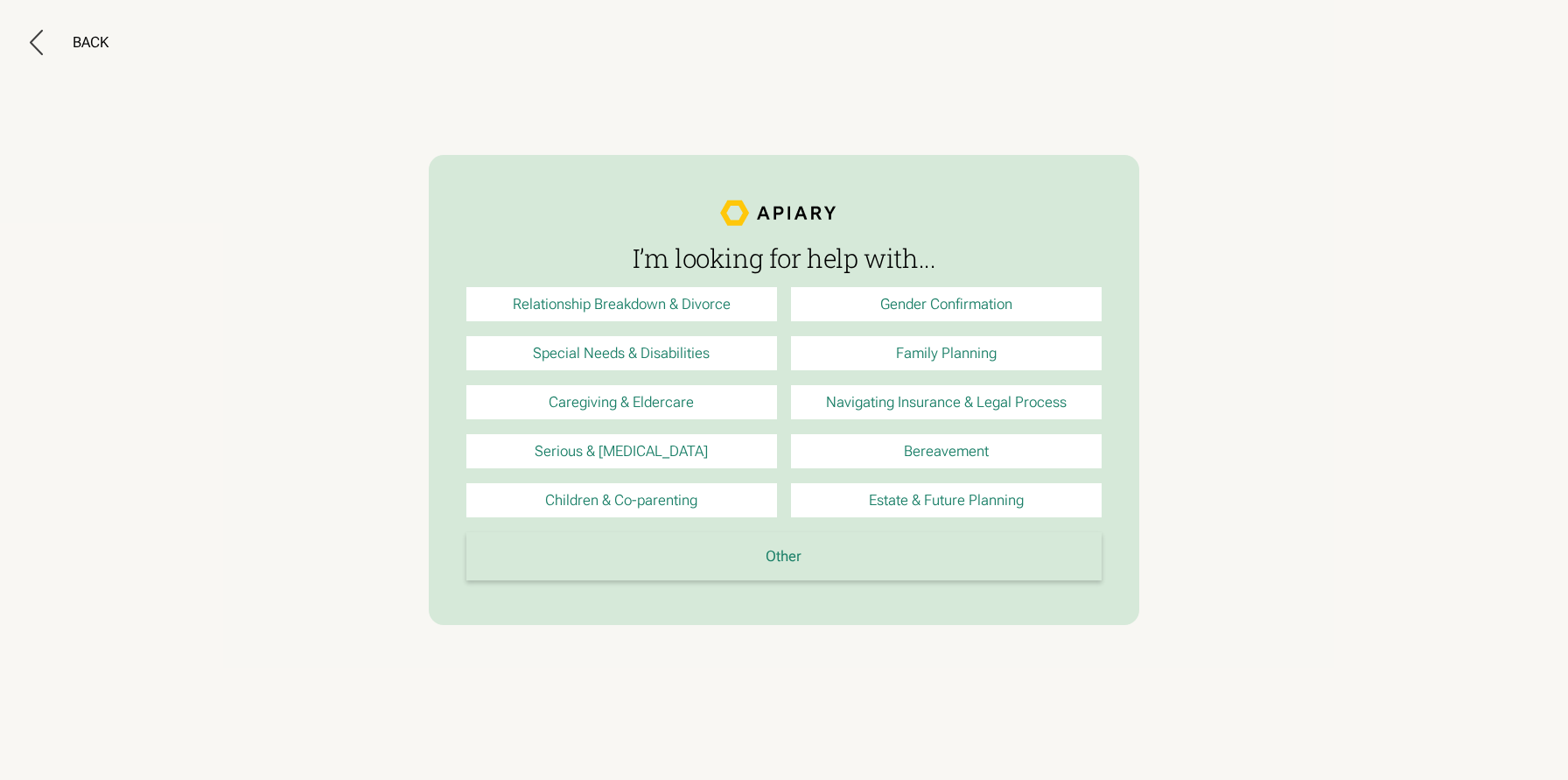
click at [775, 566] on link "Other" at bounding box center [784, 557] width 636 height 49
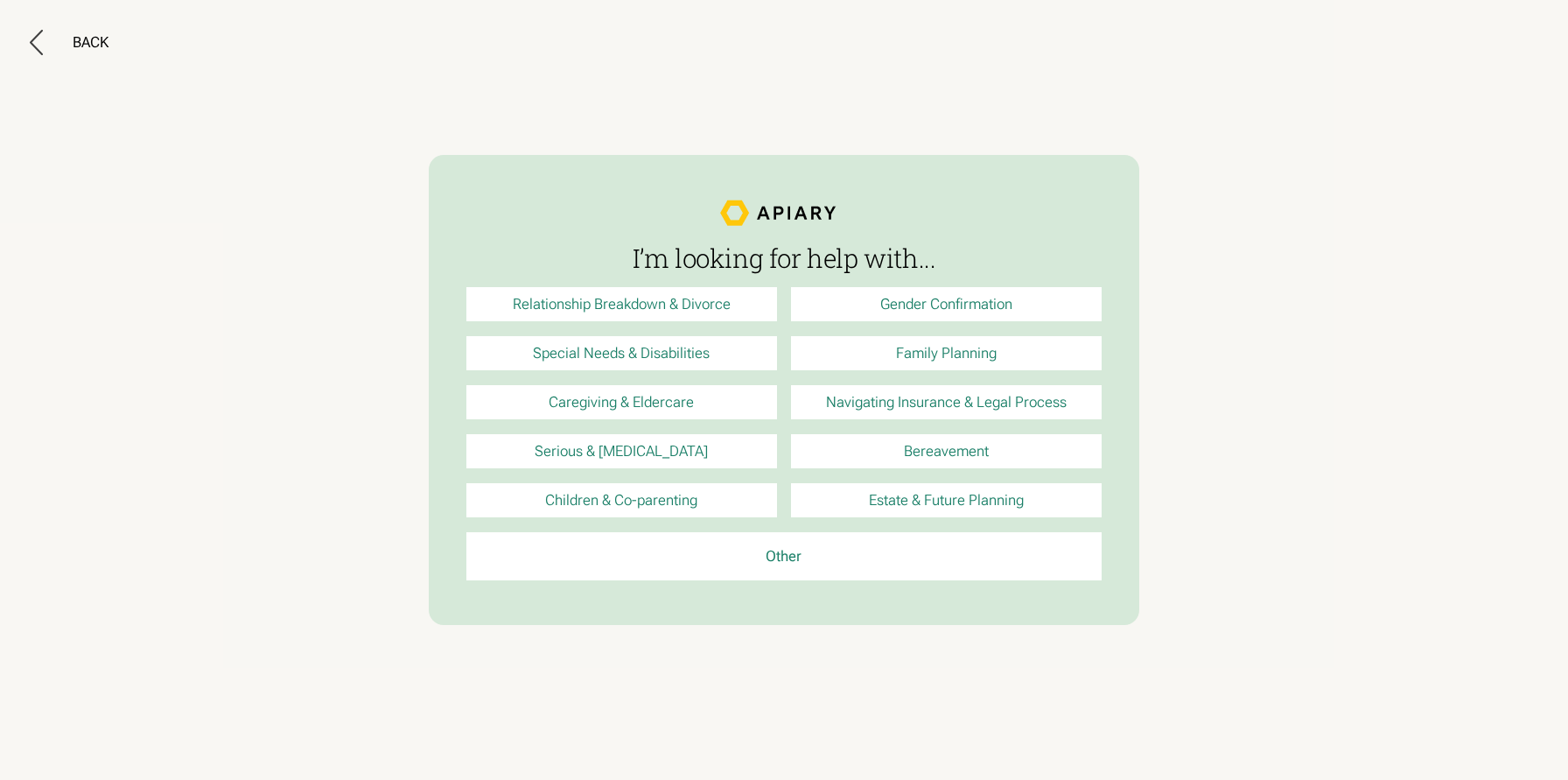
click at [697, 307] on link "Relationship Breakdown & Divorce" at bounding box center [622, 304] width 311 height 34
click at [83, 44] on div "Back" at bounding box center [90, 42] width 36 height 19
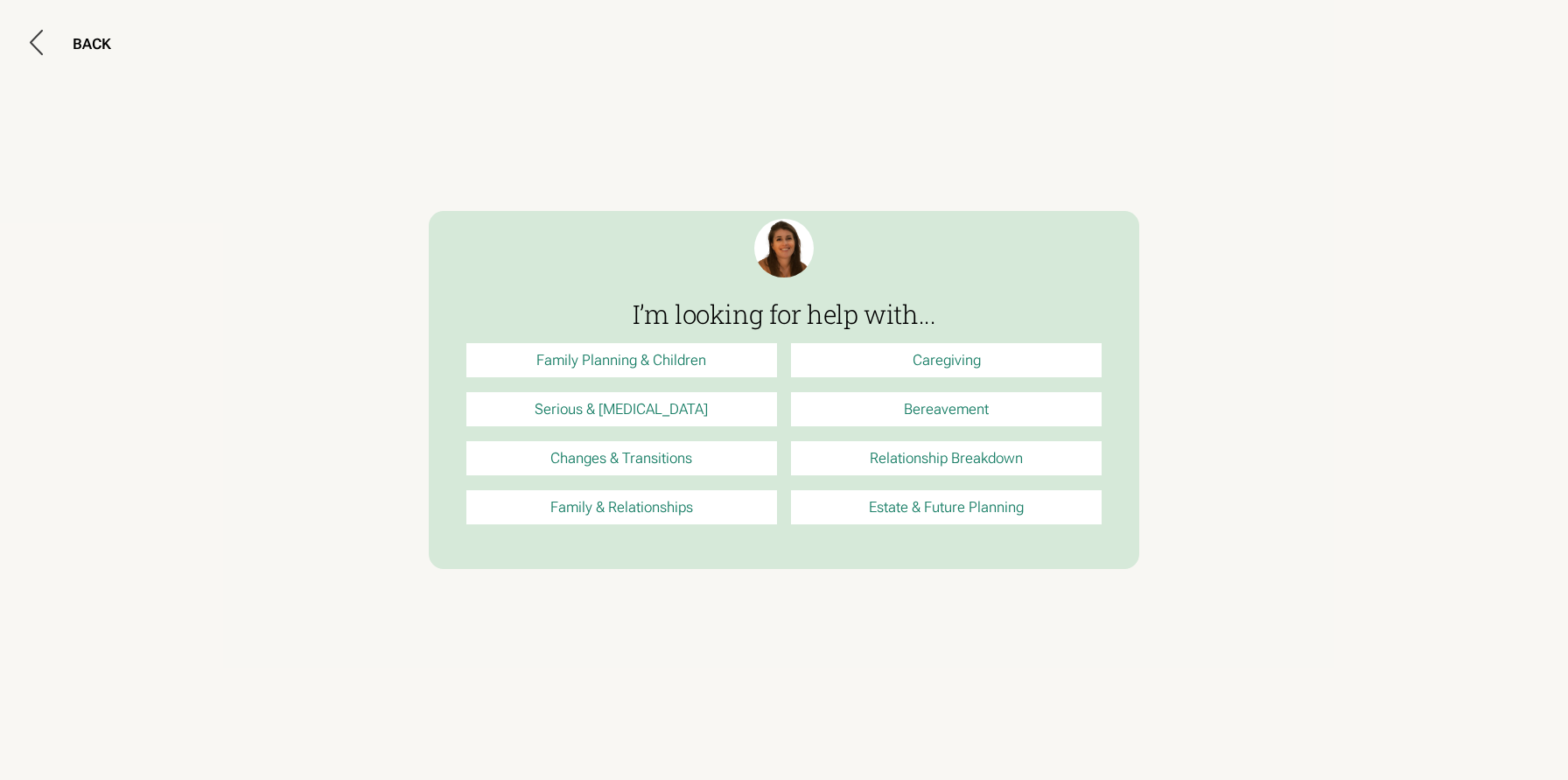
click at [909, 470] on link "Relationship Breakdown" at bounding box center [946, 458] width 311 height 34
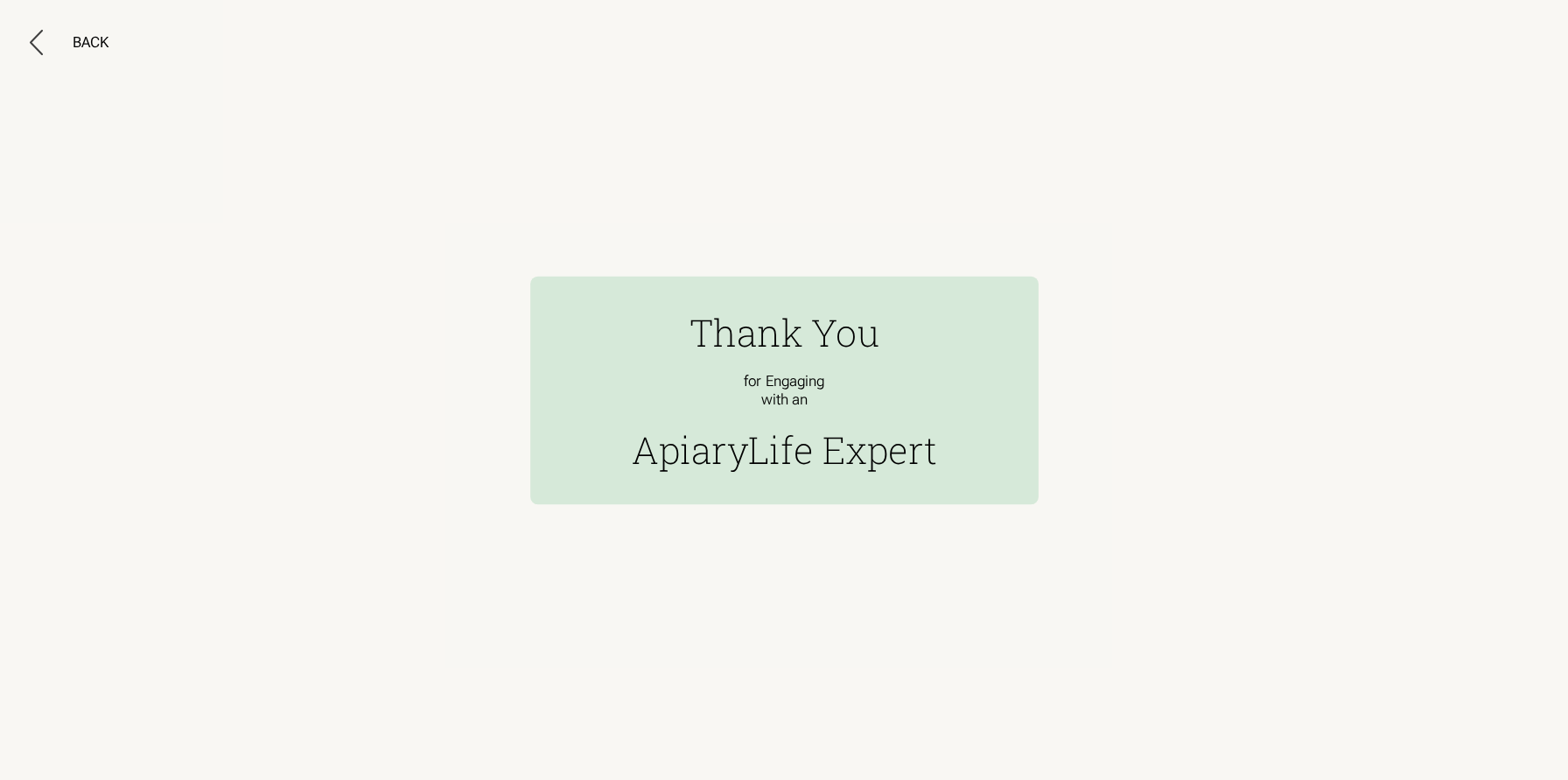
click at [827, 415] on div "Thank You for Engaging with an ApiaryLife Expert" at bounding box center [784, 390] width 508 height 228
click at [99, 34] on div "Back" at bounding box center [90, 42] width 36 height 19
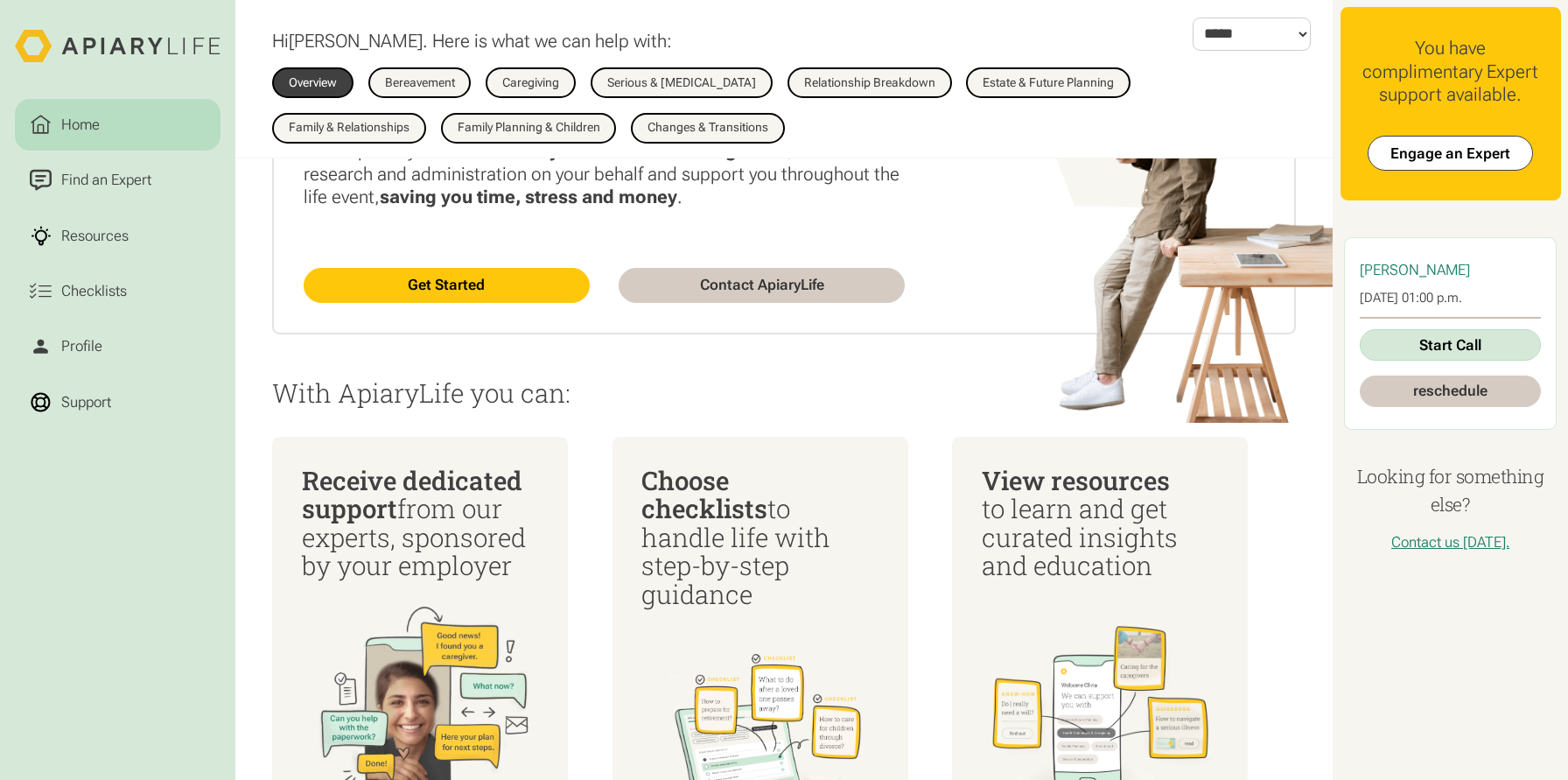
scroll to position [271, 0]
